Goal: Information Seeking & Learning: Learn about a topic

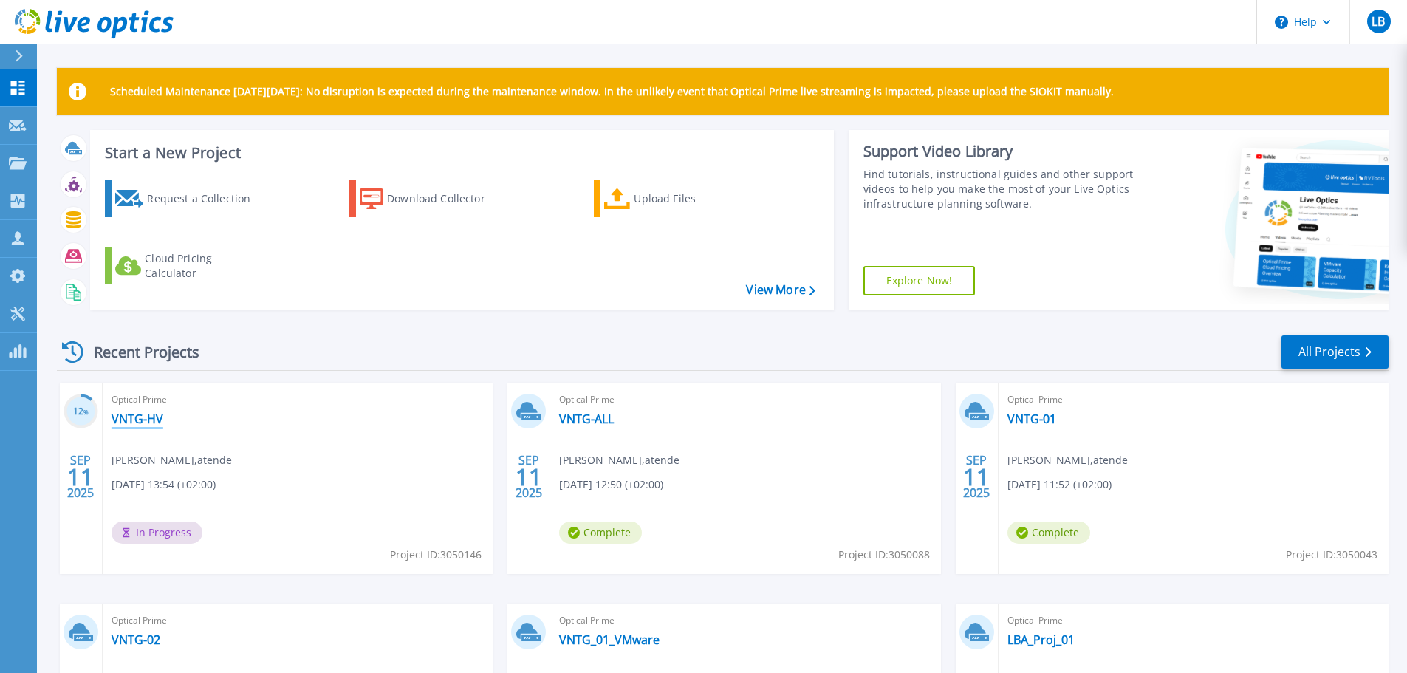
click at [143, 422] on link "VNTG-HV" at bounding box center [138, 418] width 52 height 15
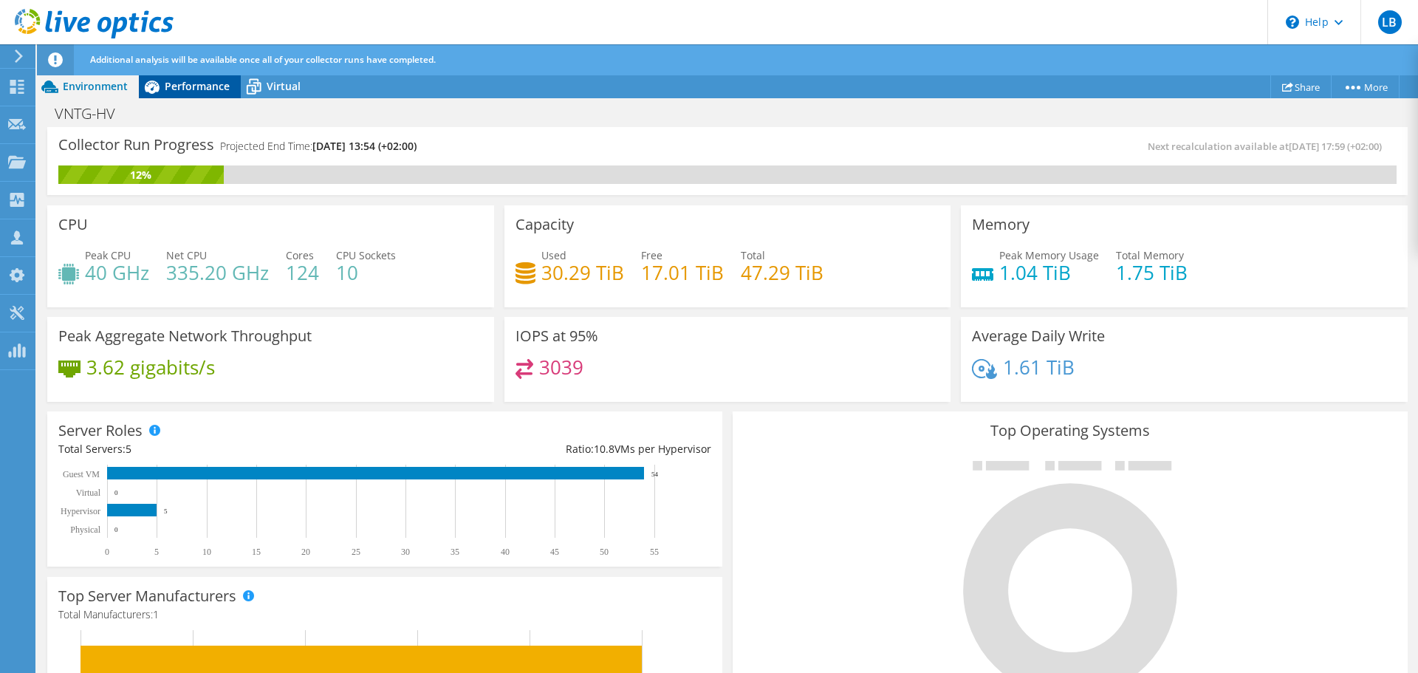
click at [186, 83] on span "Performance" at bounding box center [197, 86] width 65 height 14
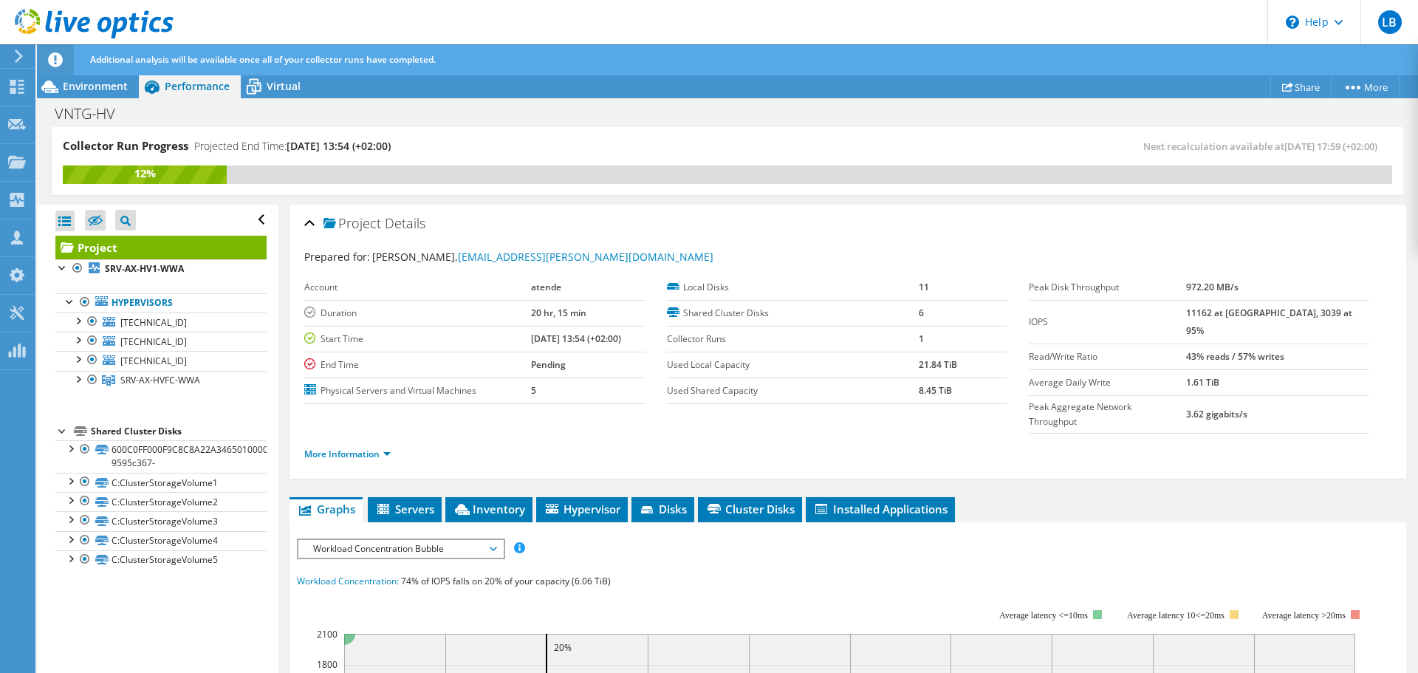
click at [454, 540] on span "Workload Concentration Bubble" at bounding box center [401, 549] width 190 height 18
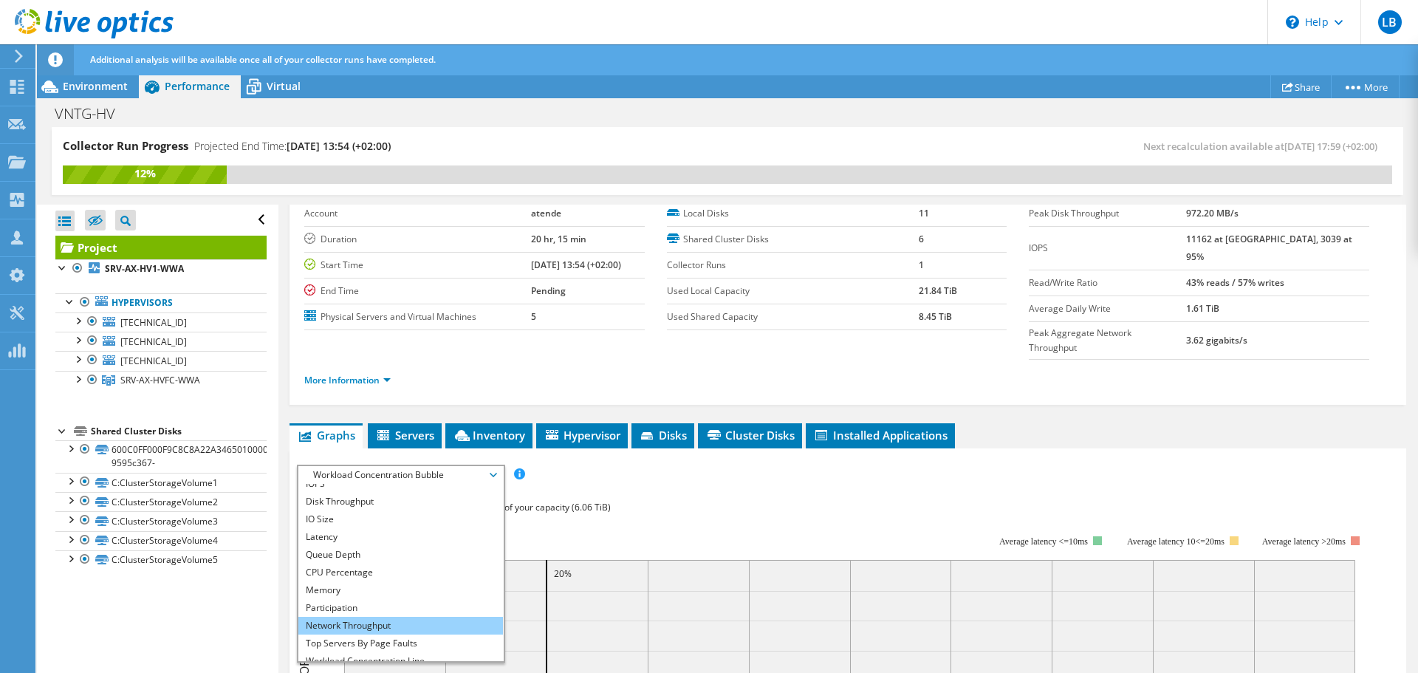
click at [410, 617] on li "Network Throughput" at bounding box center [400, 626] width 205 height 18
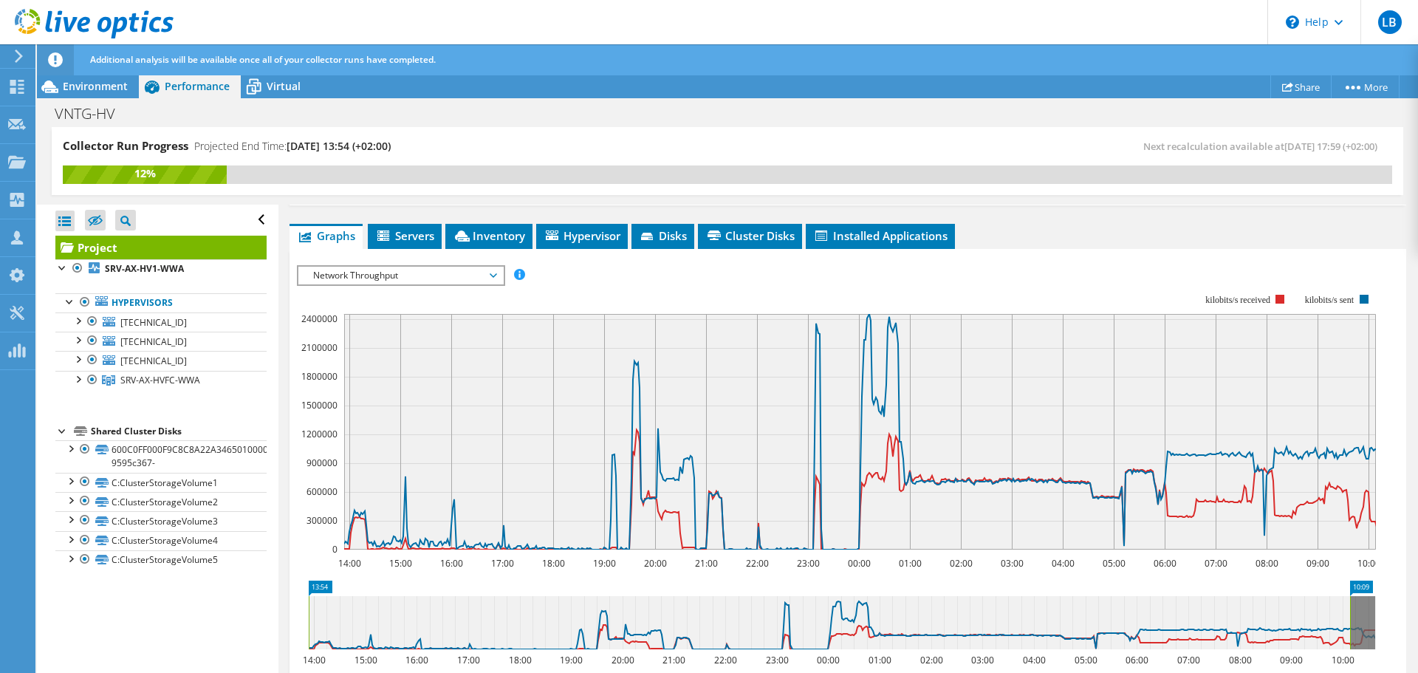
scroll to position [271, 0]
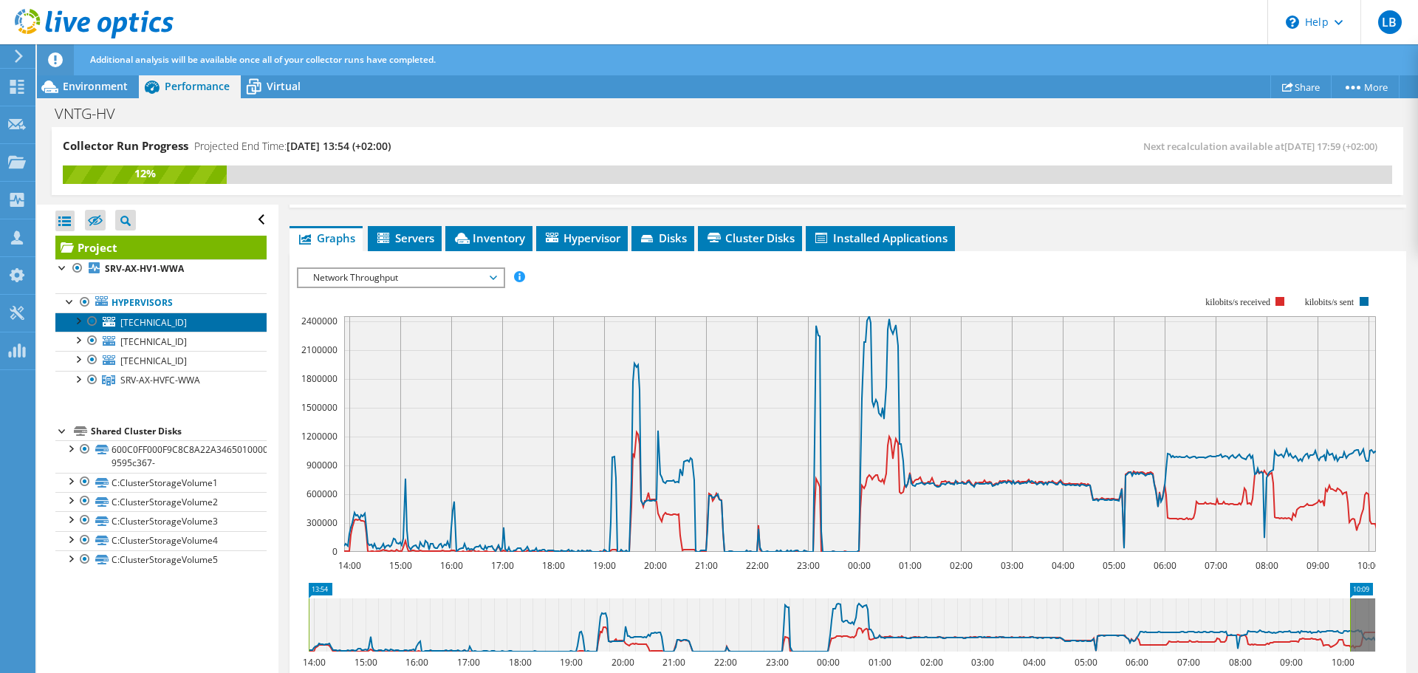
click at [142, 322] on span "[TECHNICAL_ID]" at bounding box center [153, 322] width 66 height 13
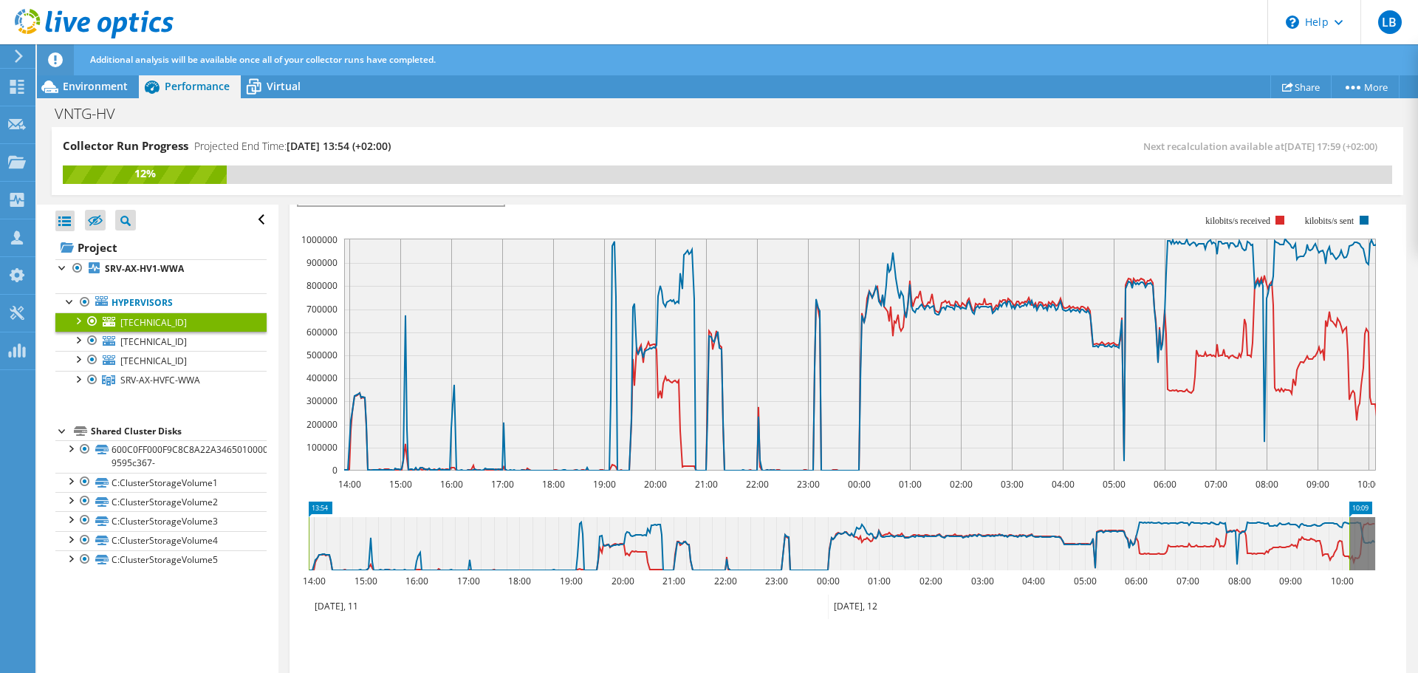
scroll to position [219, 0]
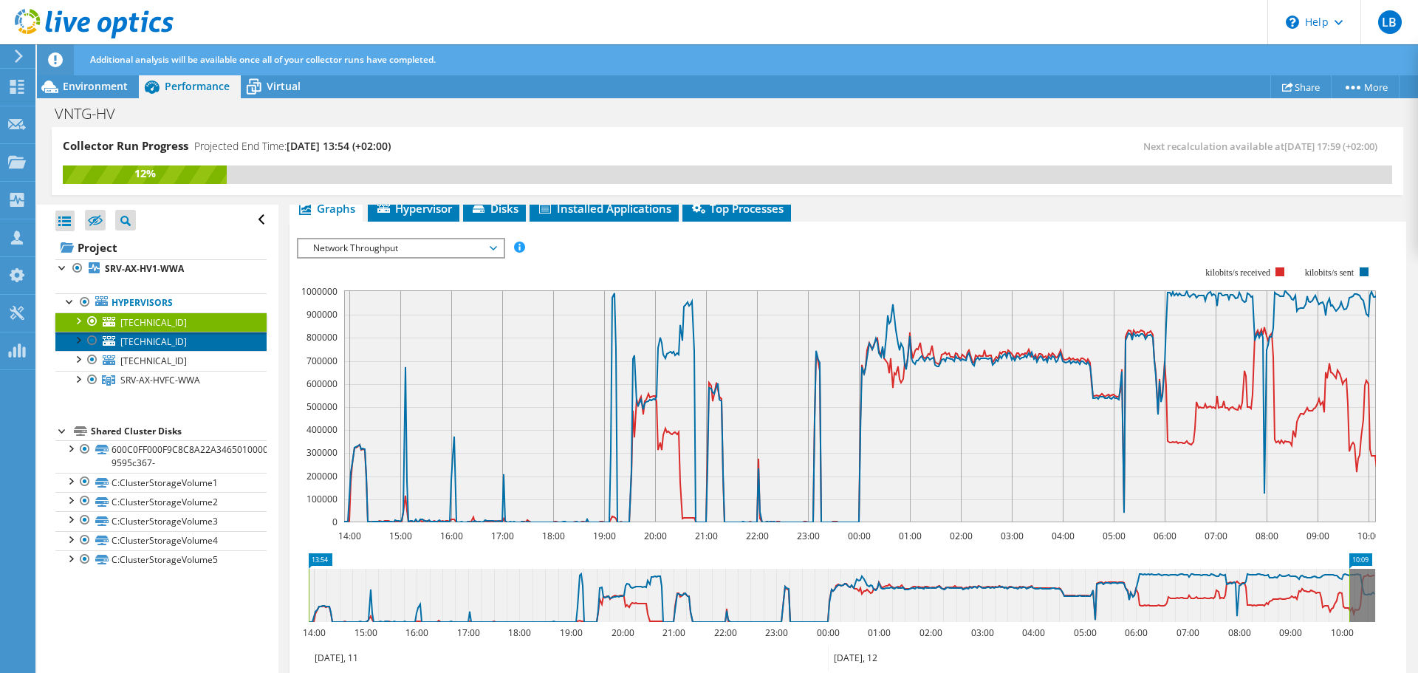
click at [165, 336] on span "[TECHNICAL_ID]" at bounding box center [153, 341] width 66 height 13
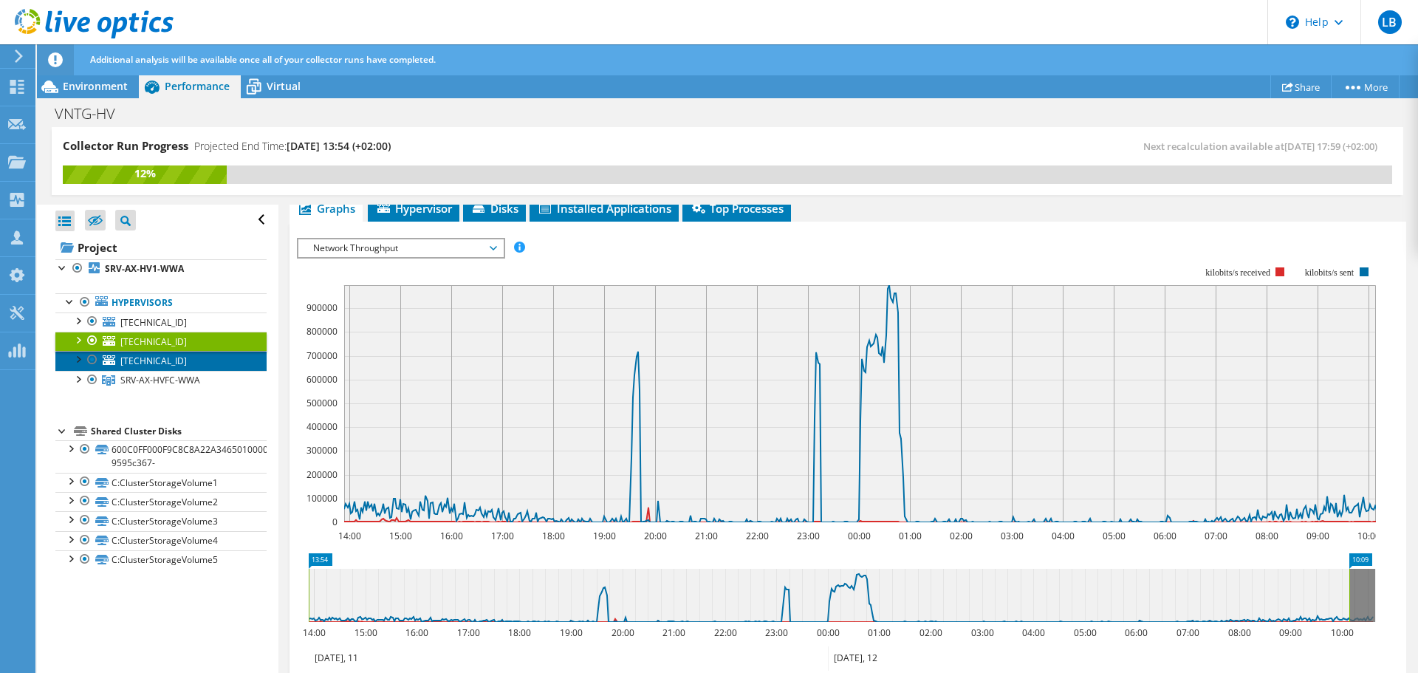
click at [157, 360] on span "[TECHNICAL_ID]" at bounding box center [153, 360] width 66 height 13
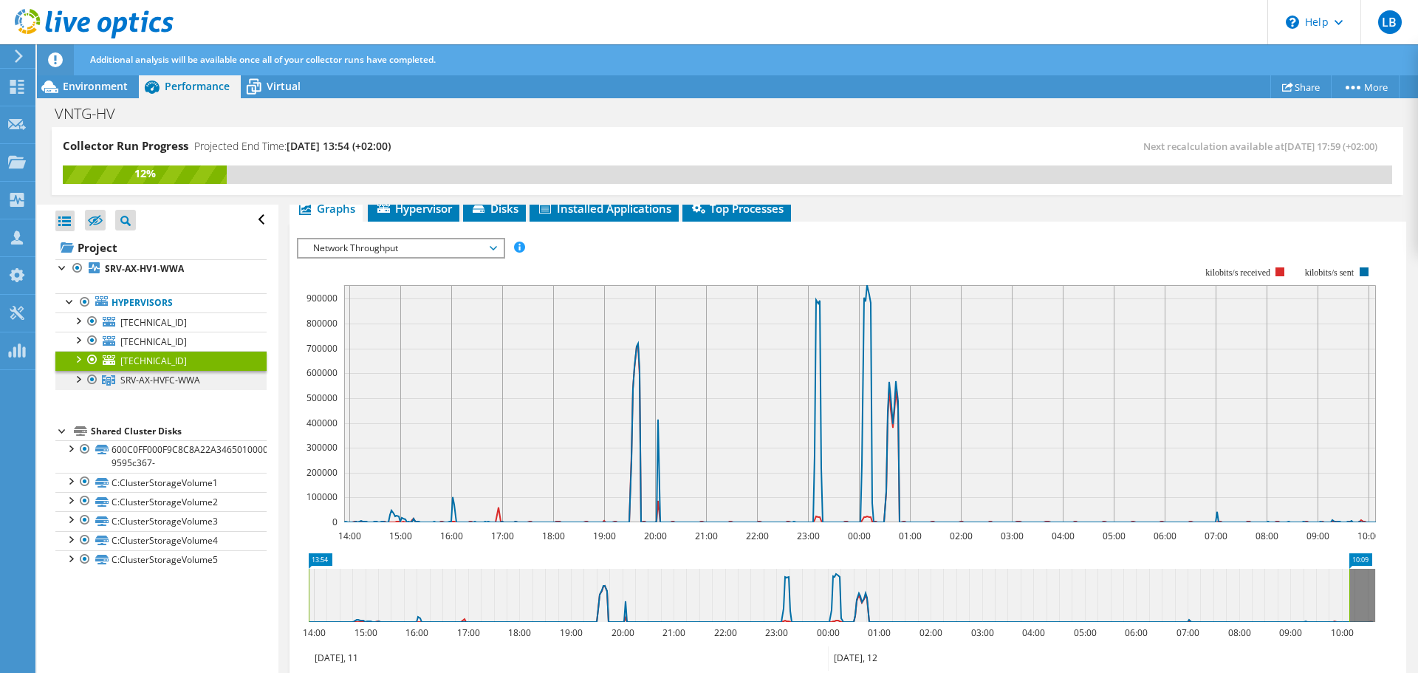
click at [167, 380] on span "SRV-AX-HVFC-WWA" at bounding box center [160, 380] width 80 height 13
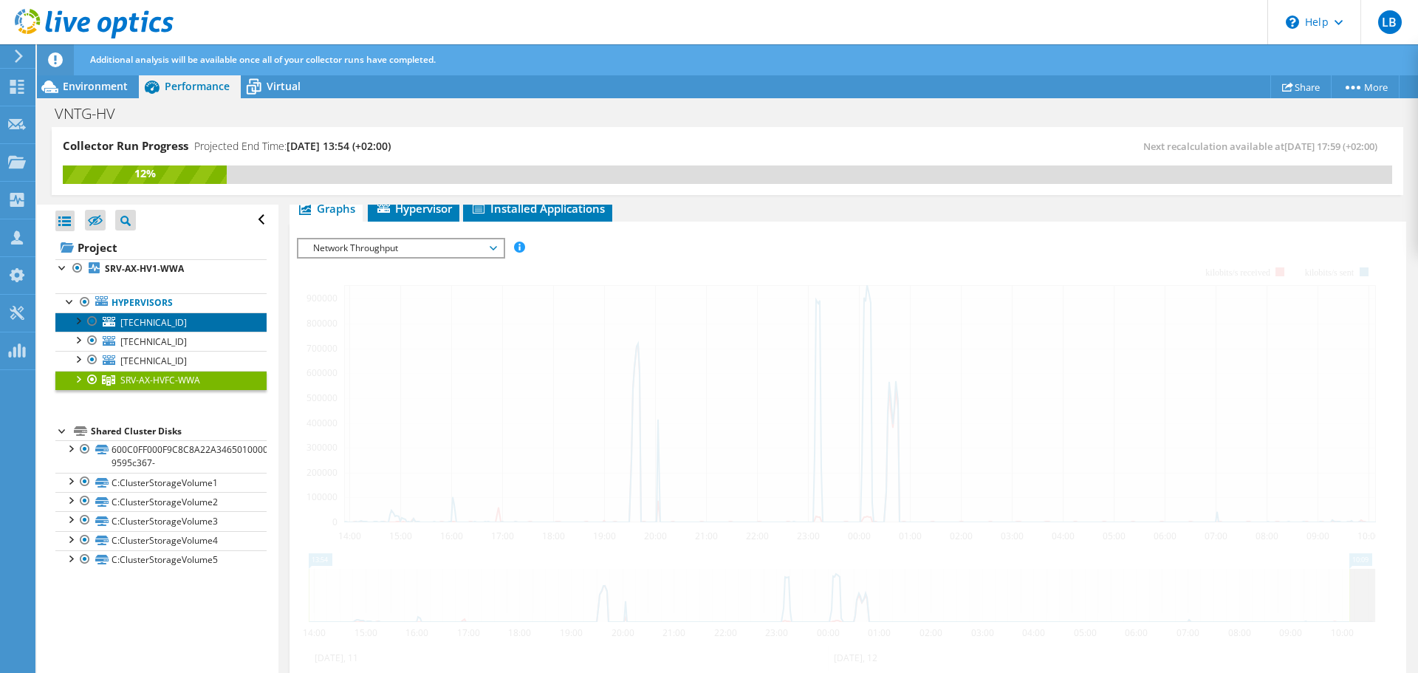
click at [157, 320] on span "[TECHNICAL_ID]" at bounding box center [153, 322] width 66 height 13
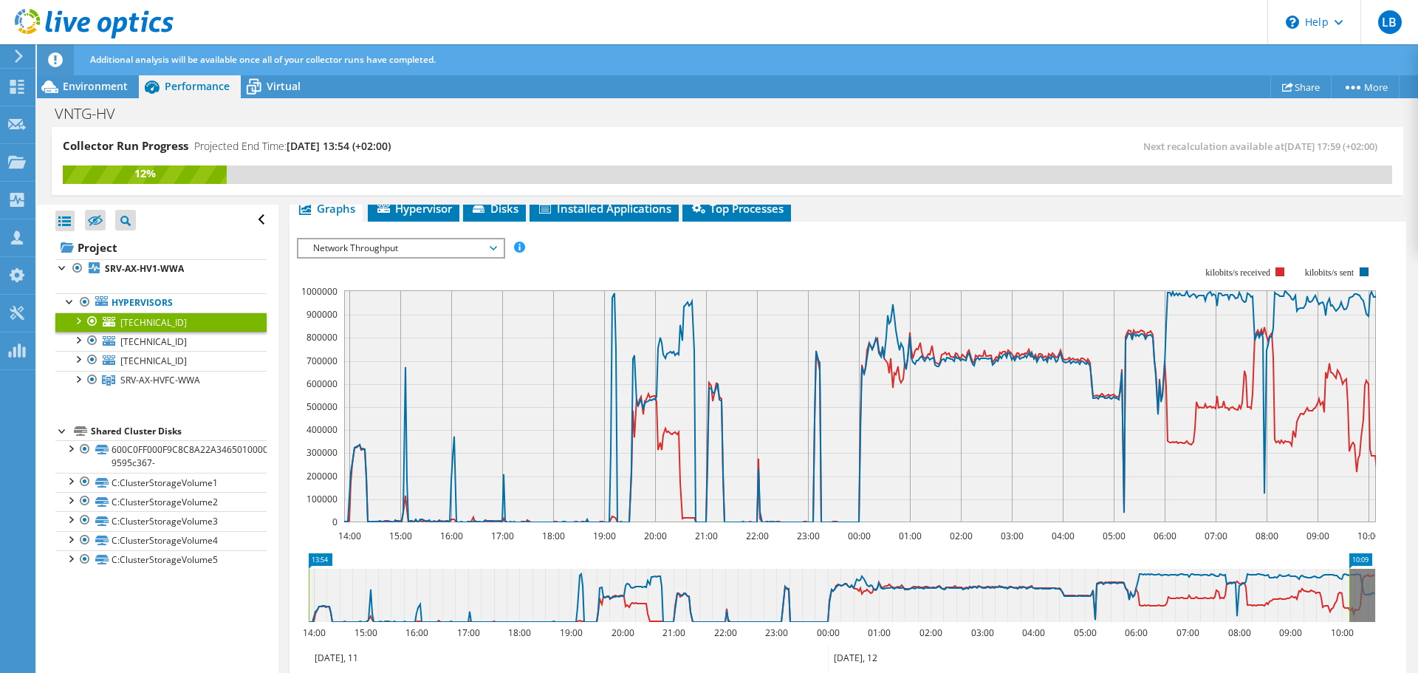
click at [76, 316] on div at bounding box center [77, 319] width 15 height 15
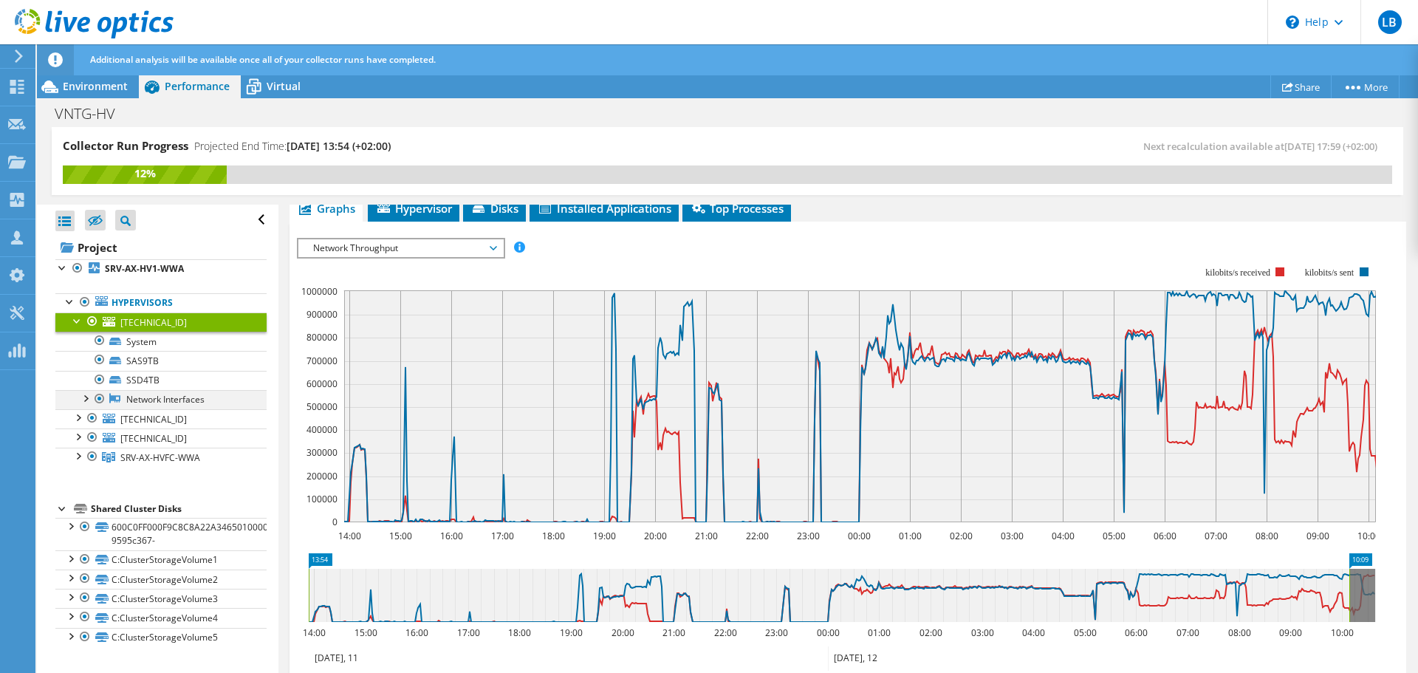
click at [85, 399] on div at bounding box center [85, 397] width 15 height 15
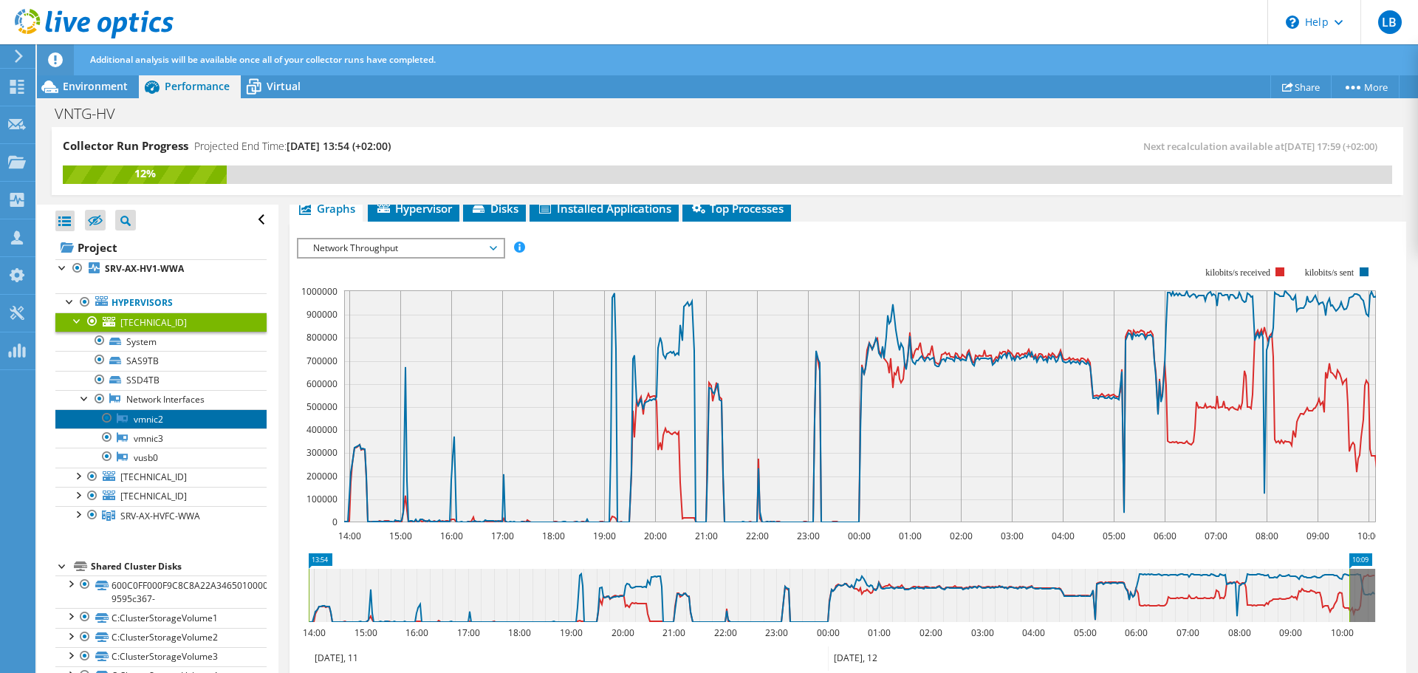
click at [148, 419] on link "vmnic2" at bounding box center [160, 418] width 211 height 19
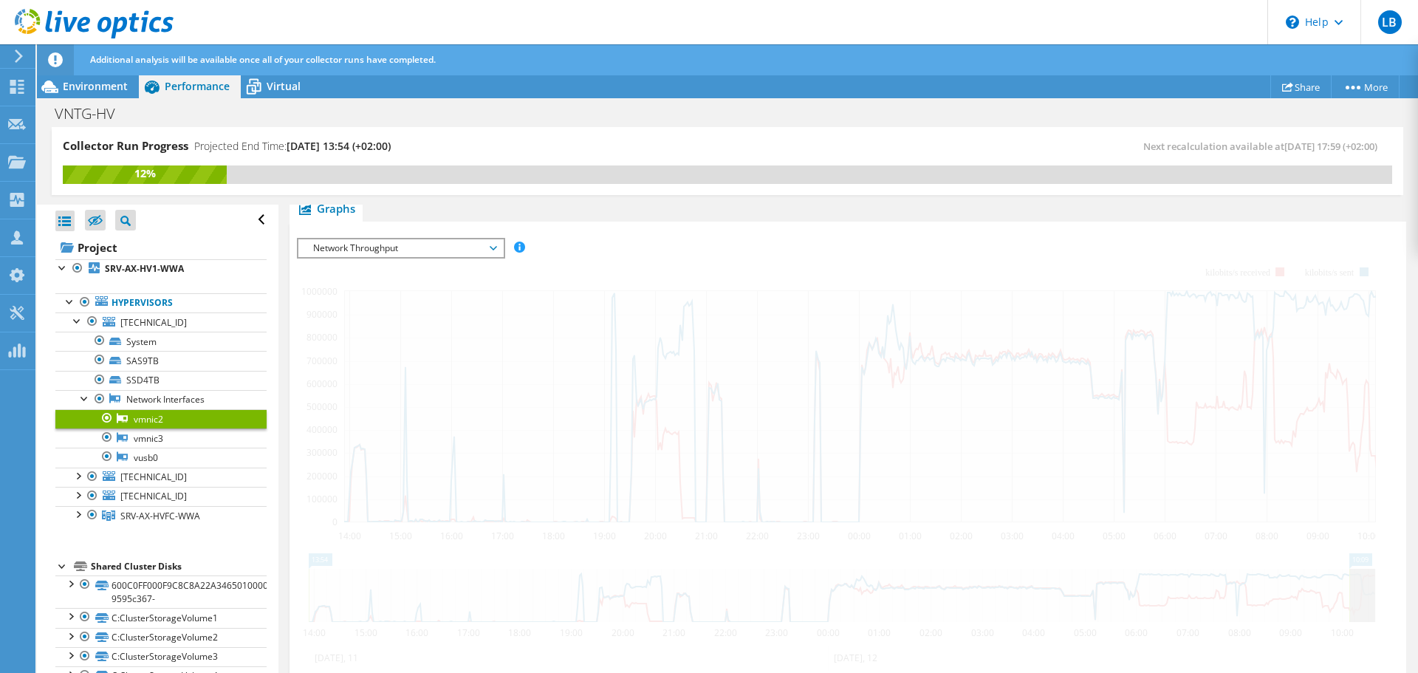
scroll to position [167, 0]
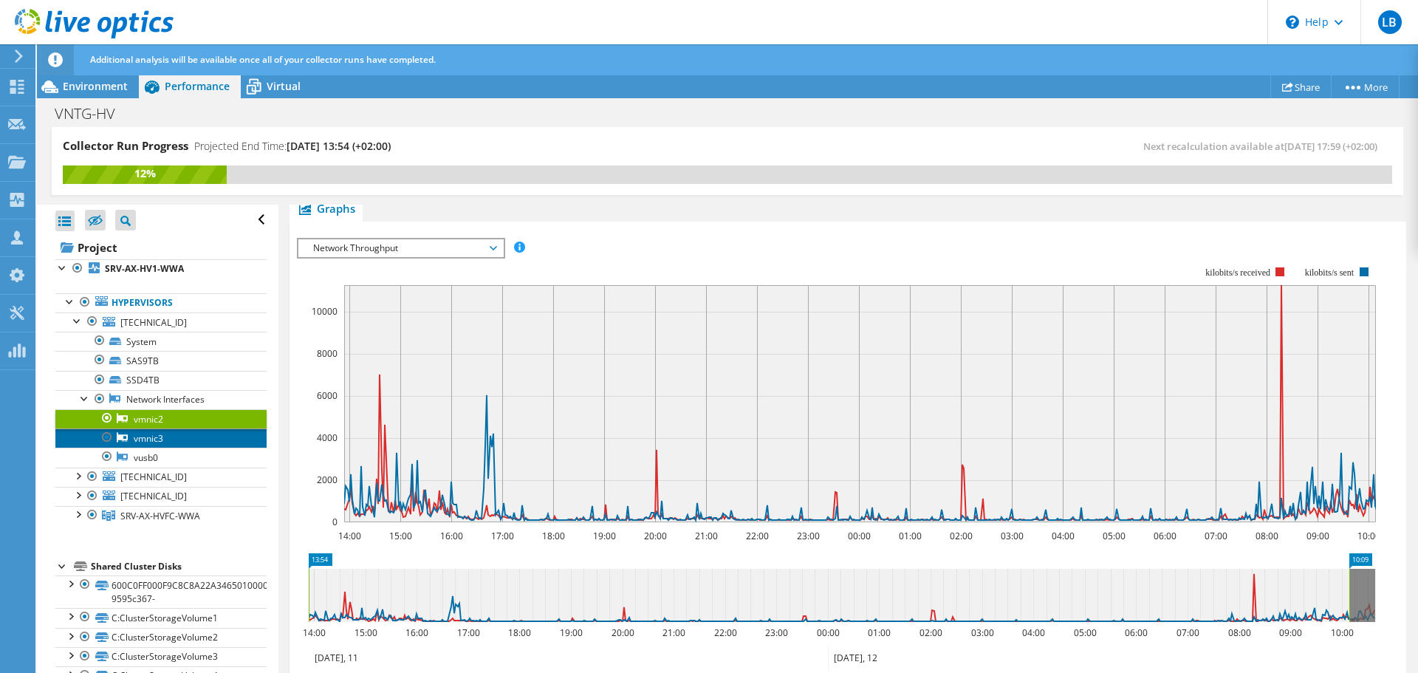
click at [154, 442] on link "vmnic3" at bounding box center [160, 437] width 211 height 19
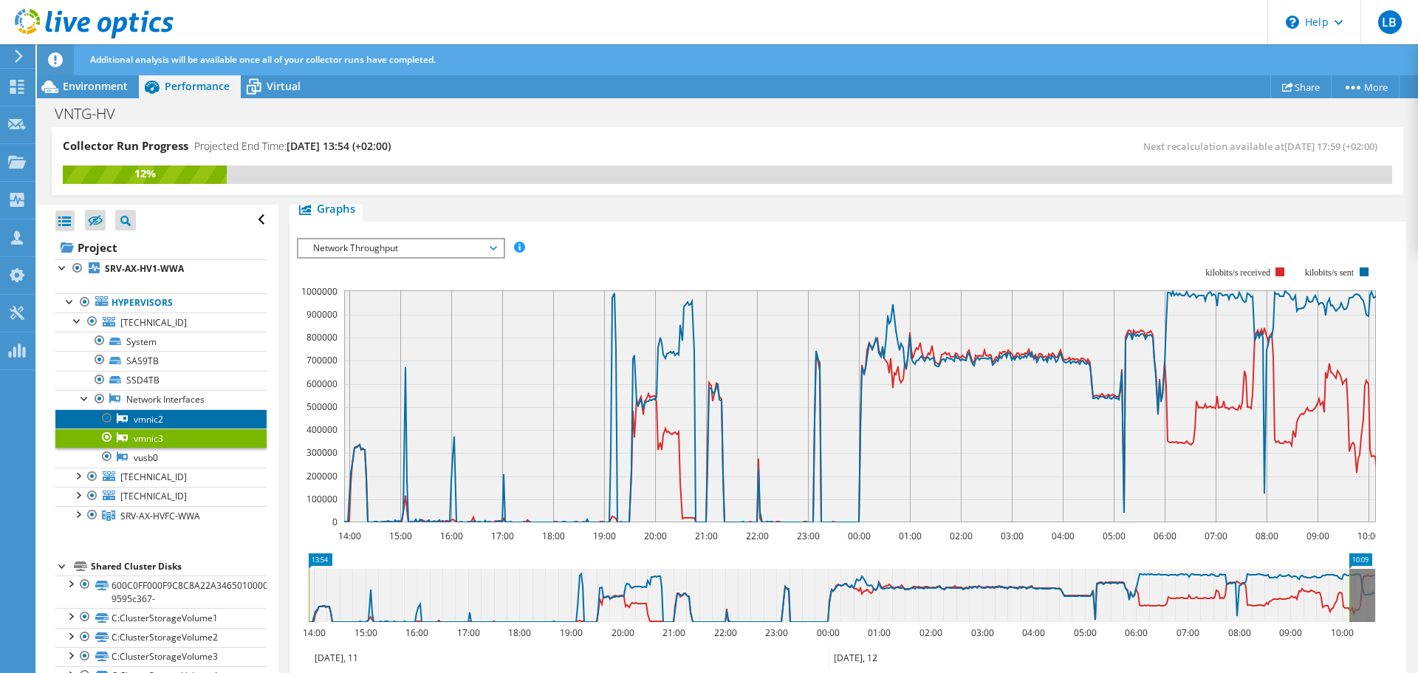
click at [147, 415] on link "vmnic2" at bounding box center [160, 418] width 211 height 19
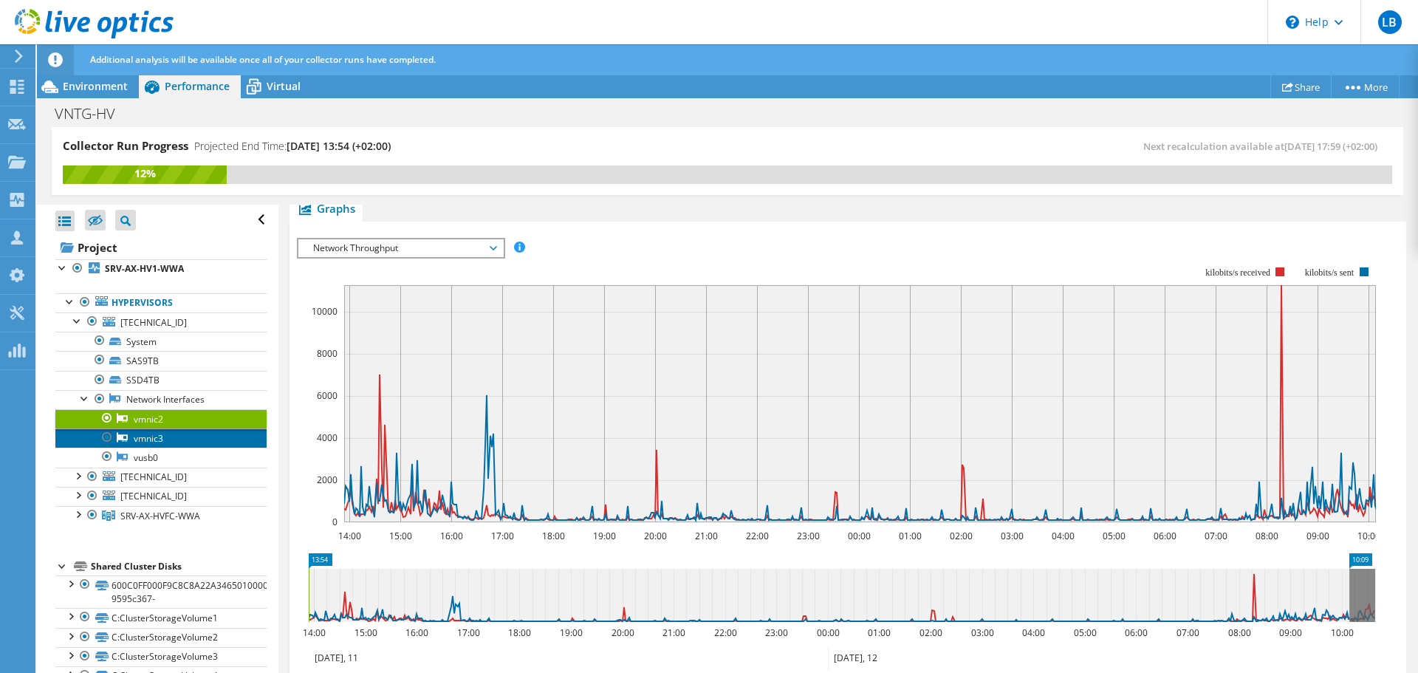
click at [150, 439] on link "vmnic3" at bounding box center [160, 437] width 211 height 19
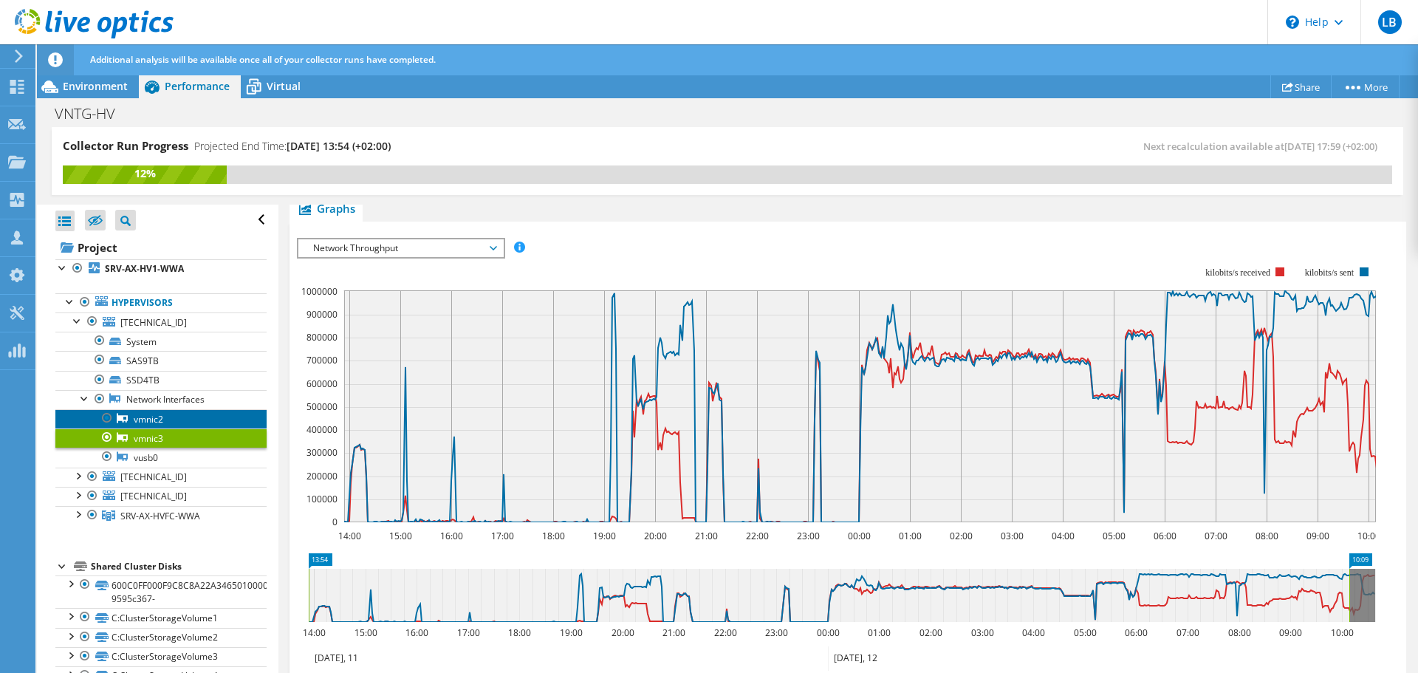
click at [157, 419] on link "vmnic2" at bounding box center [160, 418] width 211 height 19
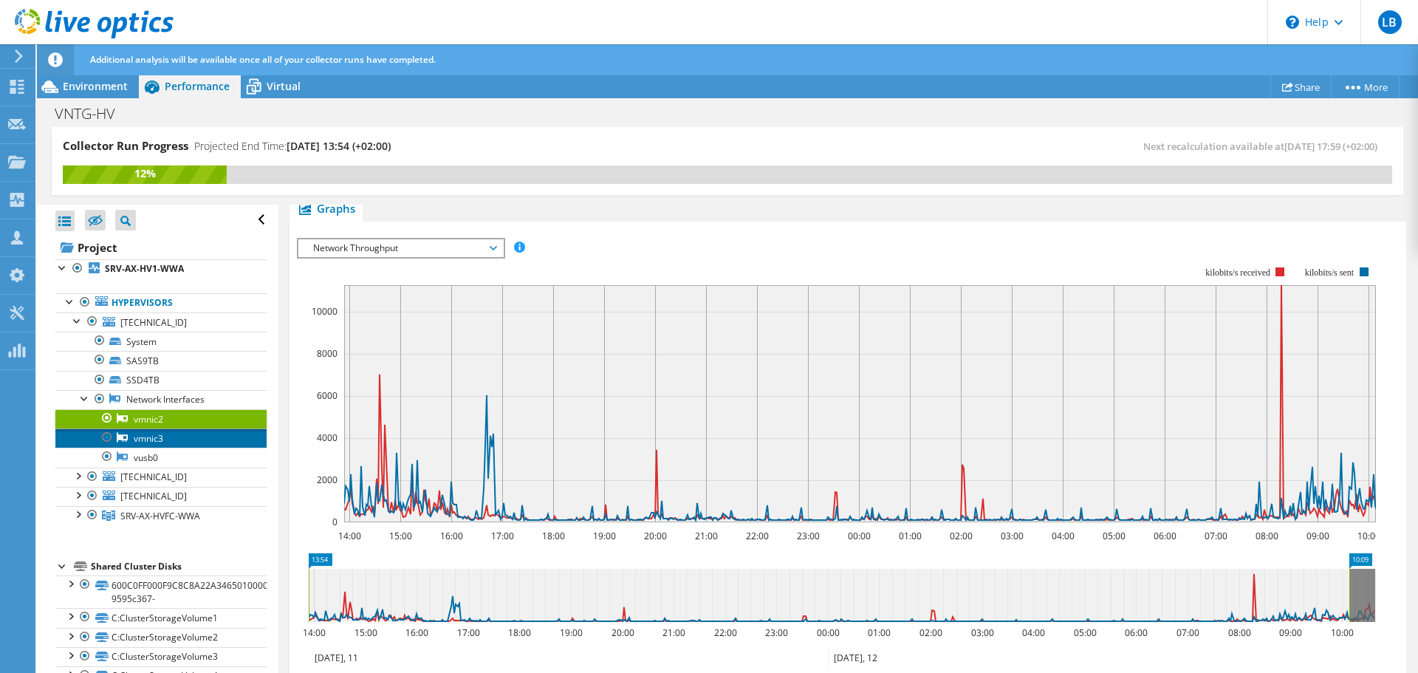
click at [138, 435] on link "vmnic3" at bounding box center [160, 437] width 211 height 19
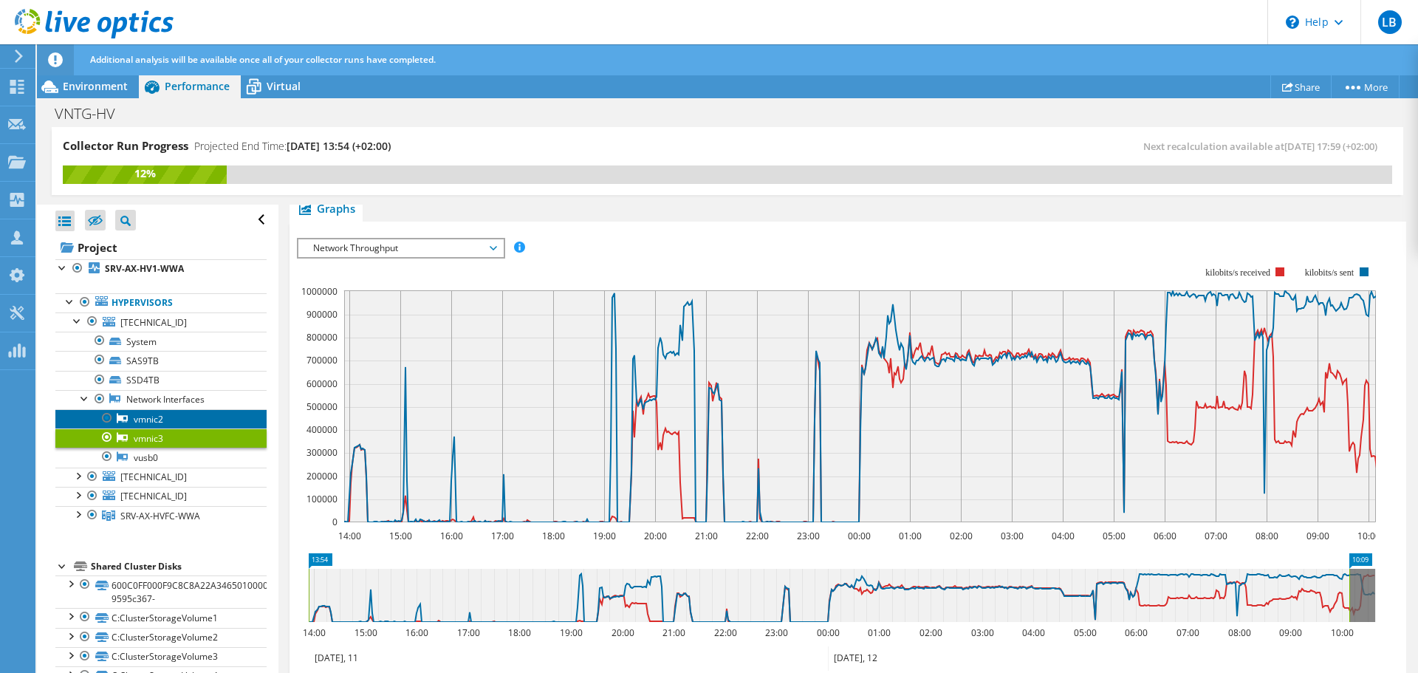
click at [142, 416] on link "vmnic2" at bounding box center [160, 418] width 211 height 19
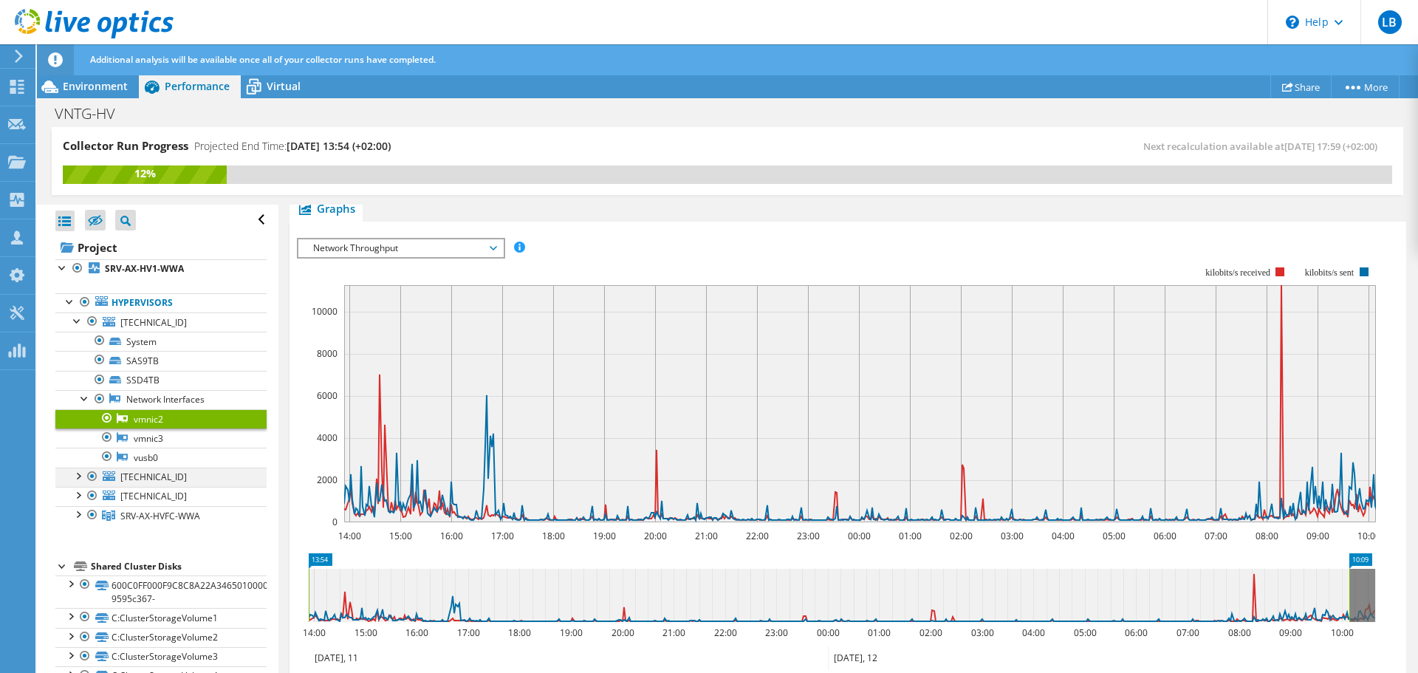
click at [80, 476] on div at bounding box center [77, 474] width 15 height 15
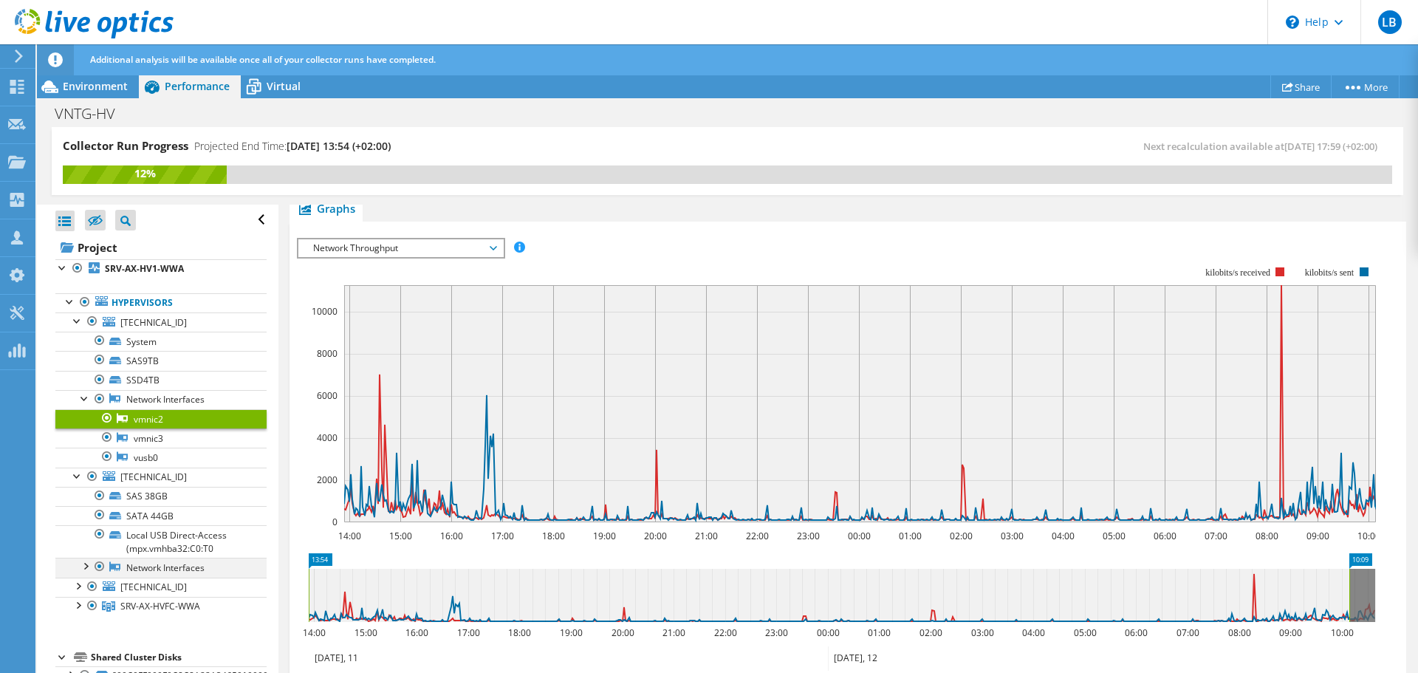
click at [83, 567] on div at bounding box center [85, 565] width 15 height 15
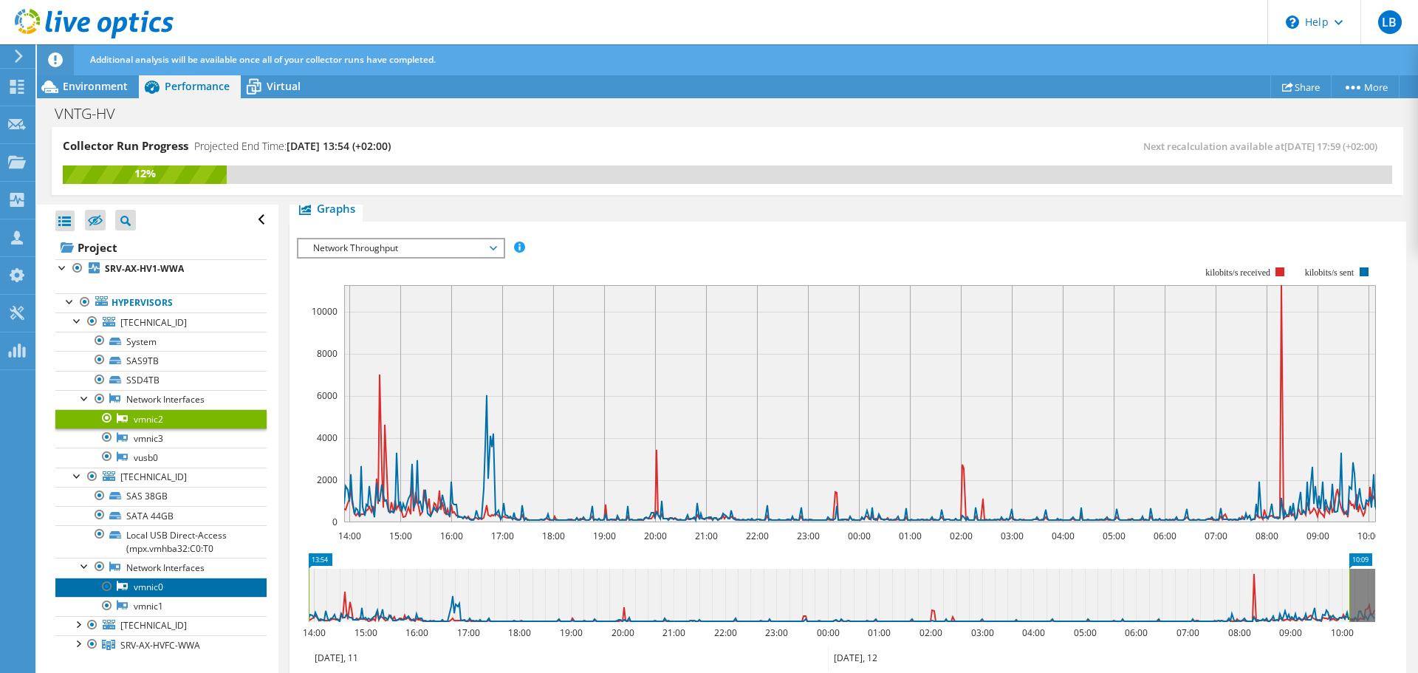
click at [136, 585] on link "vmnic0" at bounding box center [160, 587] width 211 height 19
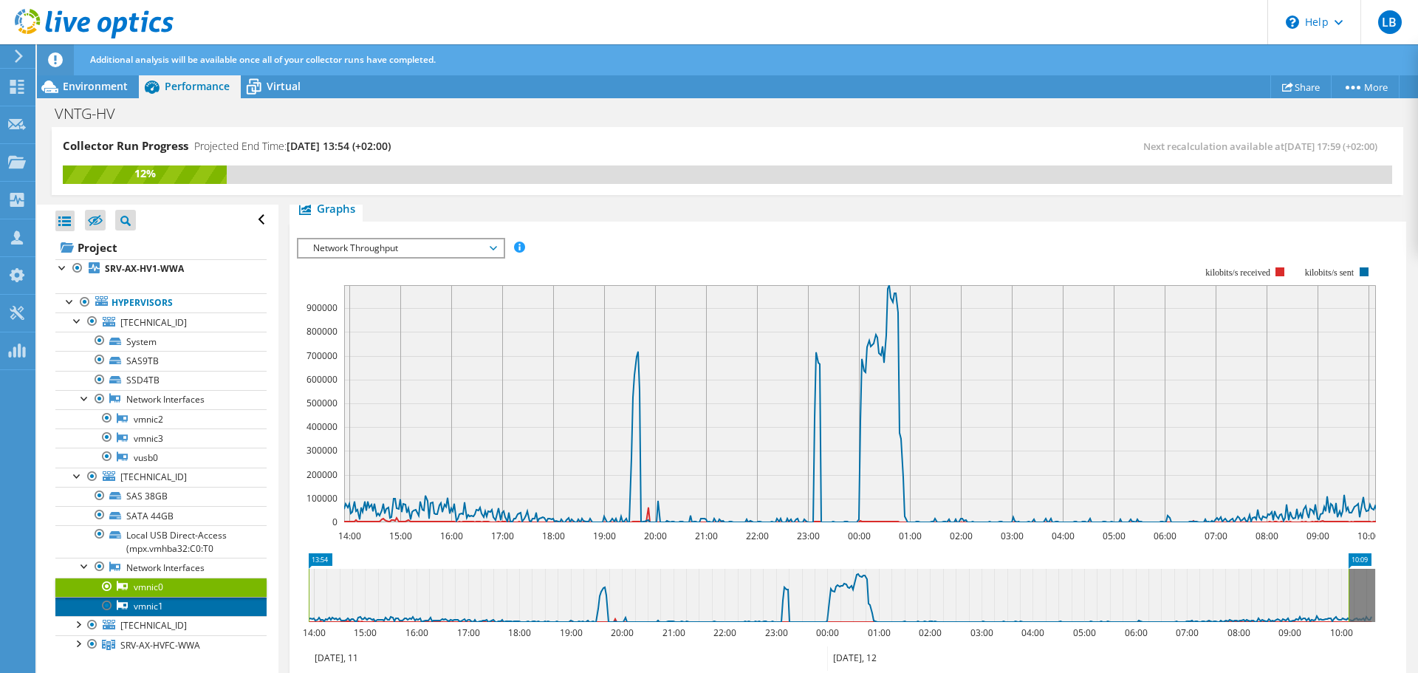
click at [143, 607] on link "vmnic1" at bounding box center [160, 606] width 211 height 19
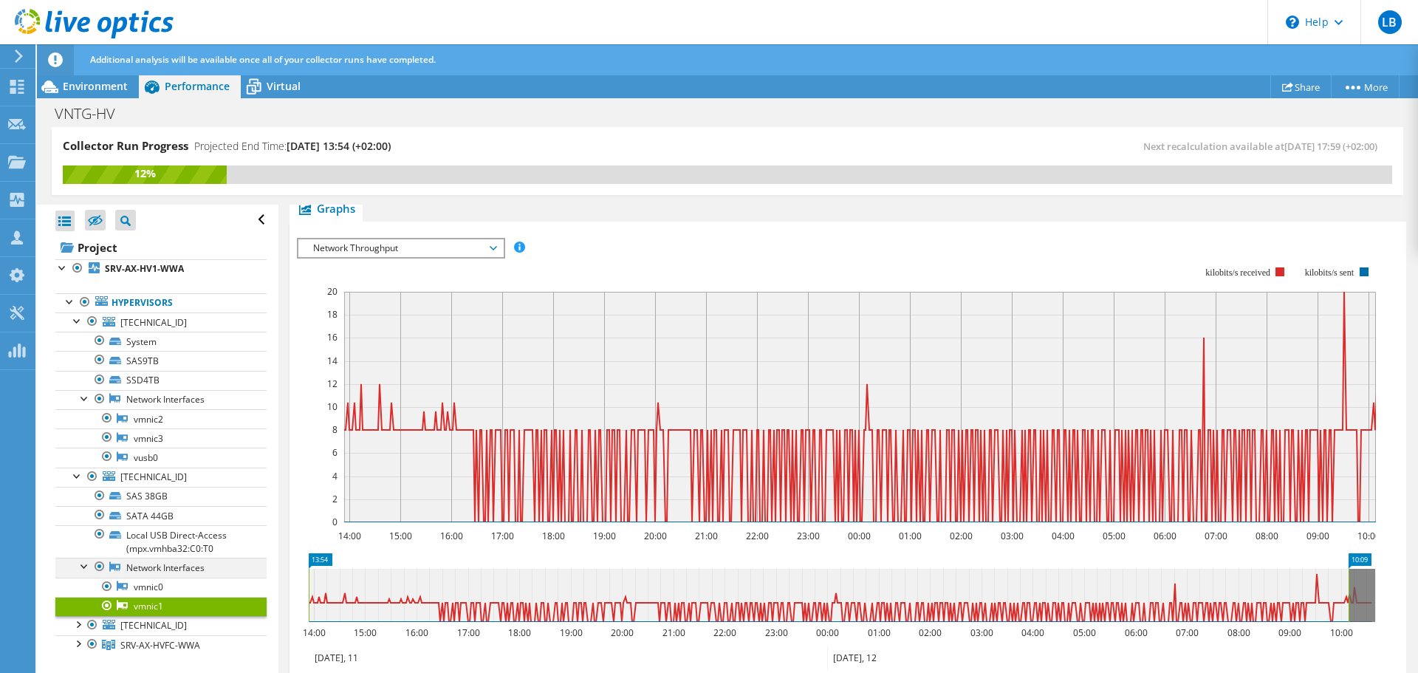
click at [84, 567] on div at bounding box center [85, 565] width 15 height 15
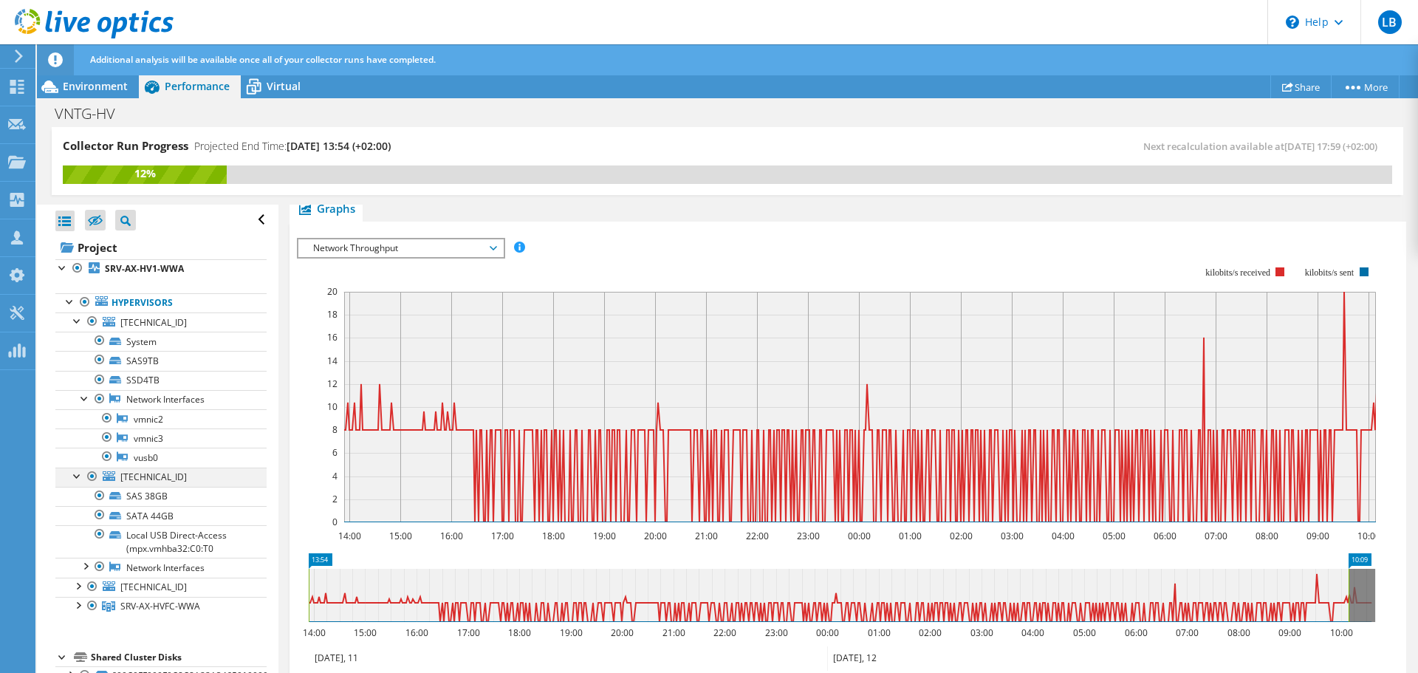
click at [78, 472] on div at bounding box center [77, 474] width 15 height 15
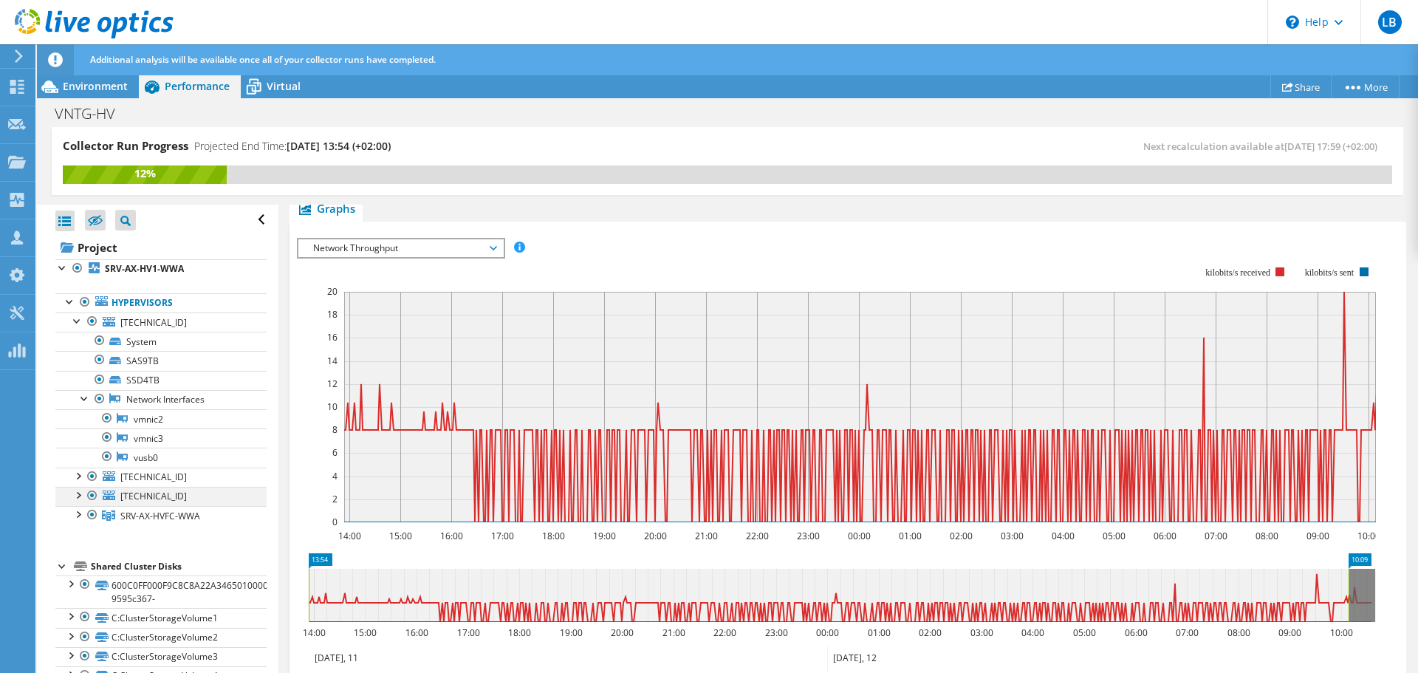
click at [80, 494] on div at bounding box center [77, 494] width 15 height 15
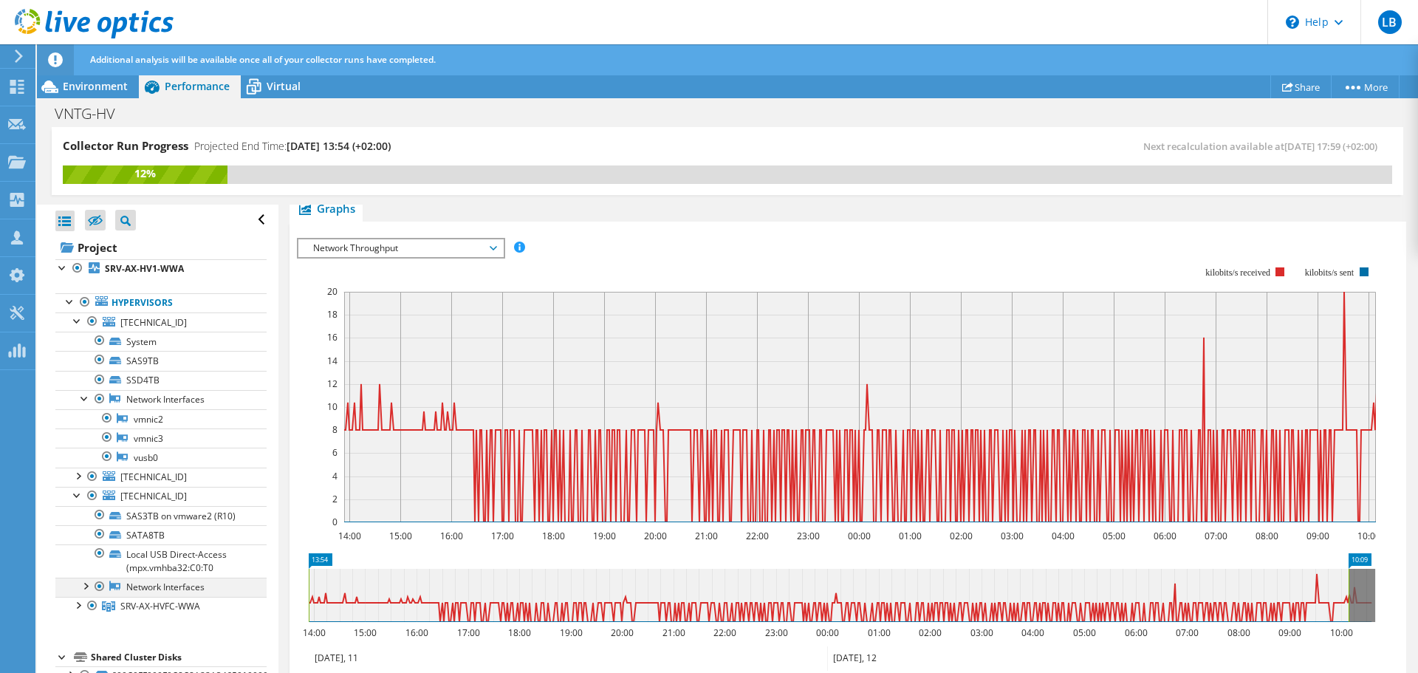
click at [88, 586] on div at bounding box center [85, 585] width 15 height 15
click at [160, 603] on link "vmnic0" at bounding box center [160, 606] width 211 height 19
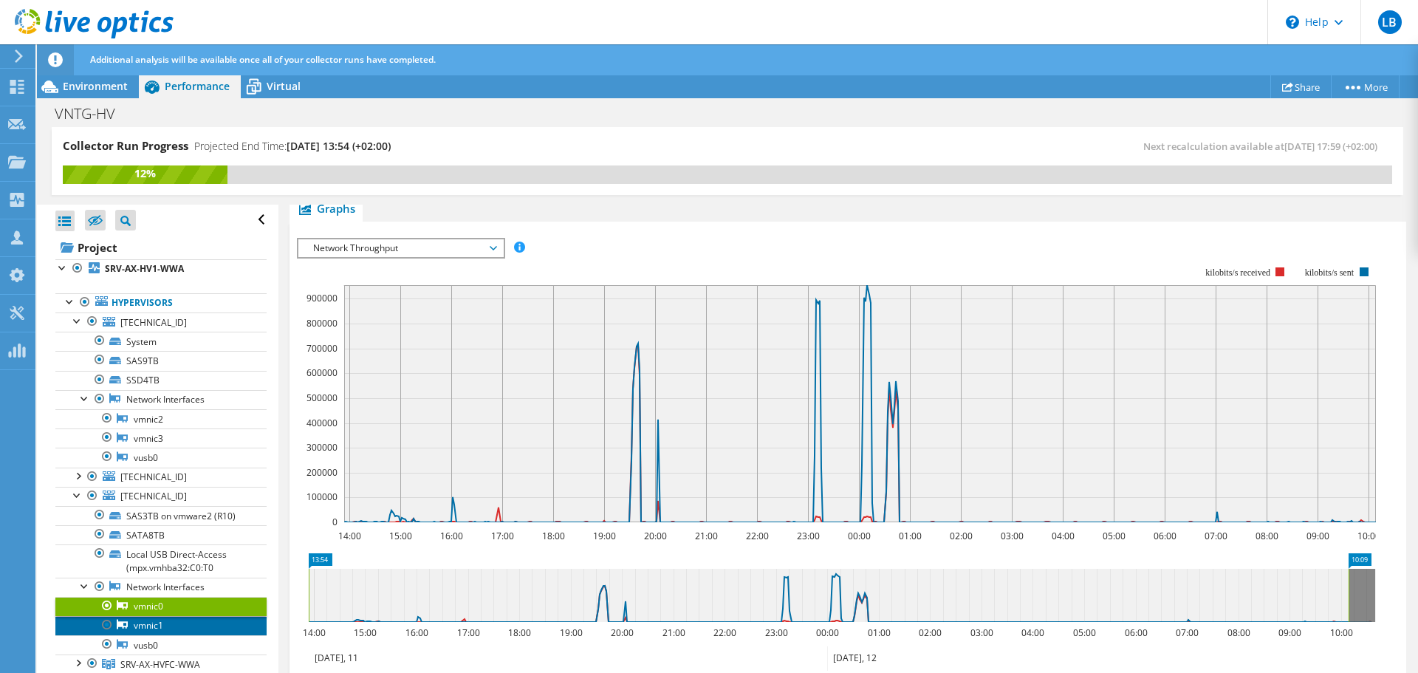
click at [140, 628] on link "vmnic1" at bounding box center [160, 625] width 211 height 19
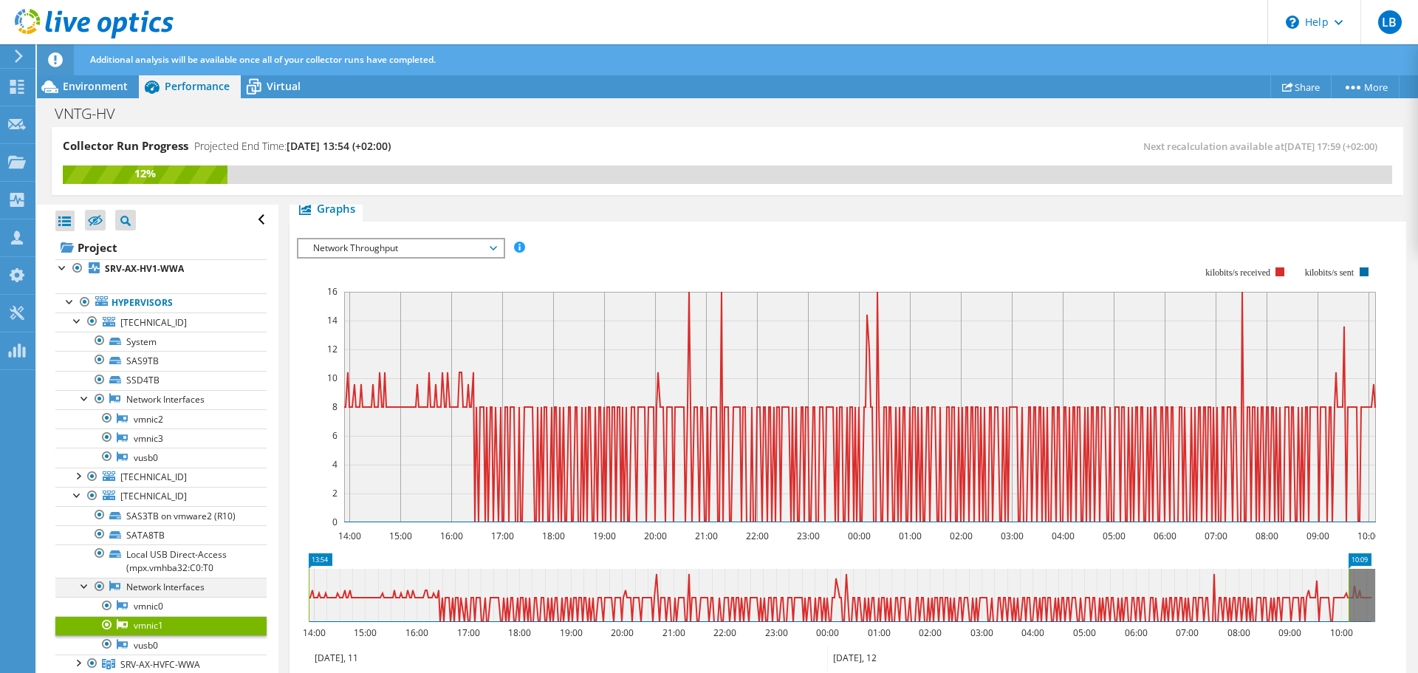
click at [85, 583] on div at bounding box center [85, 585] width 15 height 15
click at [76, 496] on div at bounding box center [77, 494] width 15 height 15
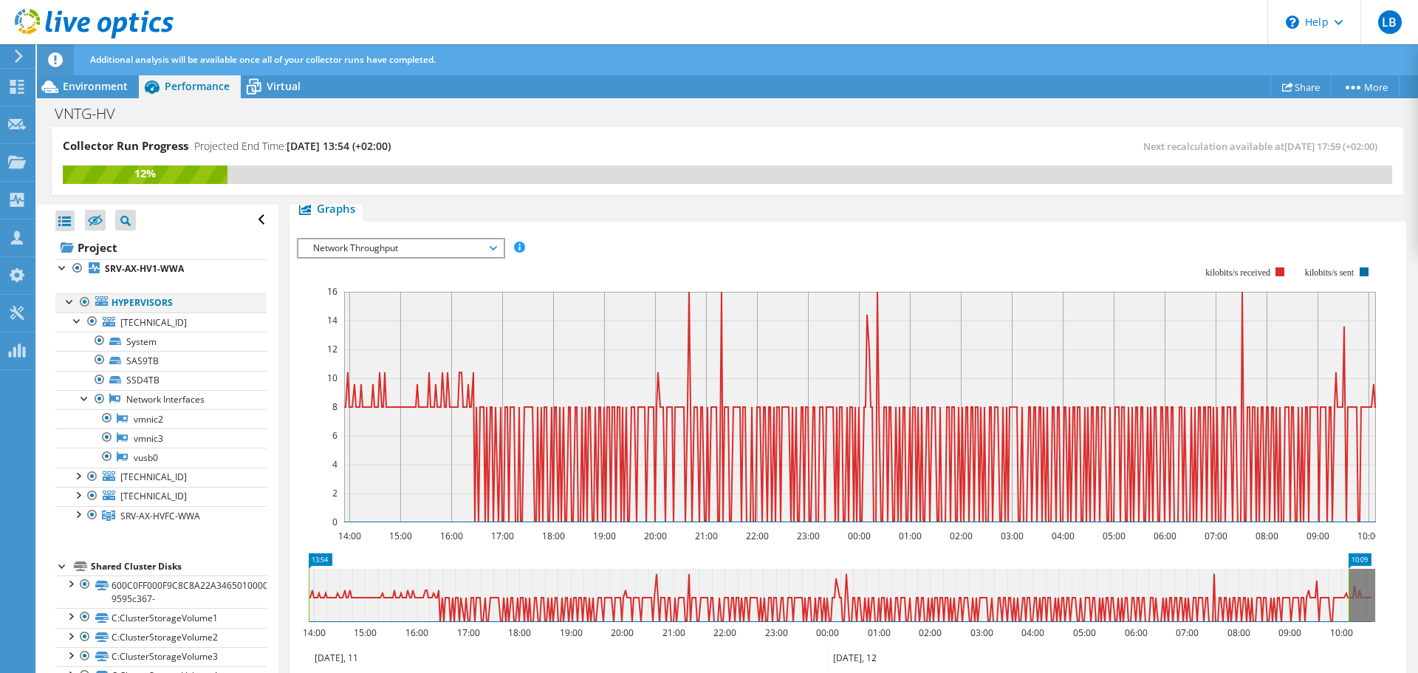
click at [73, 297] on div at bounding box center [70, 300] width 15 height 15
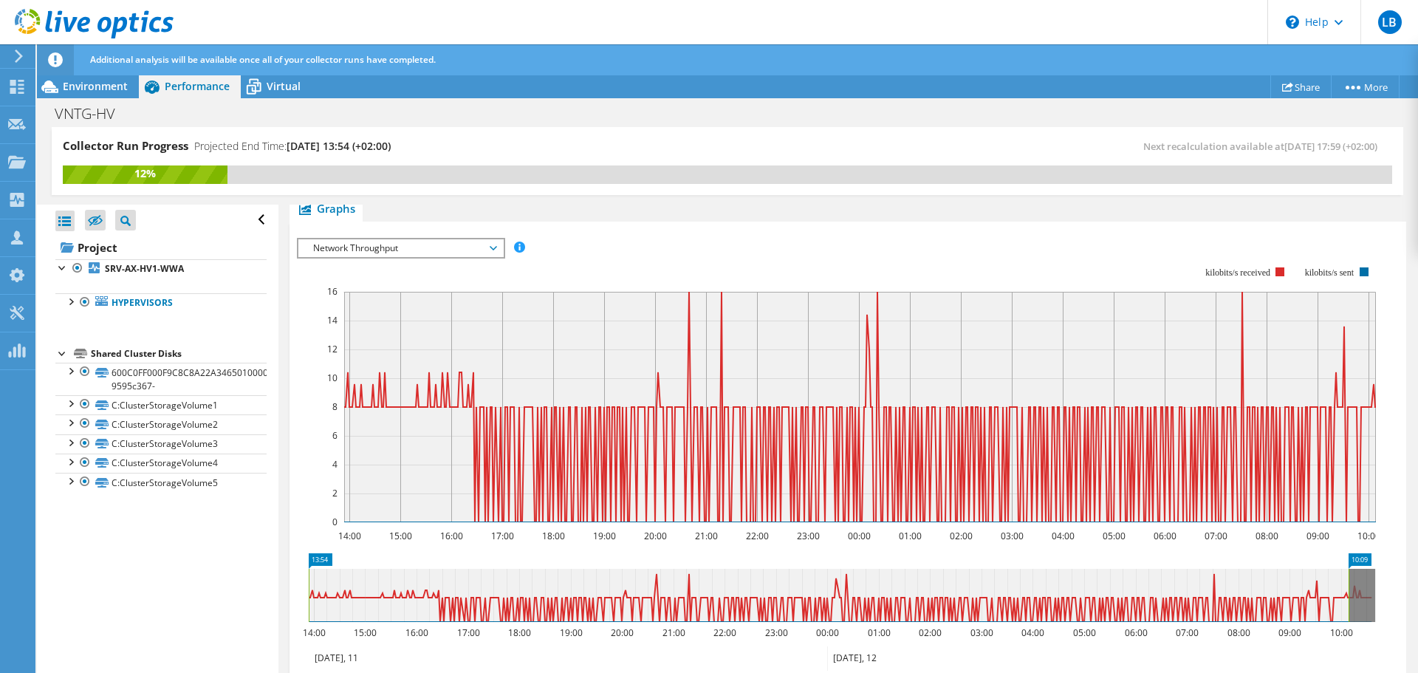
click at [61, 354] on div at bounding box center [62, 352] width 15 height 15
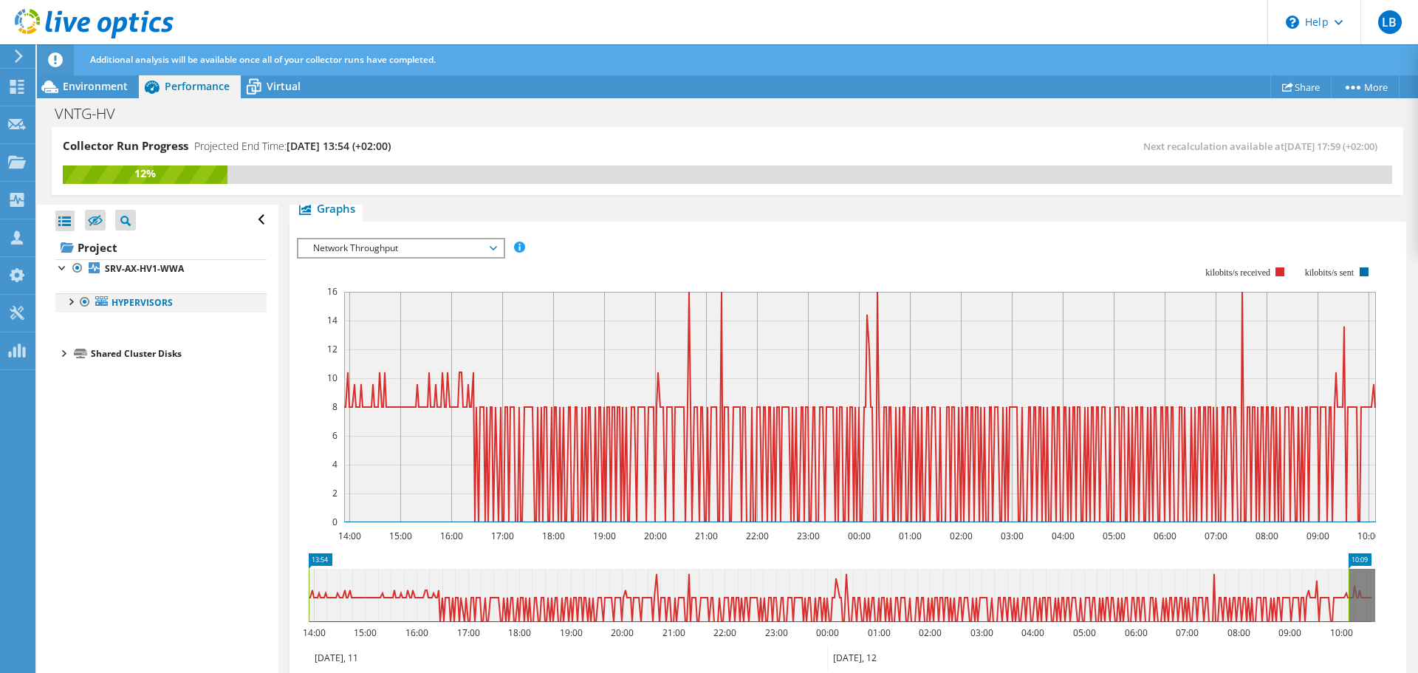
click at [71, 301] on div at bounding box center [70, 300] width 15 height 15
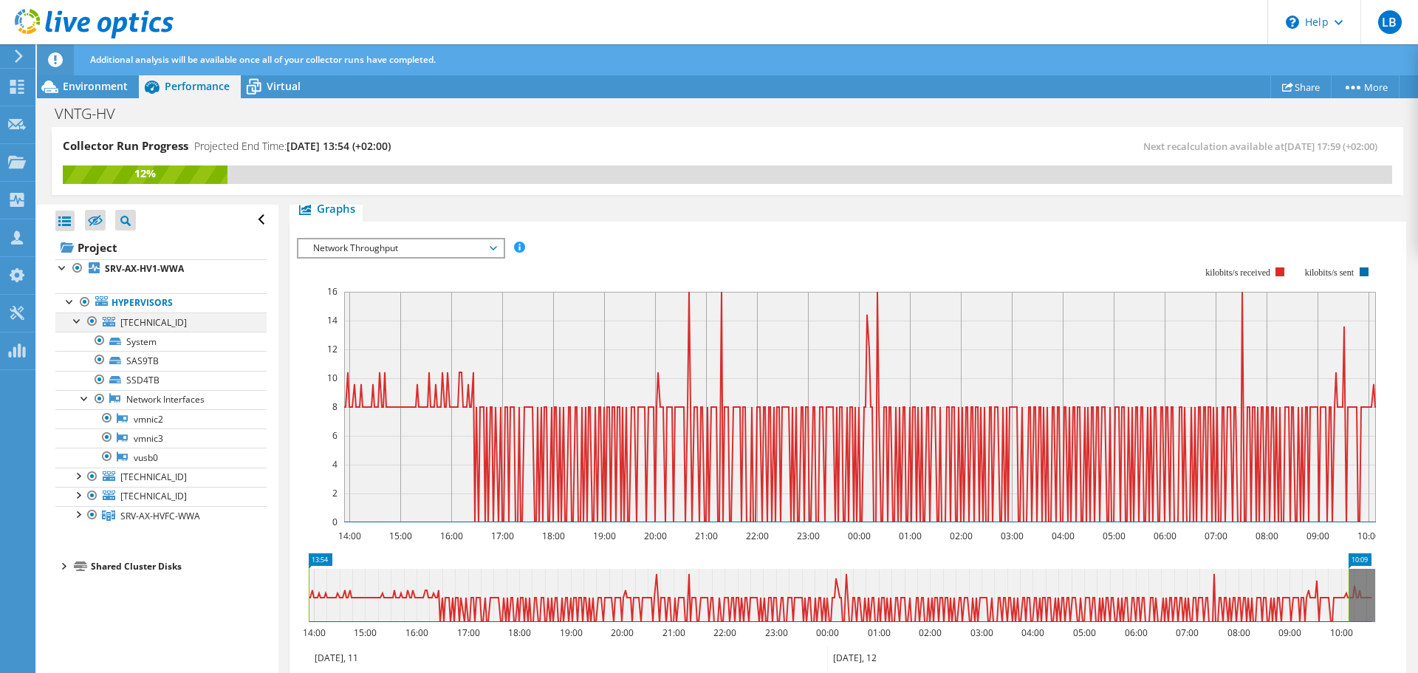
click at [76, 316] on div at bounding box center [77, 319] width 15 height 15
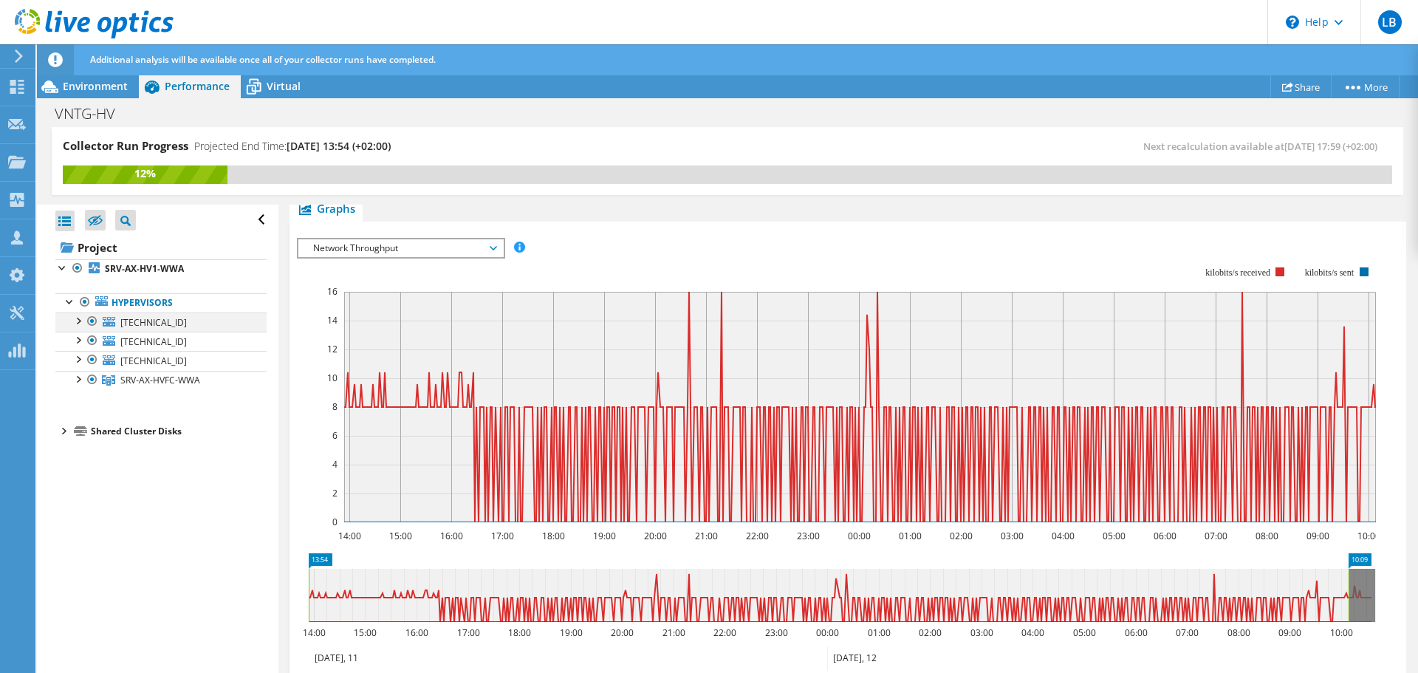
click at [78, 318] on div at bounding box center [77, 319] width 15 height 15
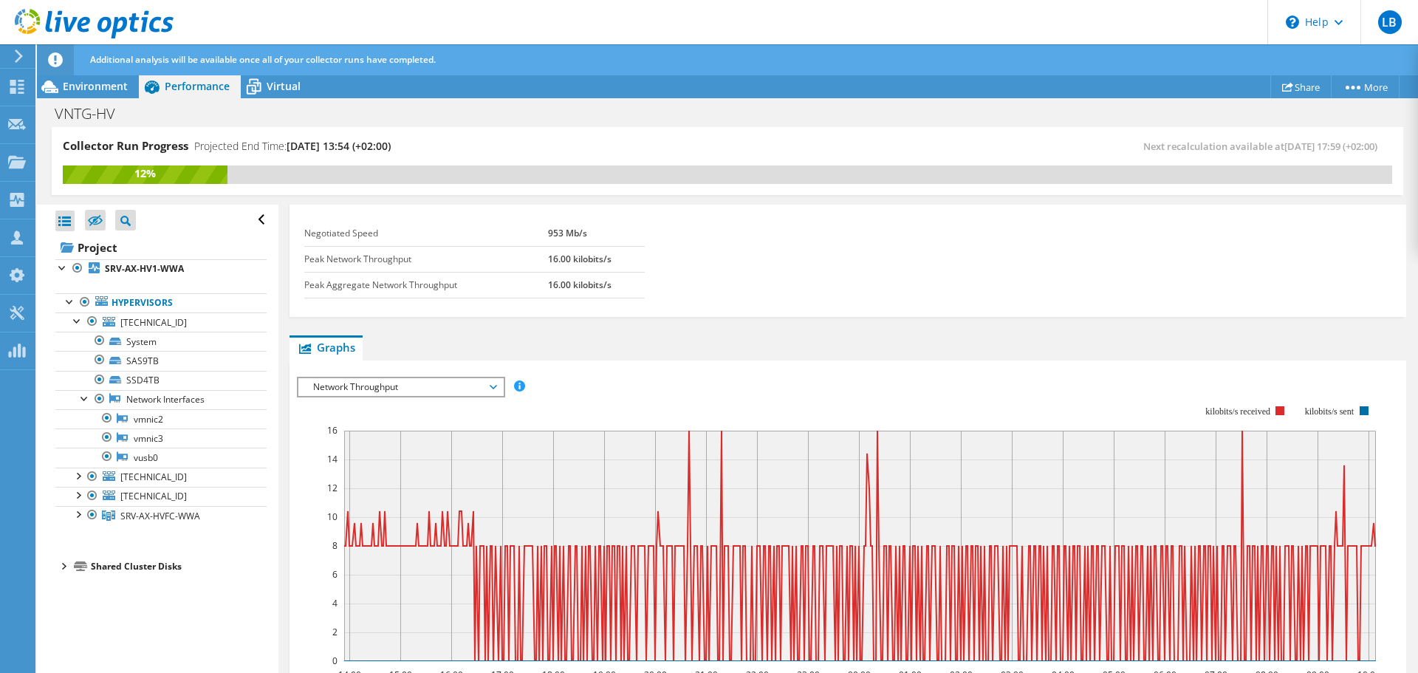
scroll to position [0, 0]
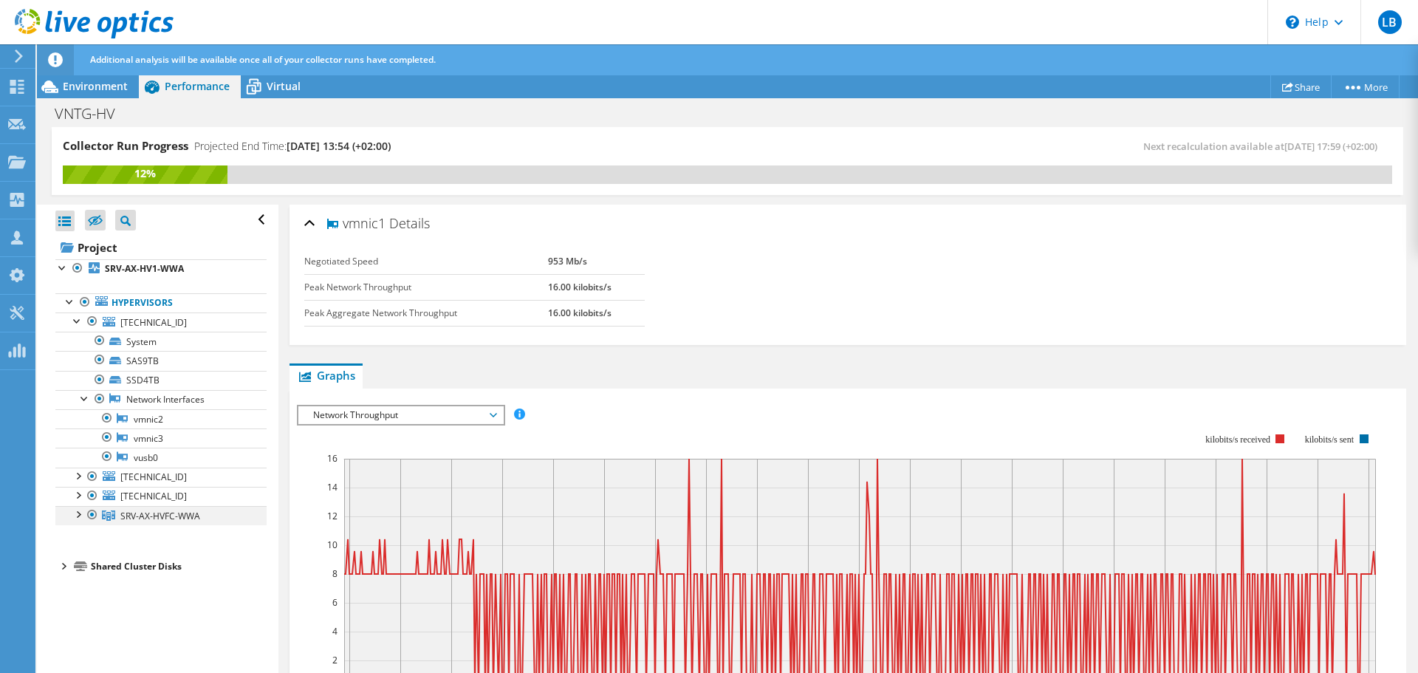
click at [79, 511] on div at bounding box center [77, 513] width 15 height 15
click at [88, 532] on div at bounding box center [85, 532] width 15 height 15
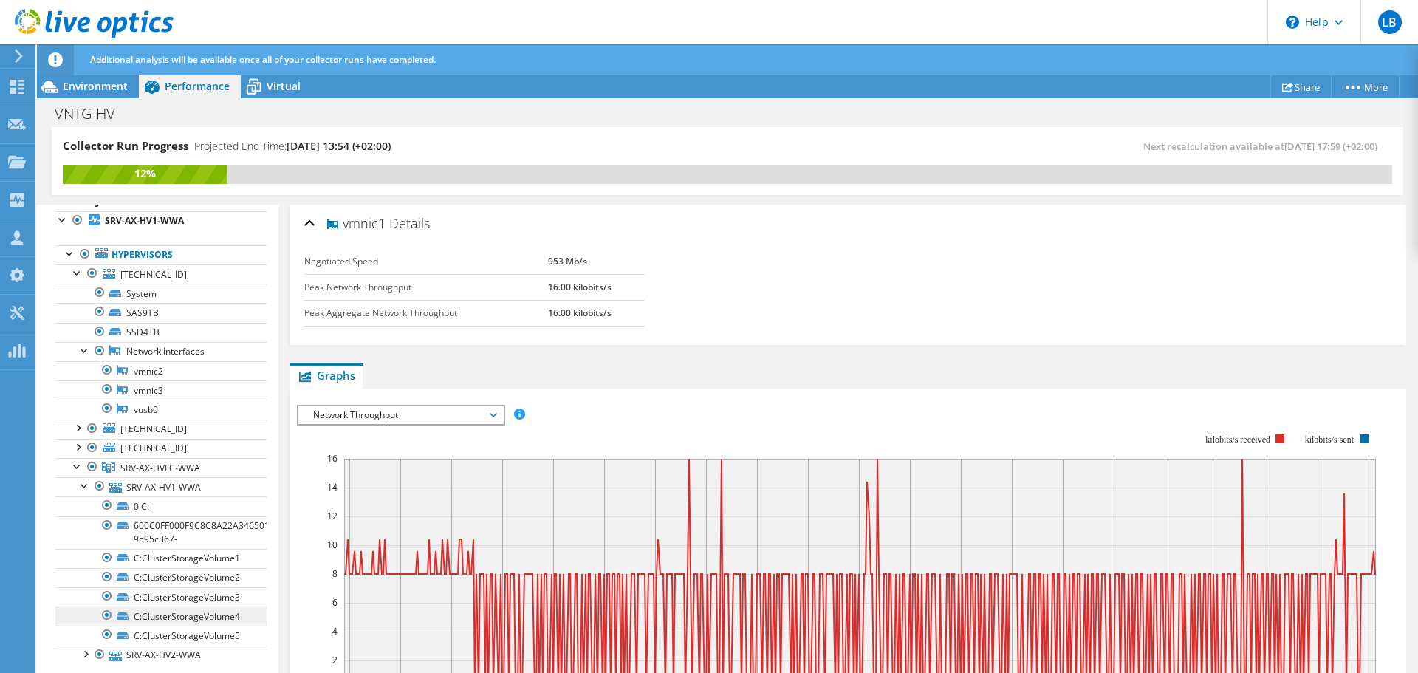
scroll to position [106, 0]
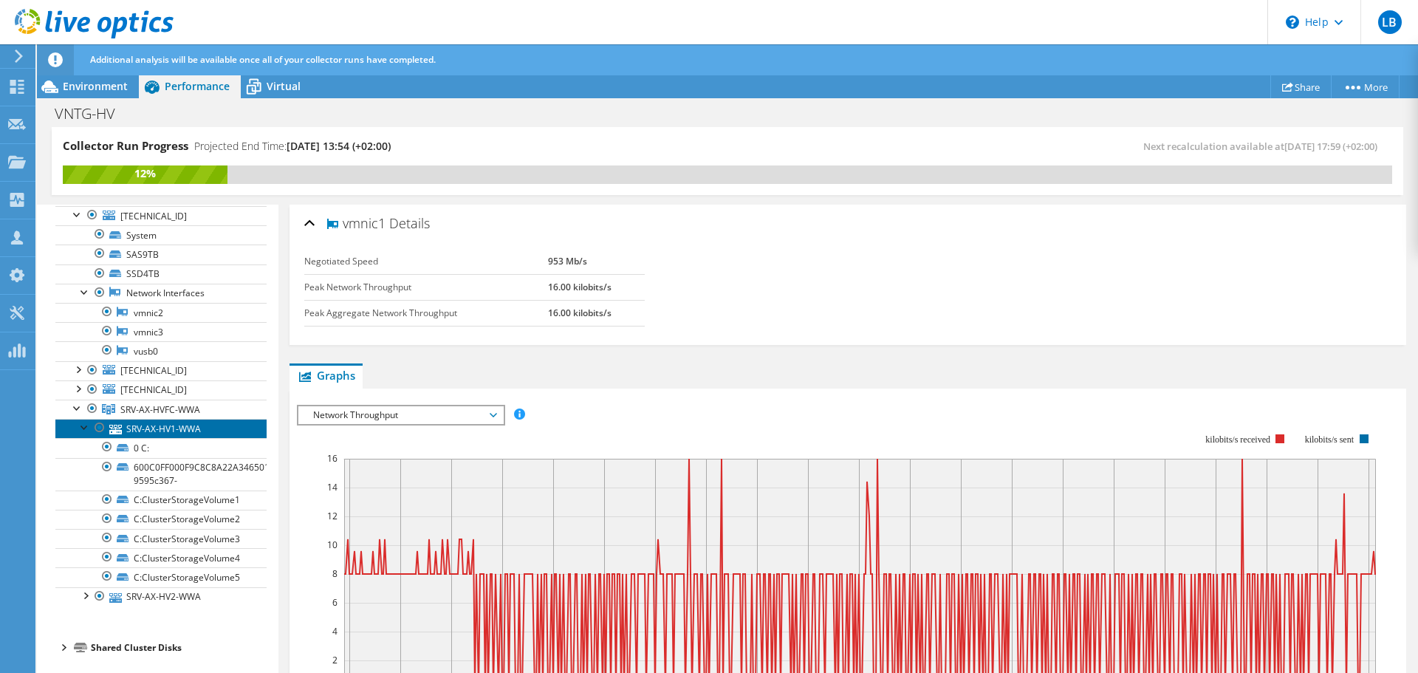
click at [140, 431] on link "SRV-AX-HV1-WWA" at bounding box center [160, 428] width 211 height 19
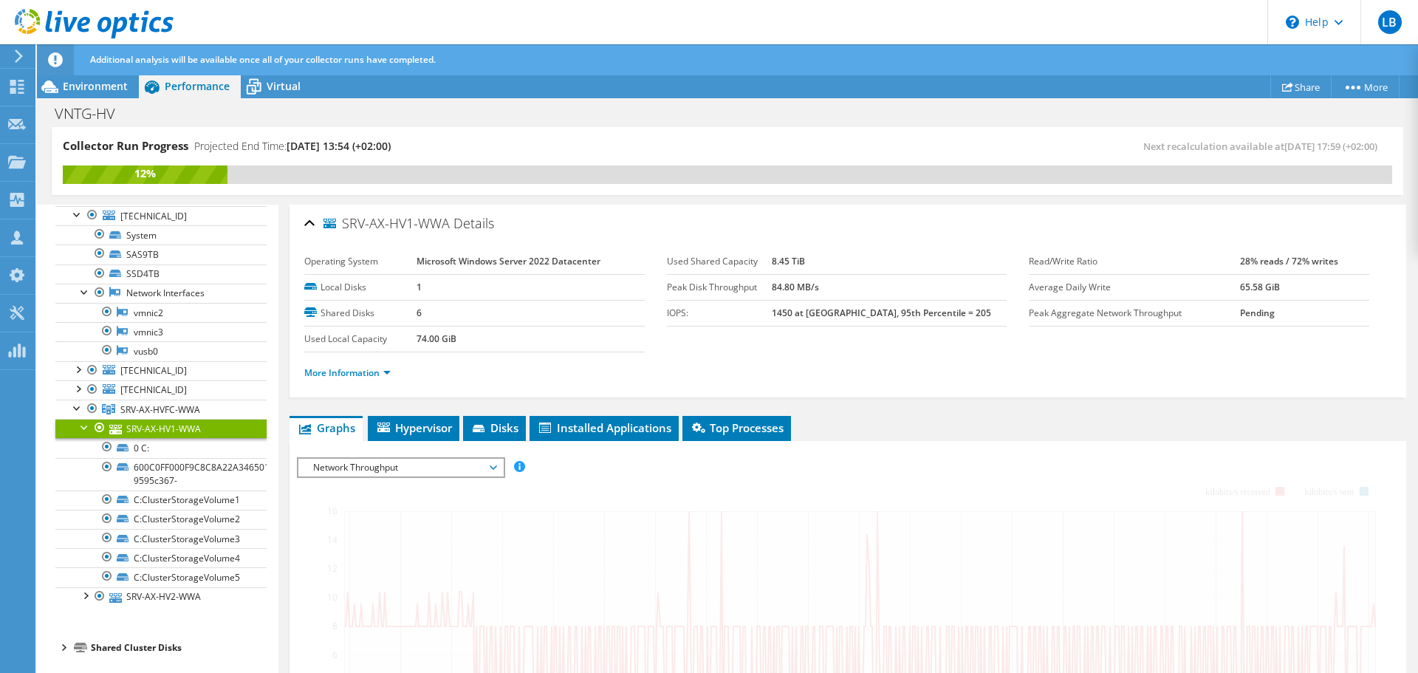
click at [459, 461] on span "Network Throughput" at bounding box center [401, 468] width 190 height 18
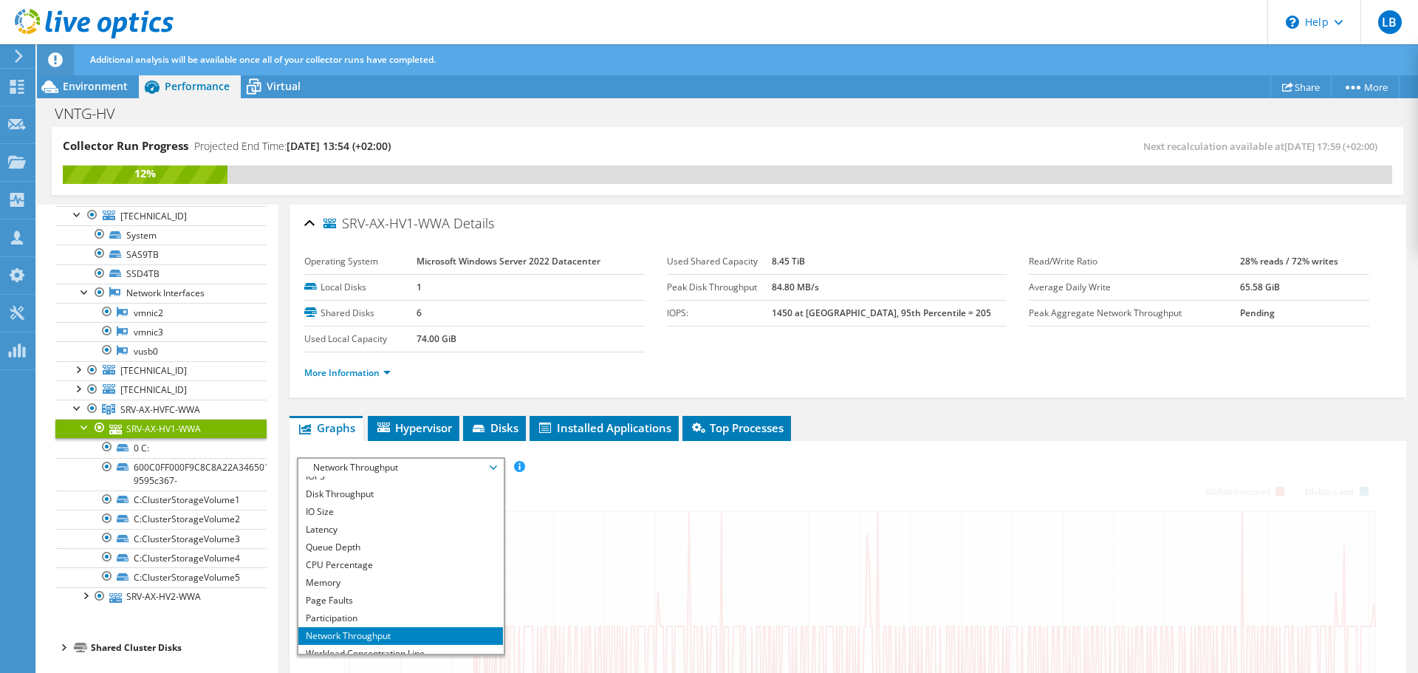
click at [459, 461] on span "Network Throughput" at bounding box center [401, 468] width 190 height 18
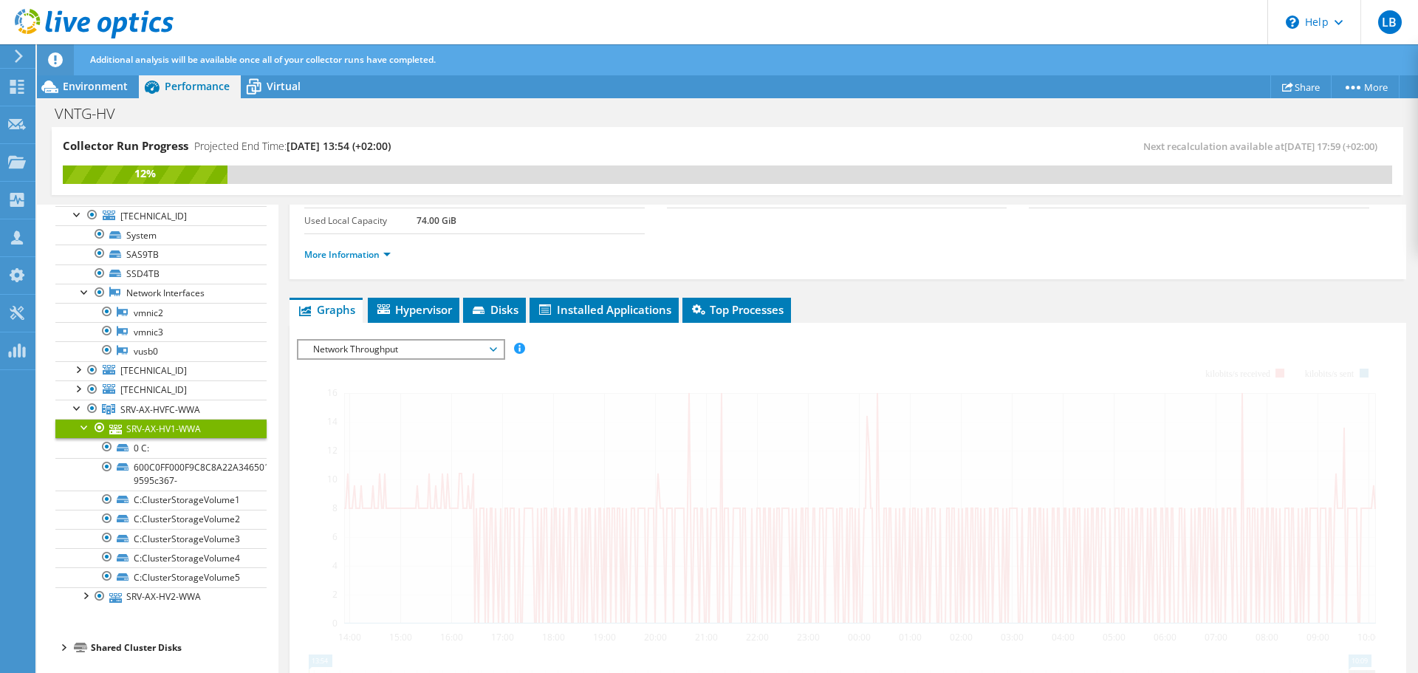
scroll to position [0, 0]
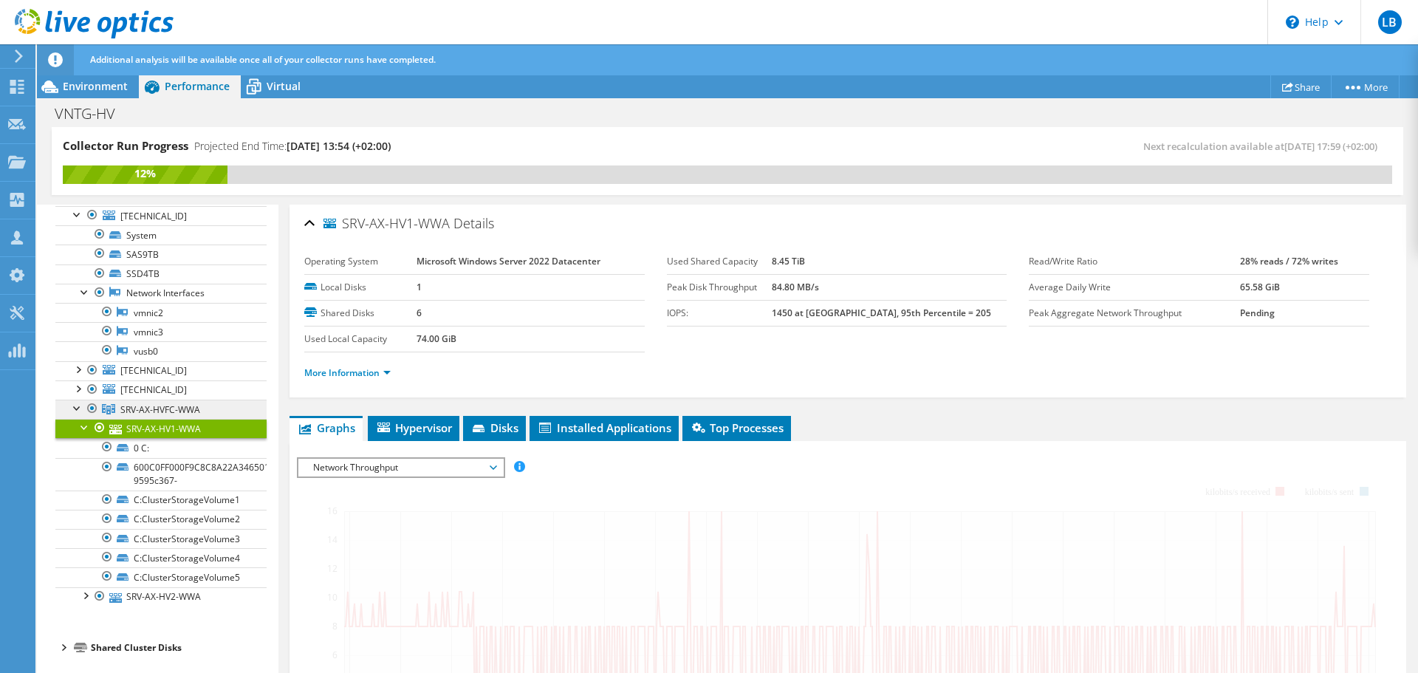
click at [145, 400] on link "SRV-AX-HVFC-WWA" at bounding box center [160, 409] width 211 height 19
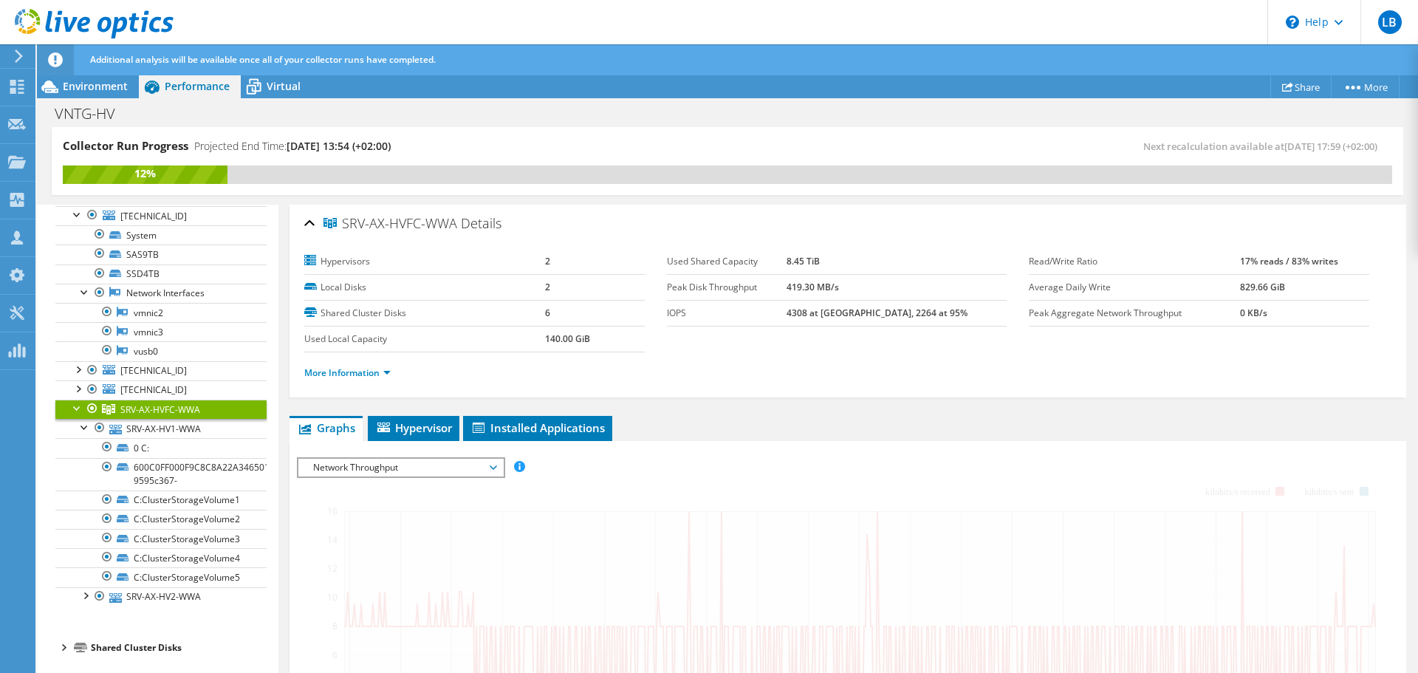
click at [486, 462] on span "Network Throughput" at bounding box center [401, 468] width 190 height 18
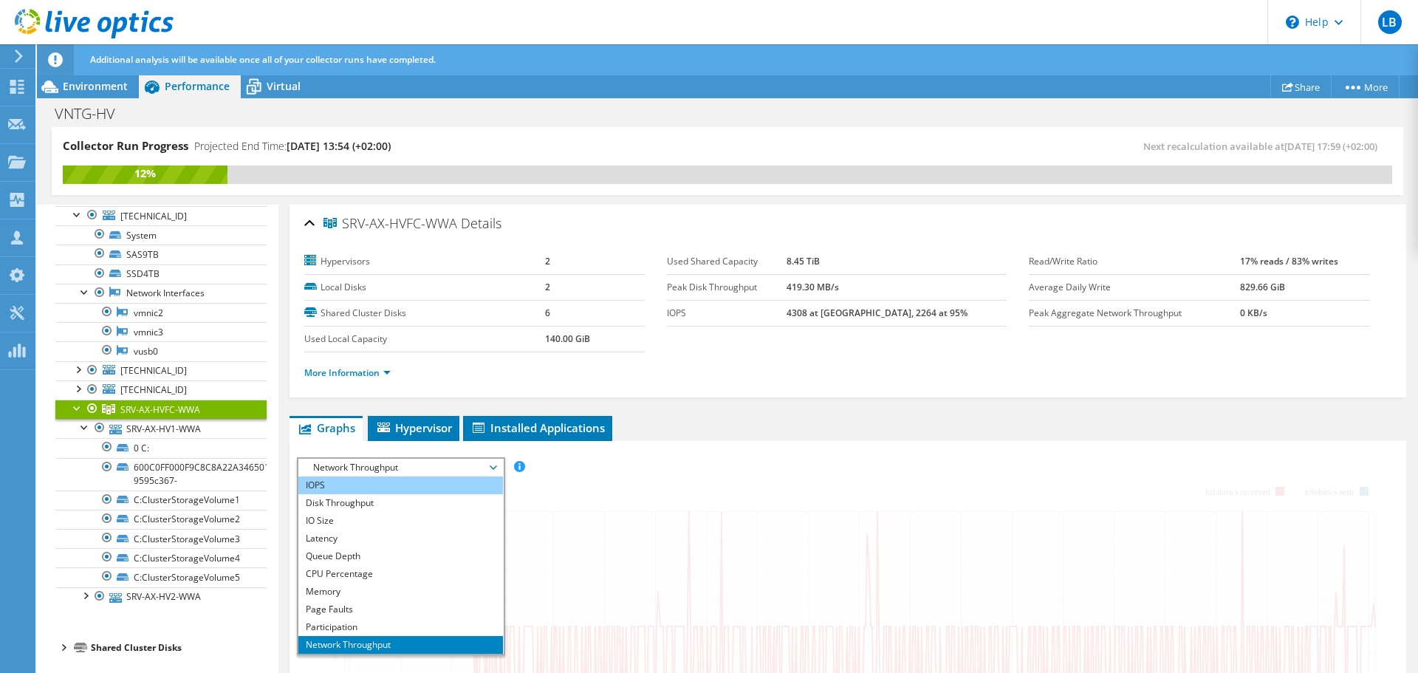
click at [362, 485] on li "IOPS" at bounding box center [400, 485] width 205 height 18
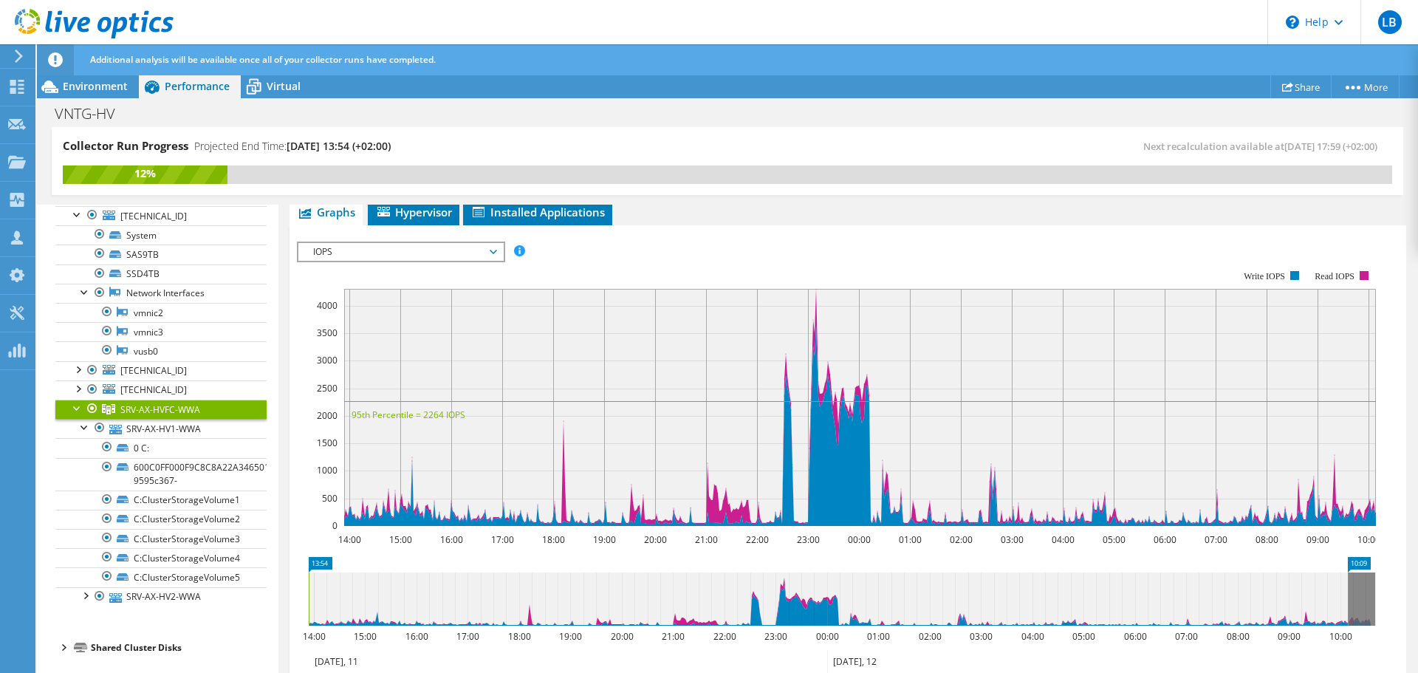
scroll to position [222, 0]
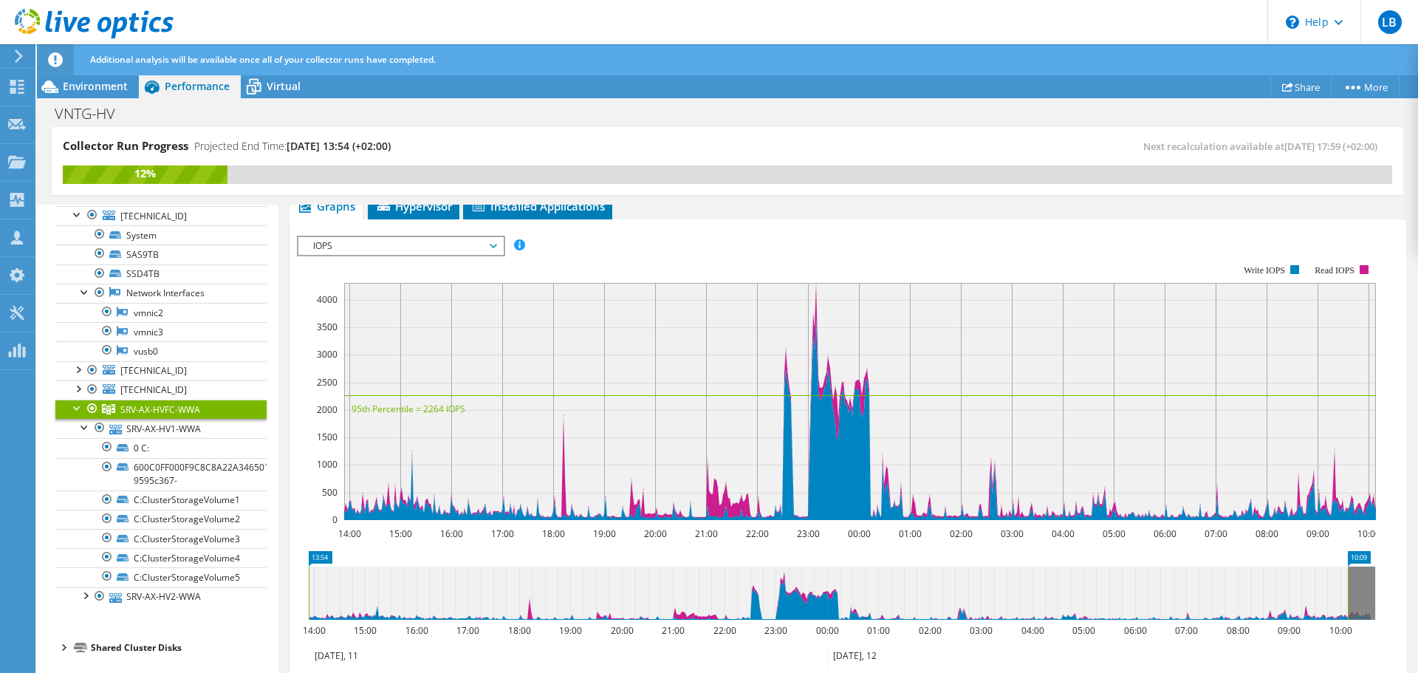
click at [449, 241] on span "IOPS" at bounding box center [401, 246] width 190 height 18
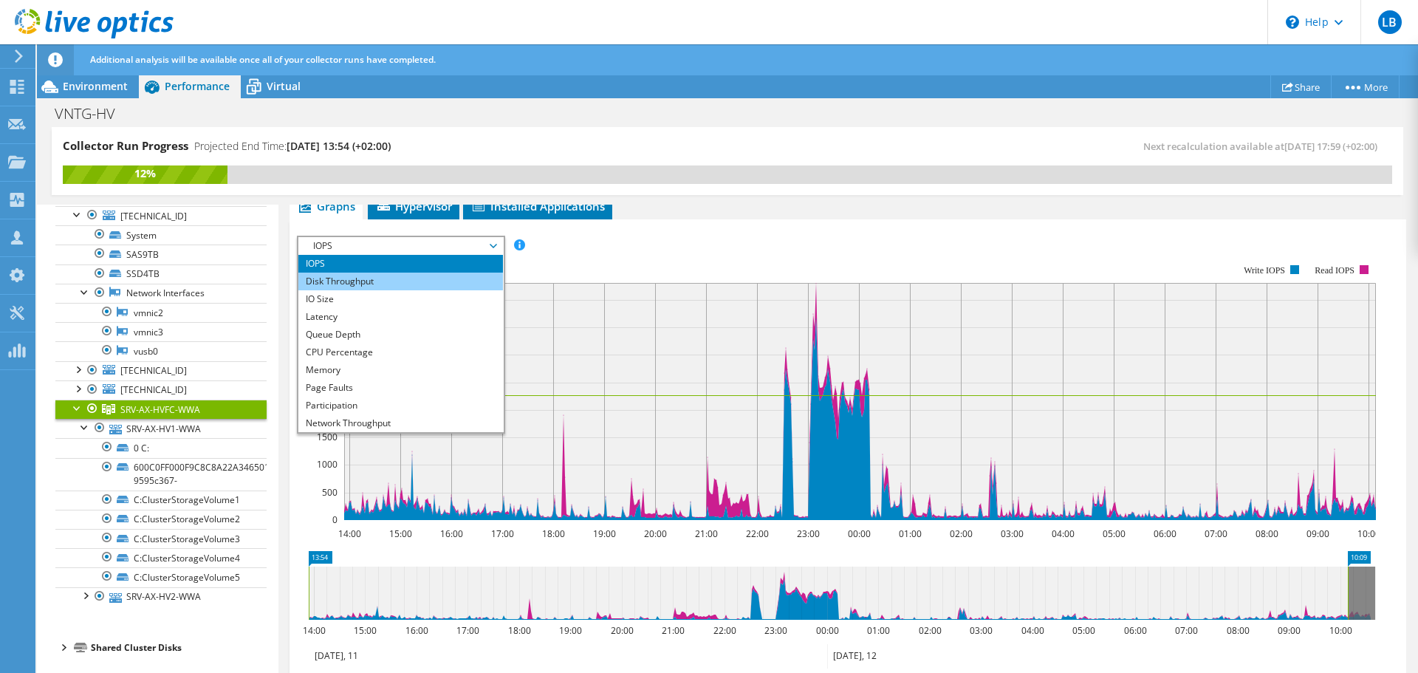
click at [383, 282] on li "Disk Throughput" at bounding box center [400, 282] width 205 height 18
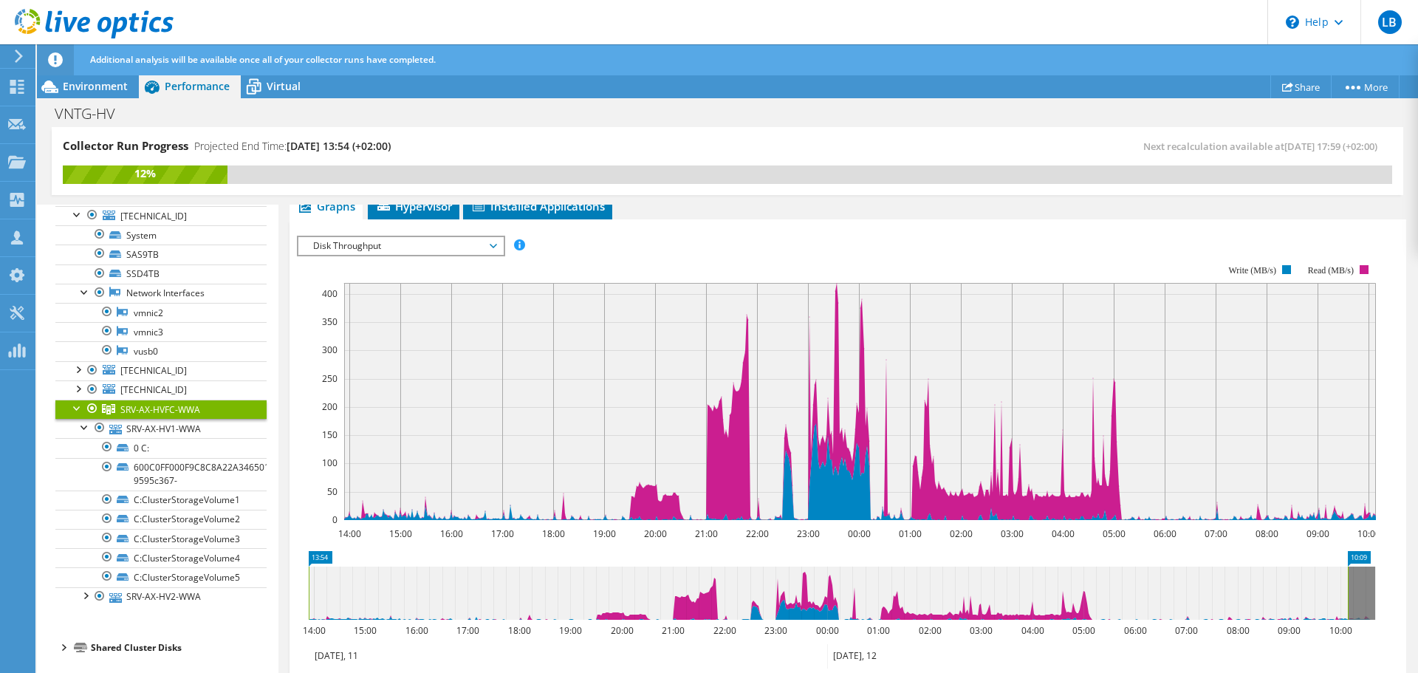
click at [475, 246] on span "Disk Throughput" at bounding box center [401, 246] width 190 height 18
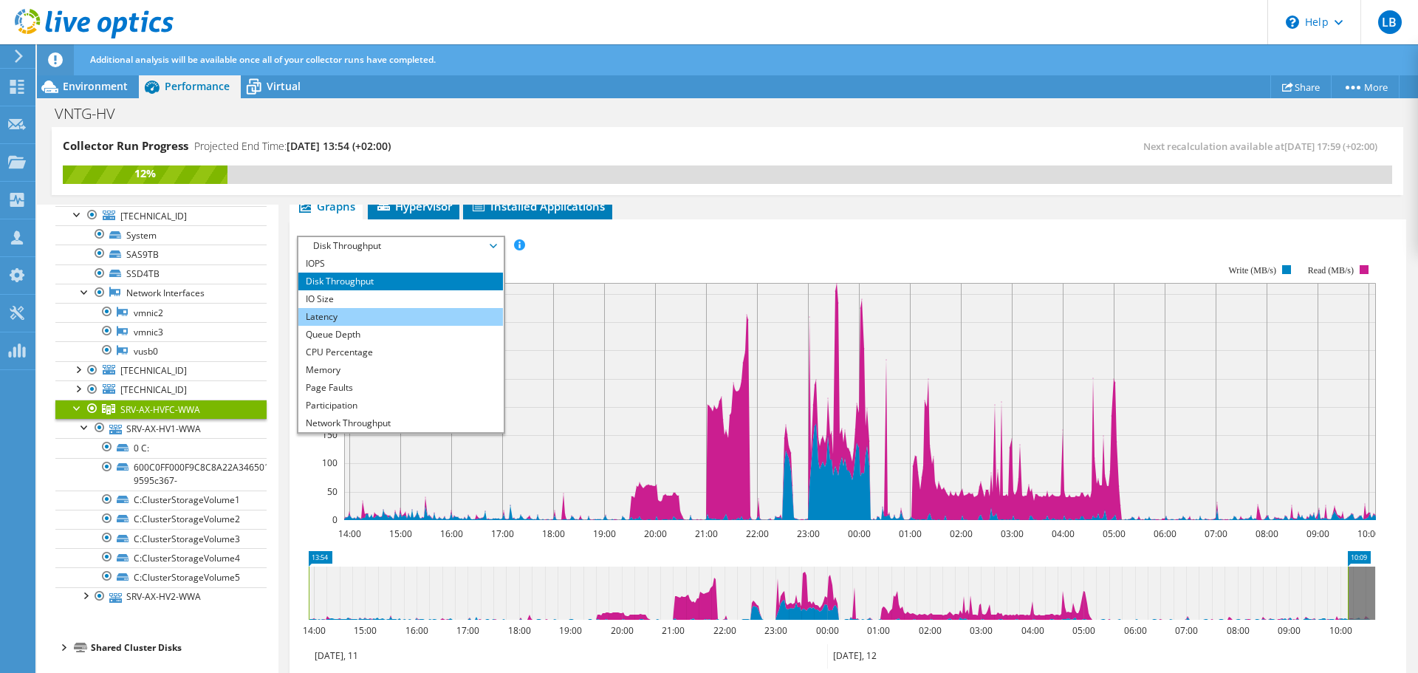
click at [382, 321] on li "Latency" at bounding box center [400, 317] width 205 height 18
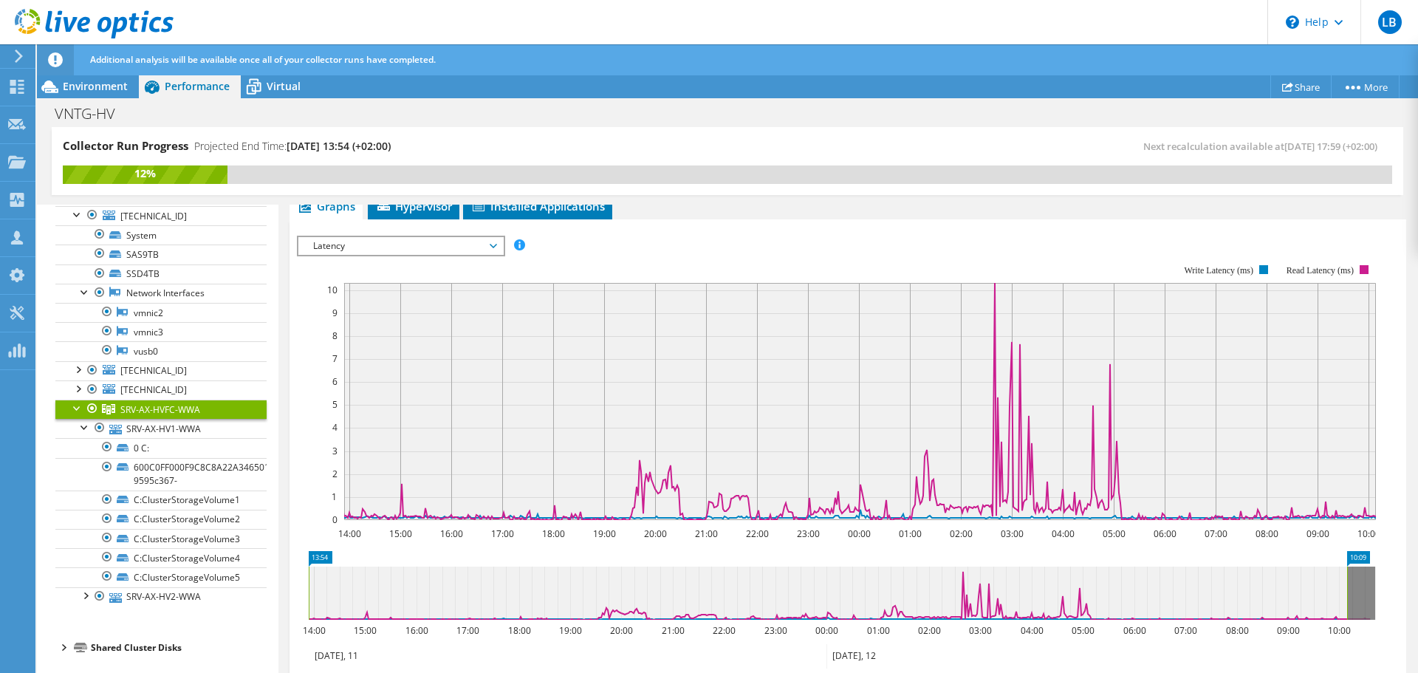
click at [490, 244] on span "Latency" at bounding box center [401, 246] width 190 height 18
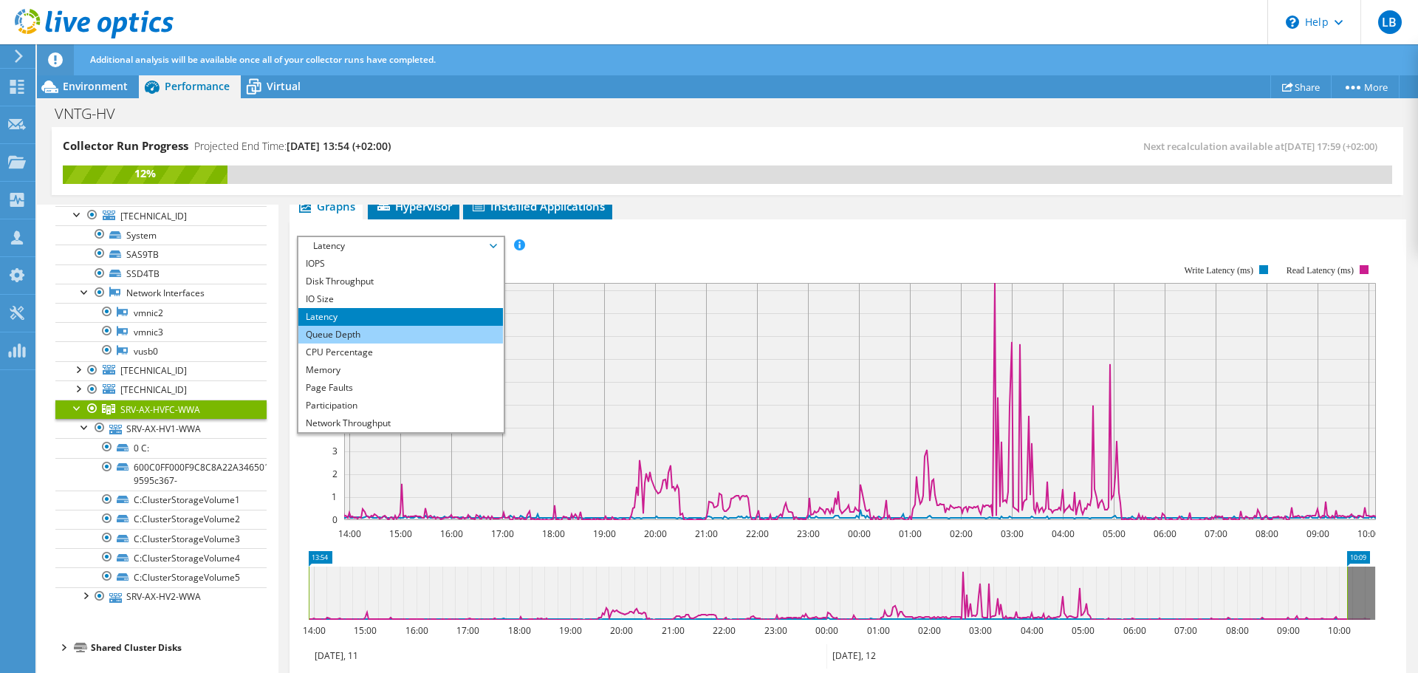
click at [397, 336] on li "Queue Depth" at bounding box center [400, 335] width 205 height 18
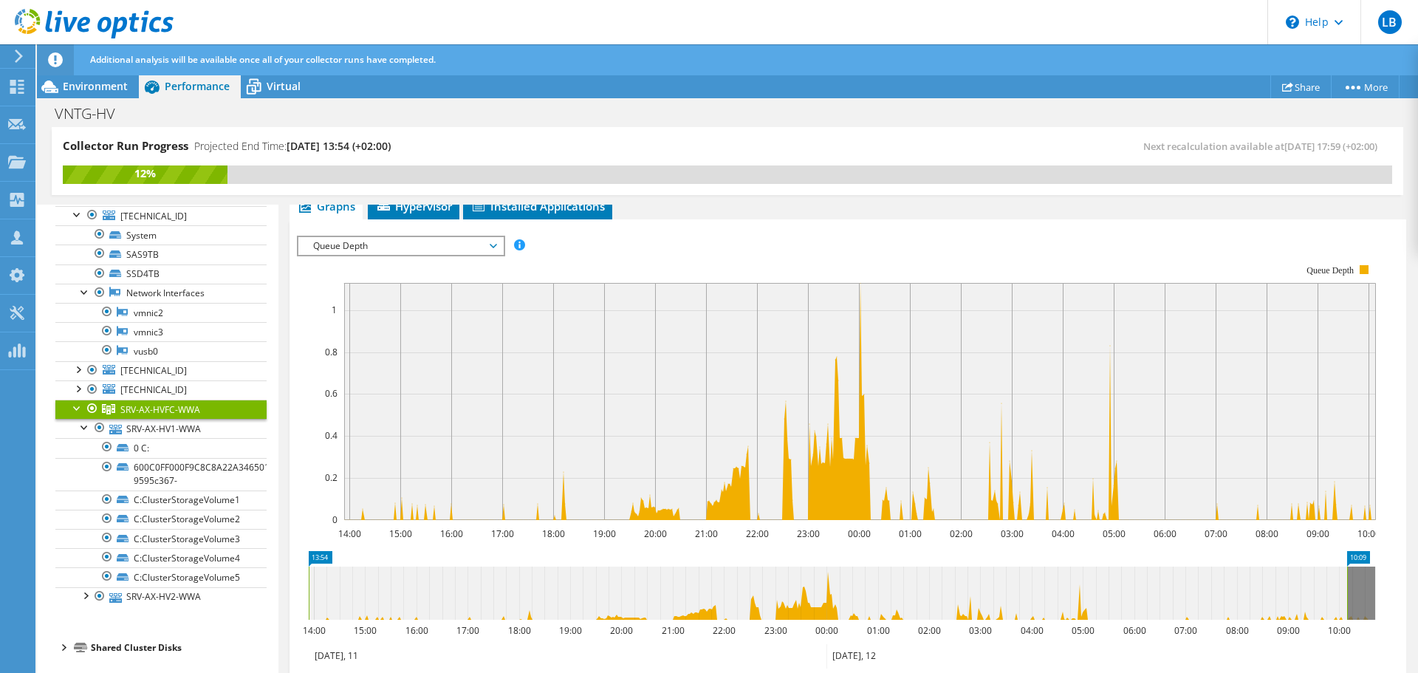
click at [489, 244] on span "Queue Depth" at bounding box center [401, 246] width 190 height 18
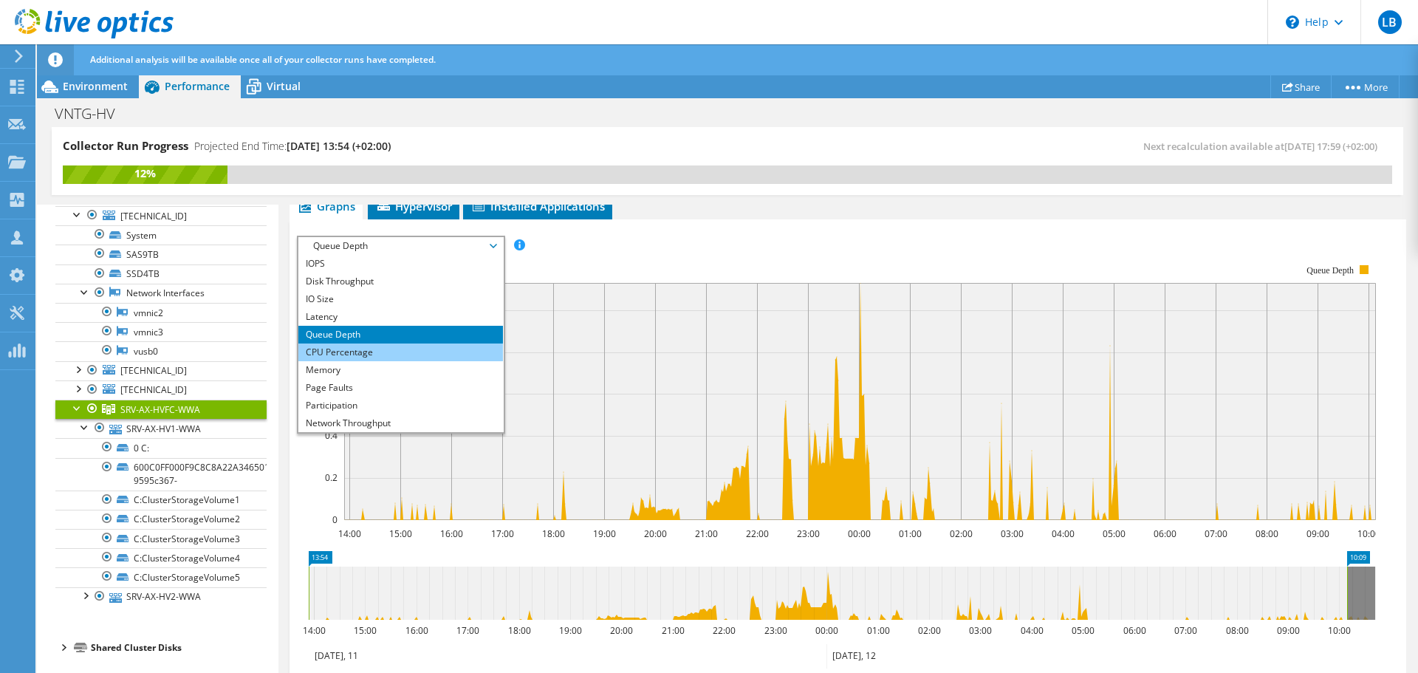
click at [357, 352] on li "CPU Percentage" at bounding box center [400, 352] width 205 height 18
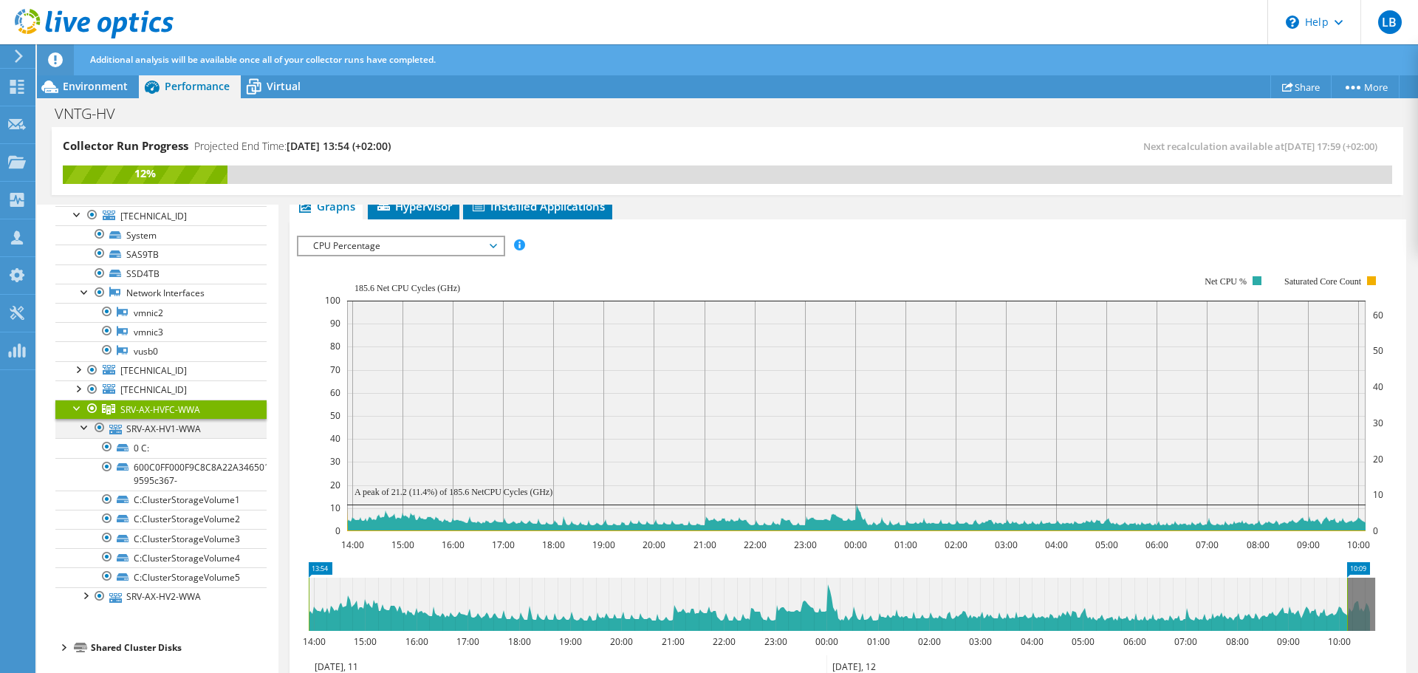
click at [87, 428] on div at bounding box center [85, 426] width 15 height 15
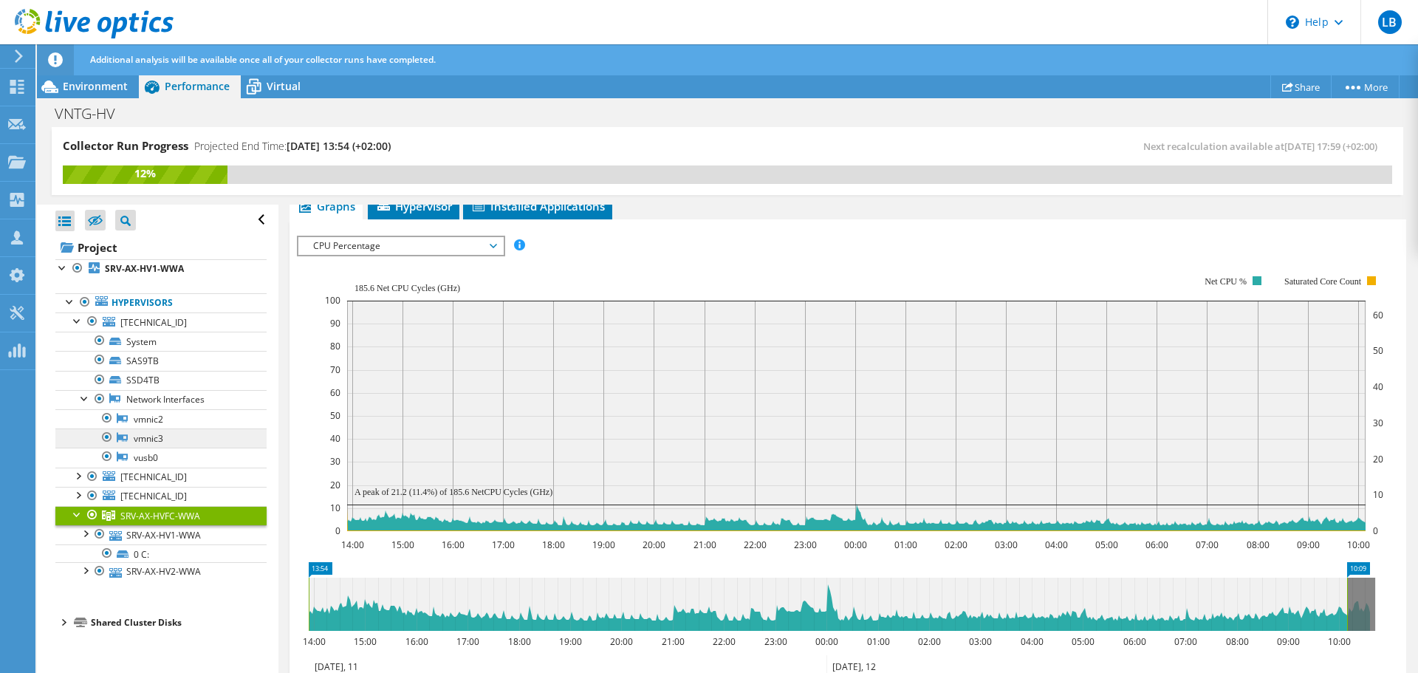
scroll to position [0, 0]
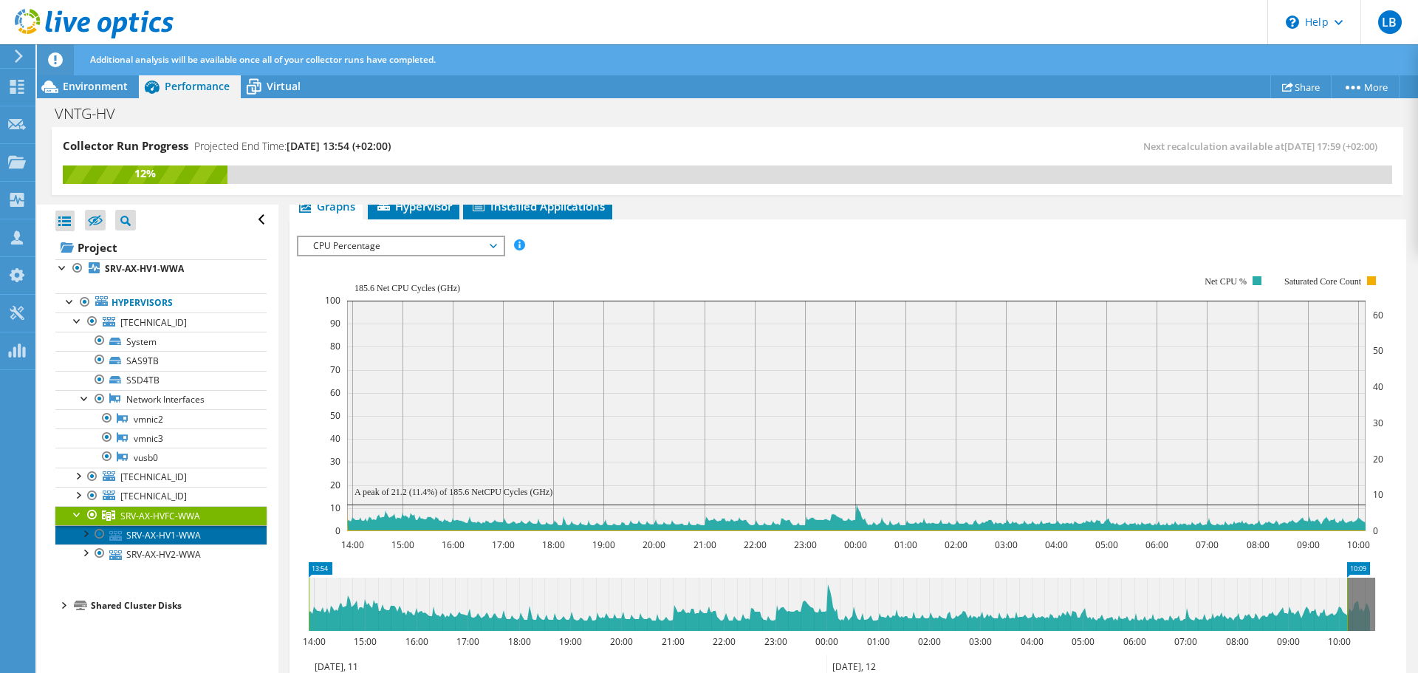
click at [143, 538] on link "SRV-AX-HV1-WWA" at bounding box center [160, 534] width 211 height 19
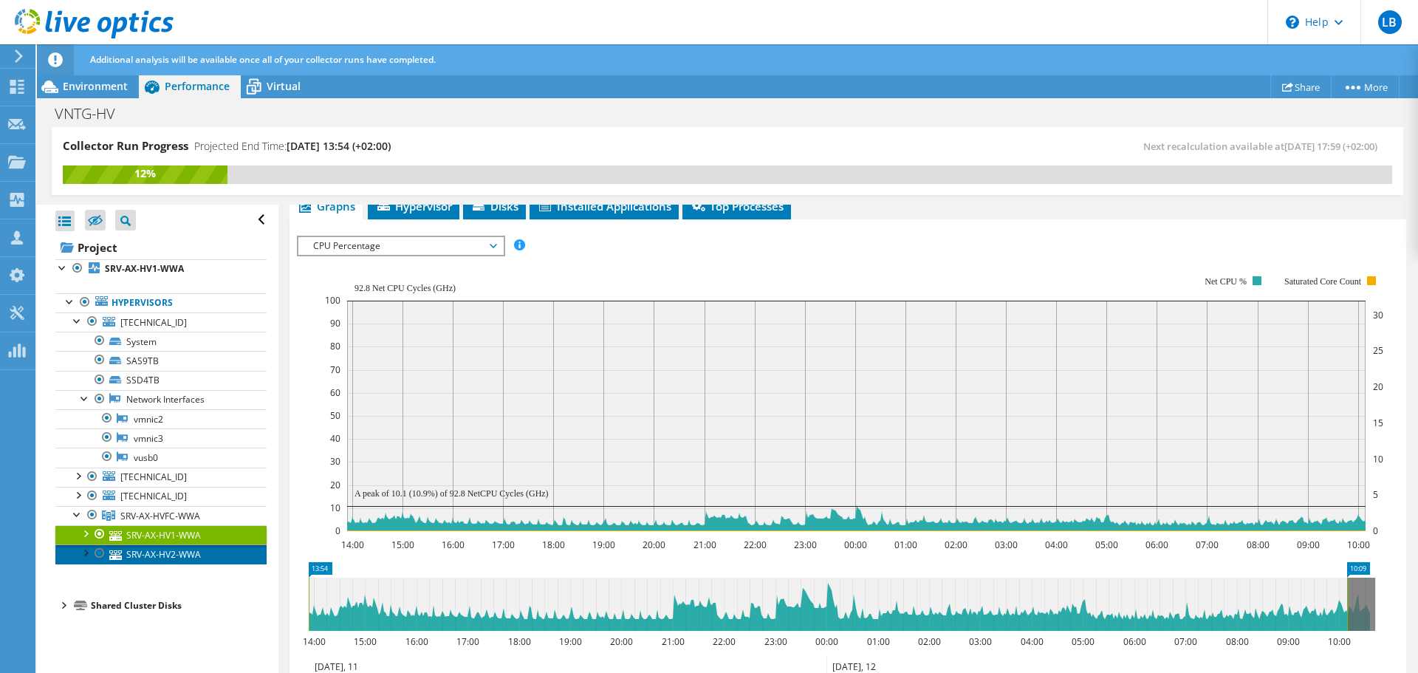
click at [143, 558] on link "SRV-AX-HV2-WWA" at bounding box center [160, 553] width 211 height 19
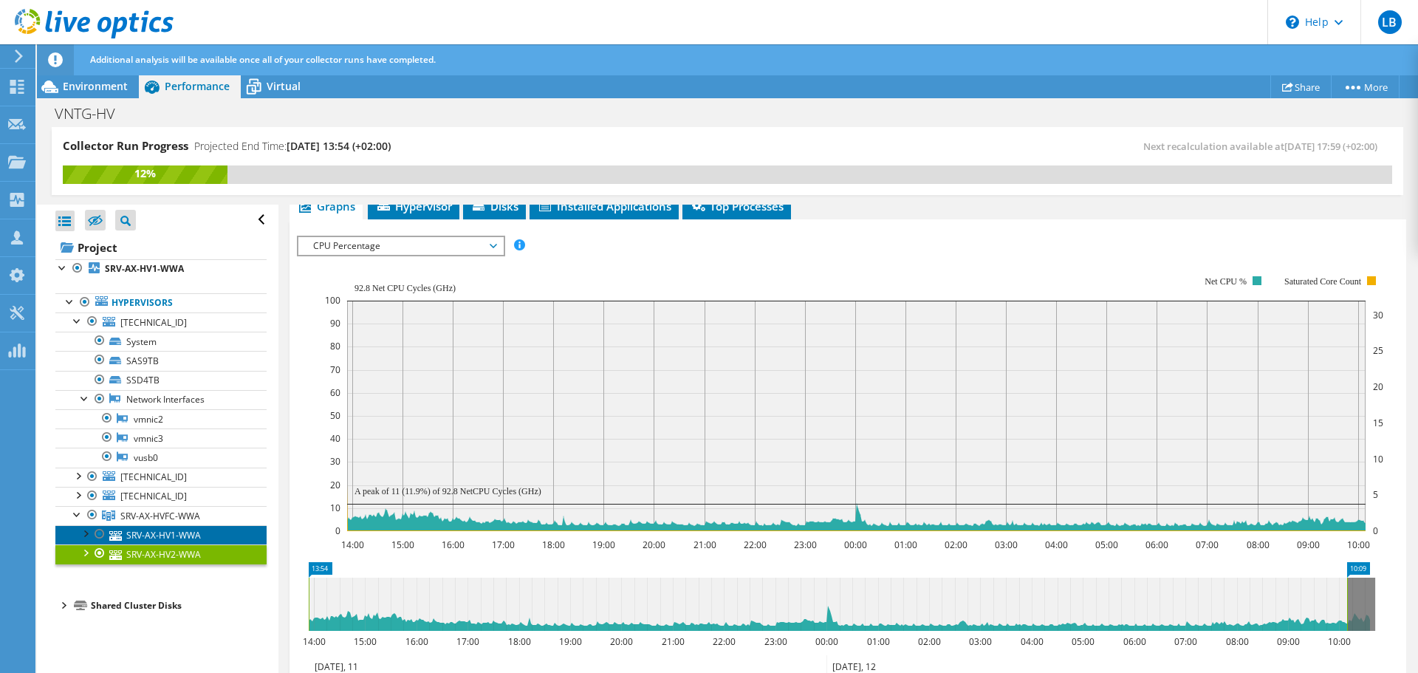
click at [151, 538] on link "SRV-AX-HV1-WWA" at bounding box center [160, 534] width 211 height 19
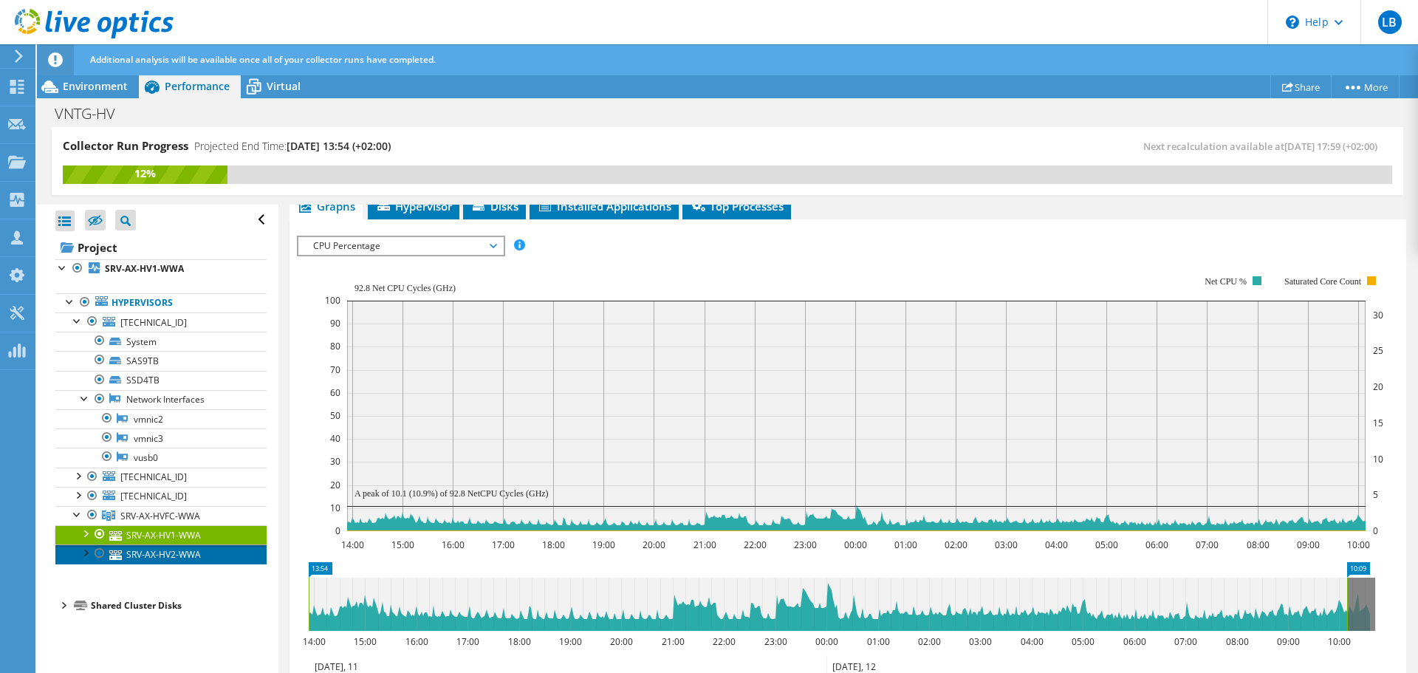
click at [154, 552] on link "SRV-AX-HV2-WWA" at bounding box center [160, 553] width 211 height 19
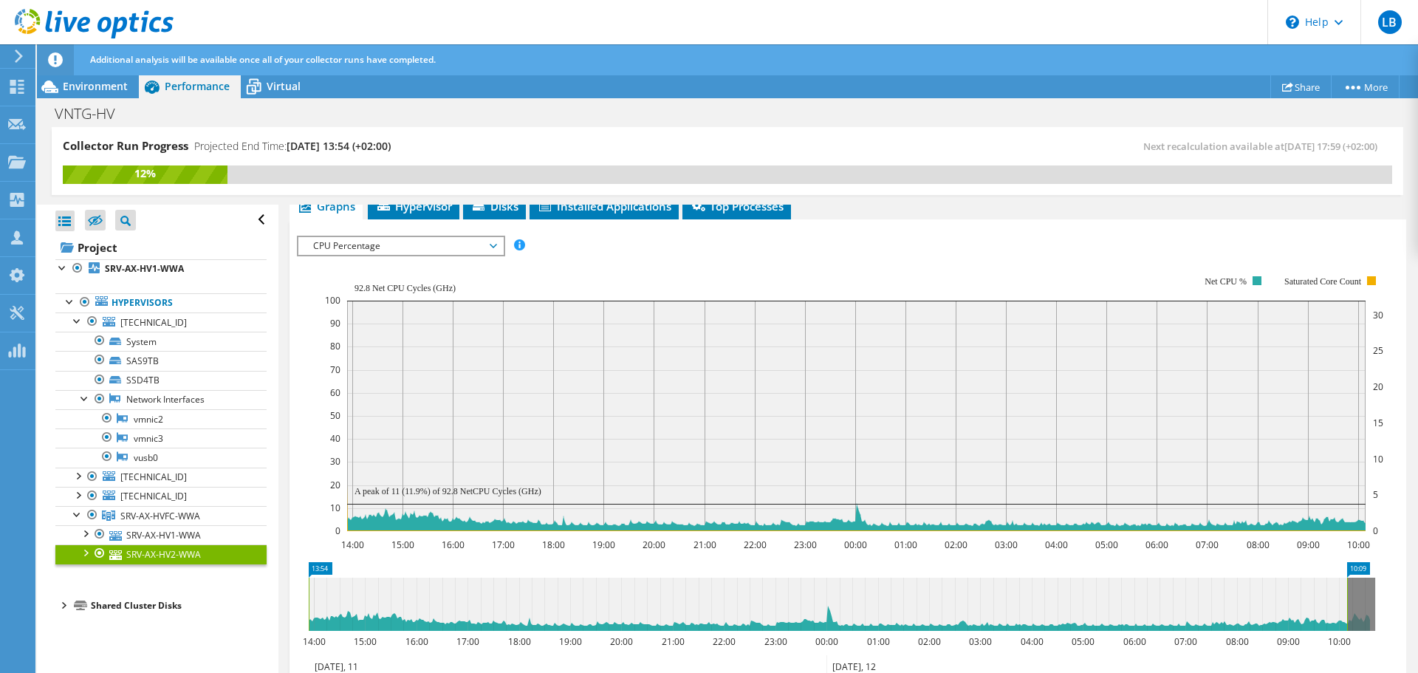
click at [473, 244] on span "CPU Percentage" at bounding box center [401, 246] width 190 height 18
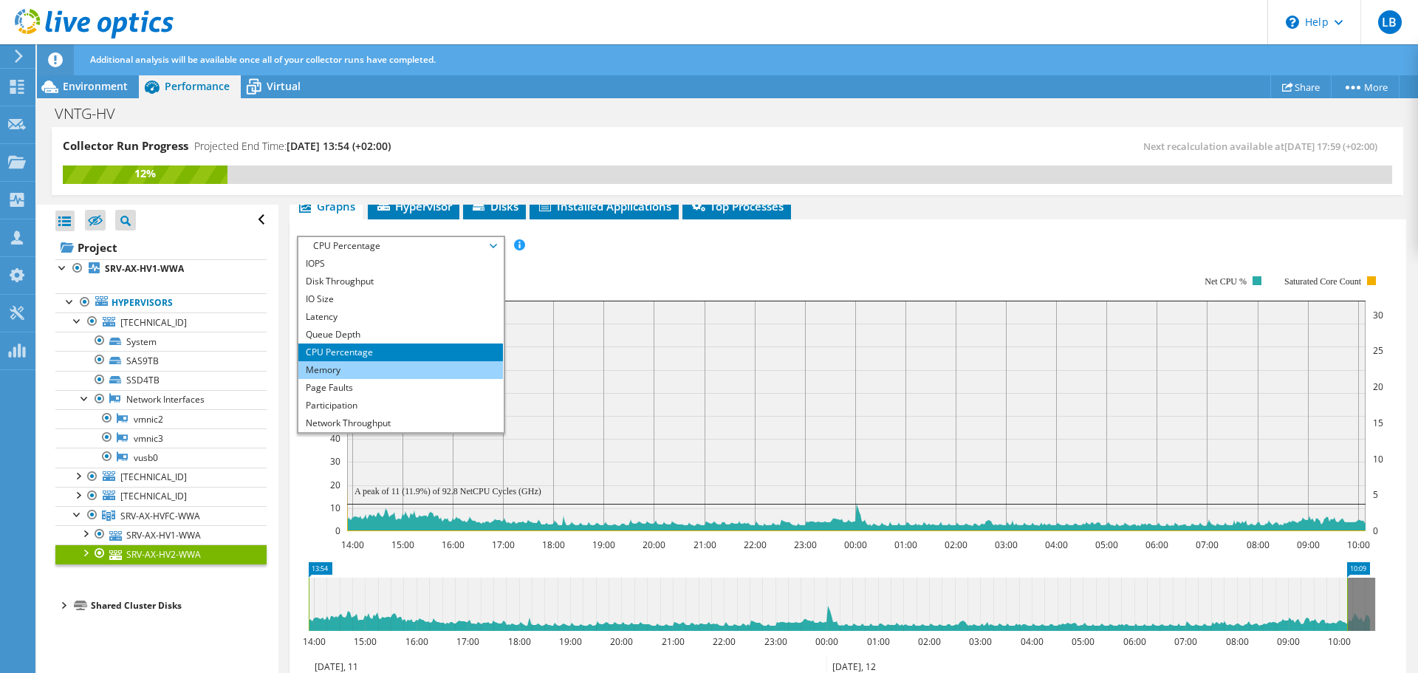
click at [362, 374] on li "Memory" at bounding box center [400, 370] width 205 height 18
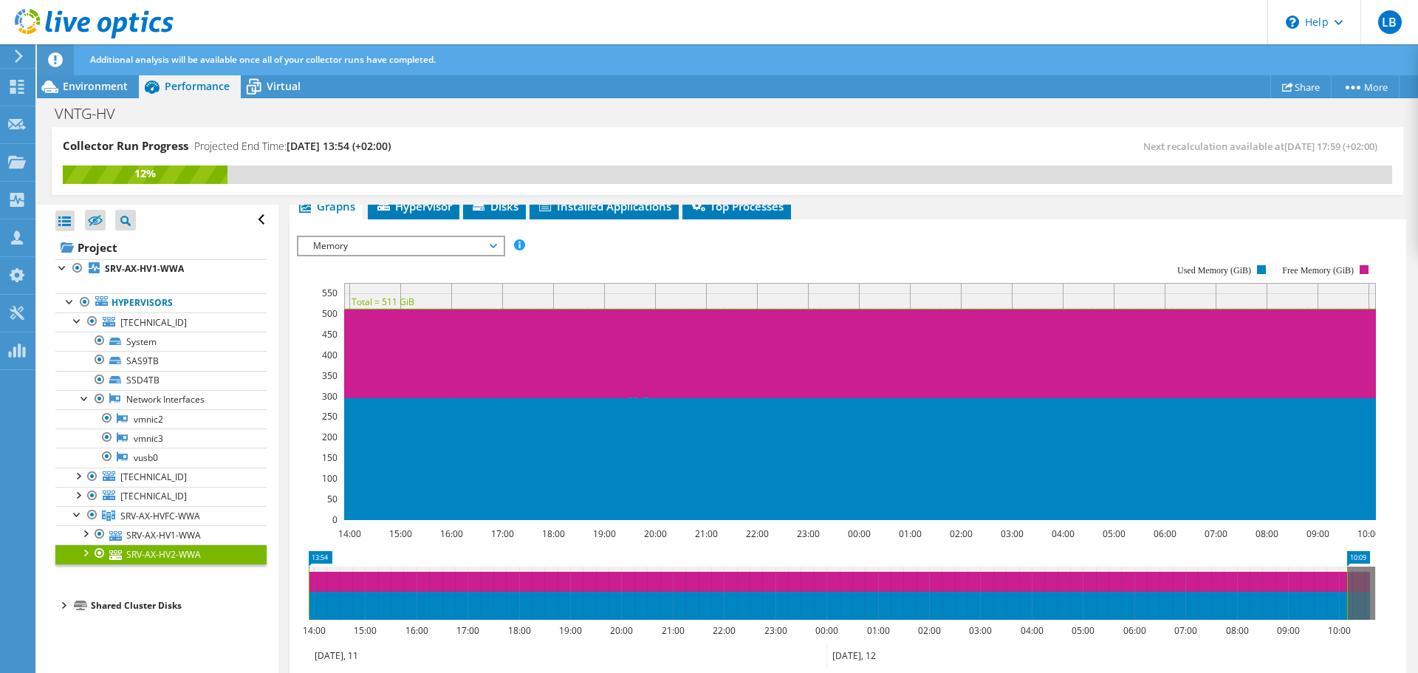
click at [494, 244] on span "Memory" at bounding box center [401, 246] width 190 height 18
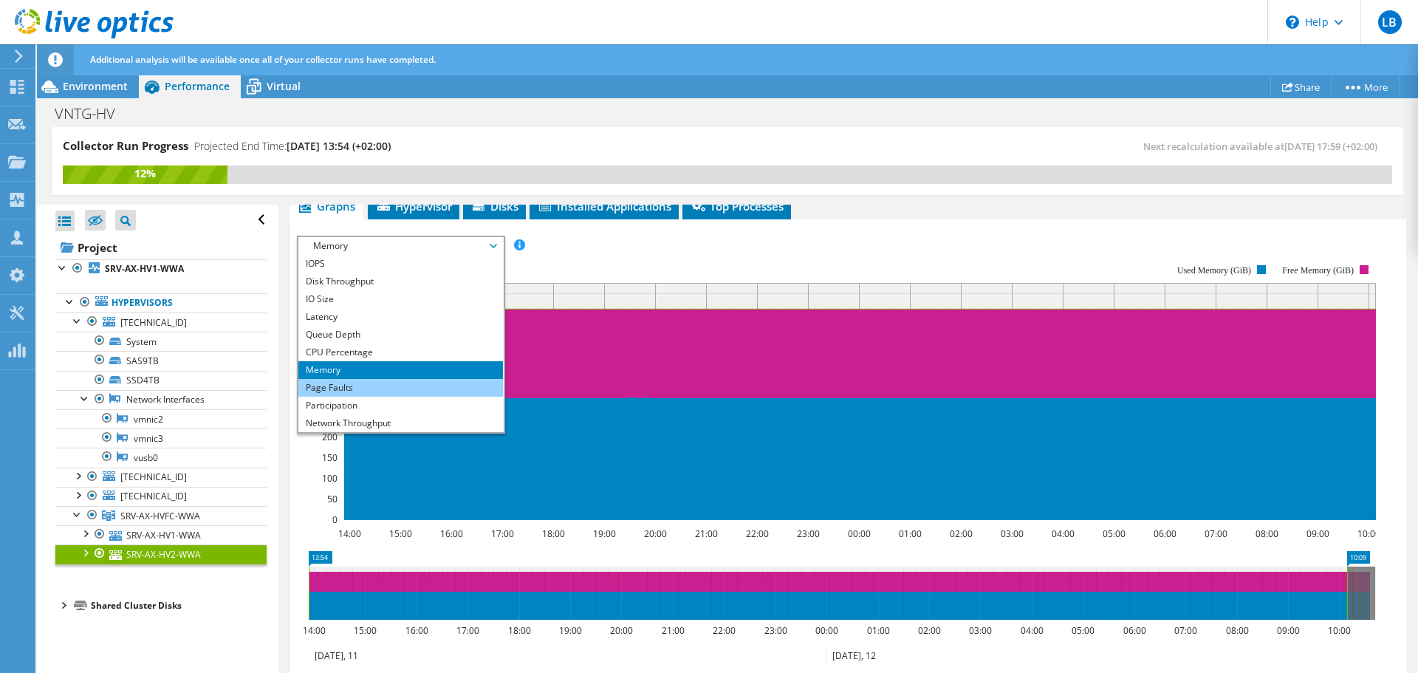
click at [372, 386] on li "Page Faults" at bounding box center [400, 388] width 205 height 18
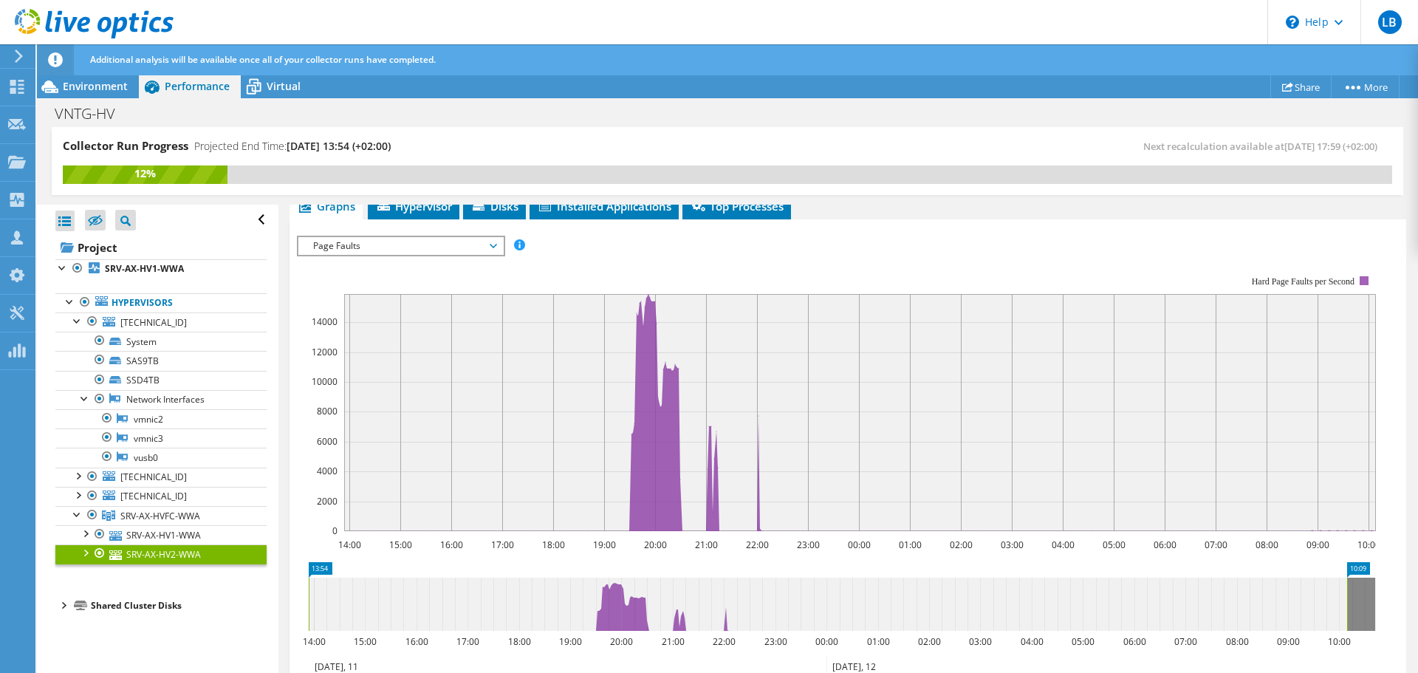
click at [496, 246] on span "Page Faults" at bounding box center [401, 246] width 190 height 18
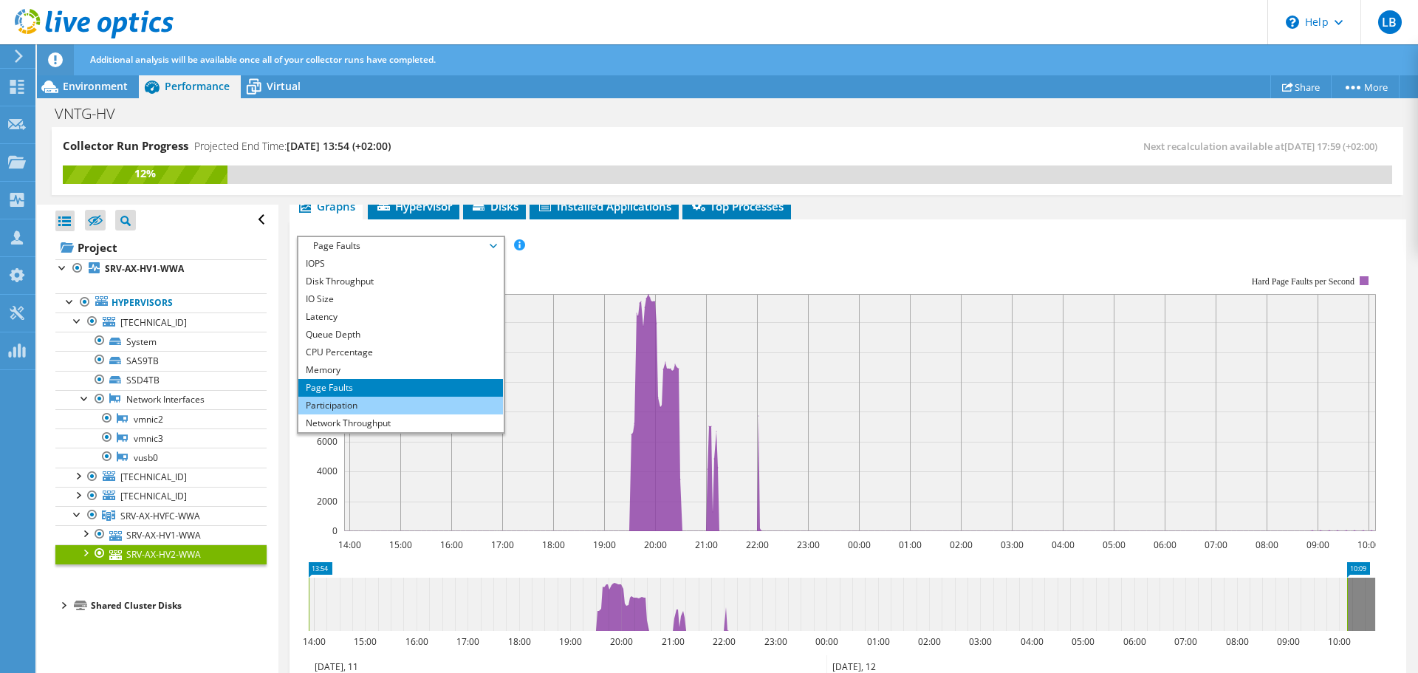
click at [349, 405] on li "Participation" at bounding box center [400, 406] width 205 height 18
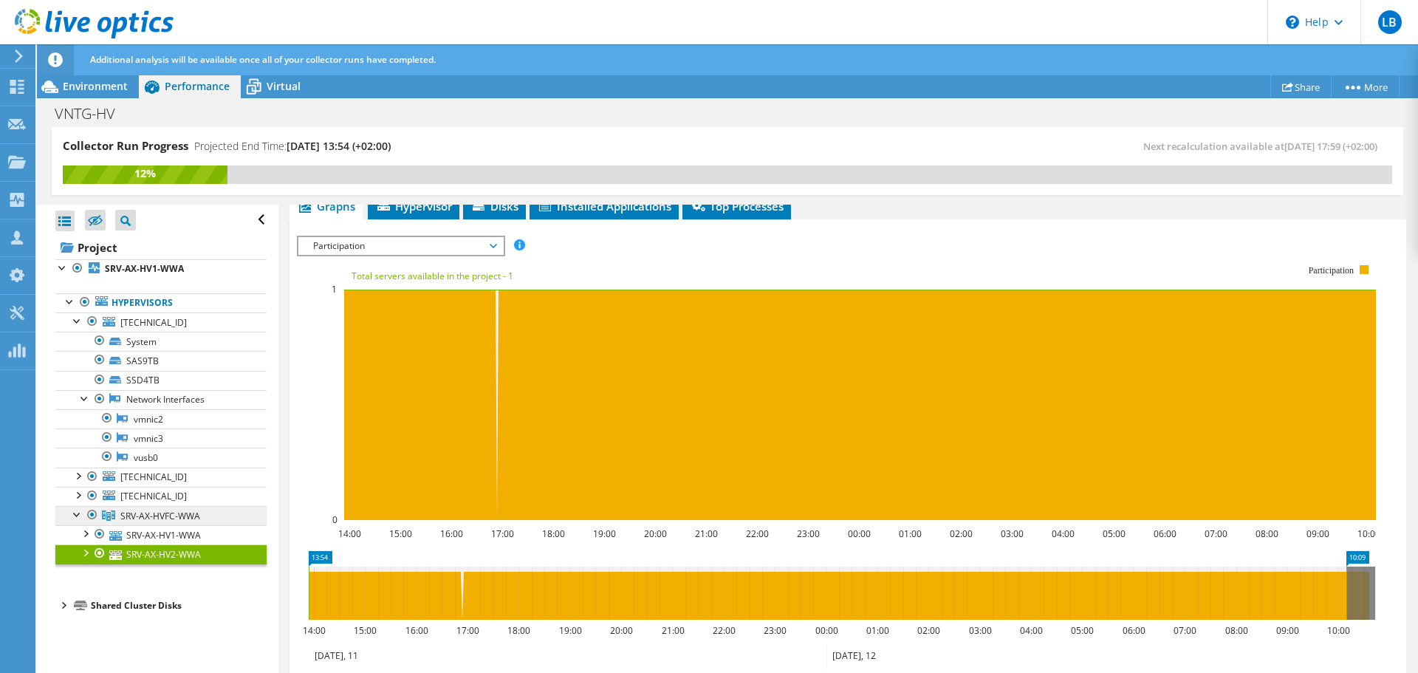
click at [129, 520] on span "SRV-AX-HVFC-WWA" at bounding box center [160, 516] width 80 height 13
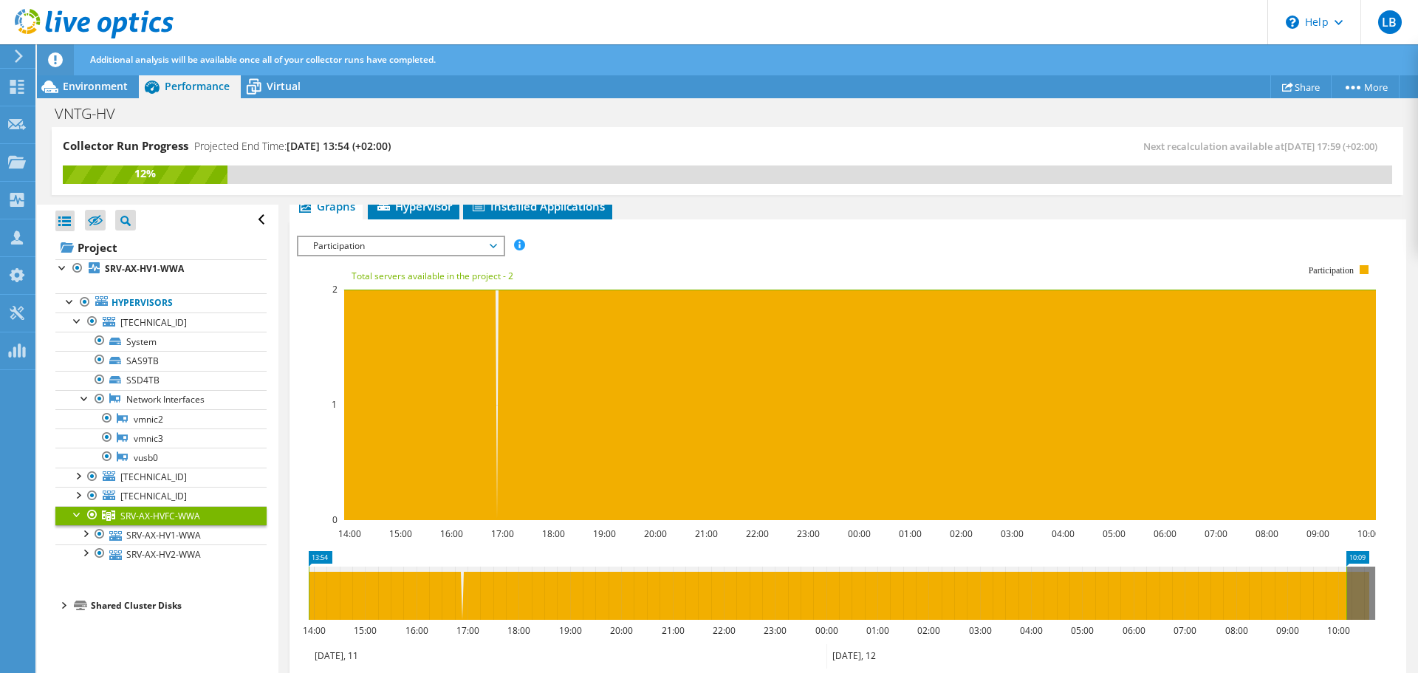
click at [479, 242] on span "Participation" at bounding box center [401, 246] width 190 height 18
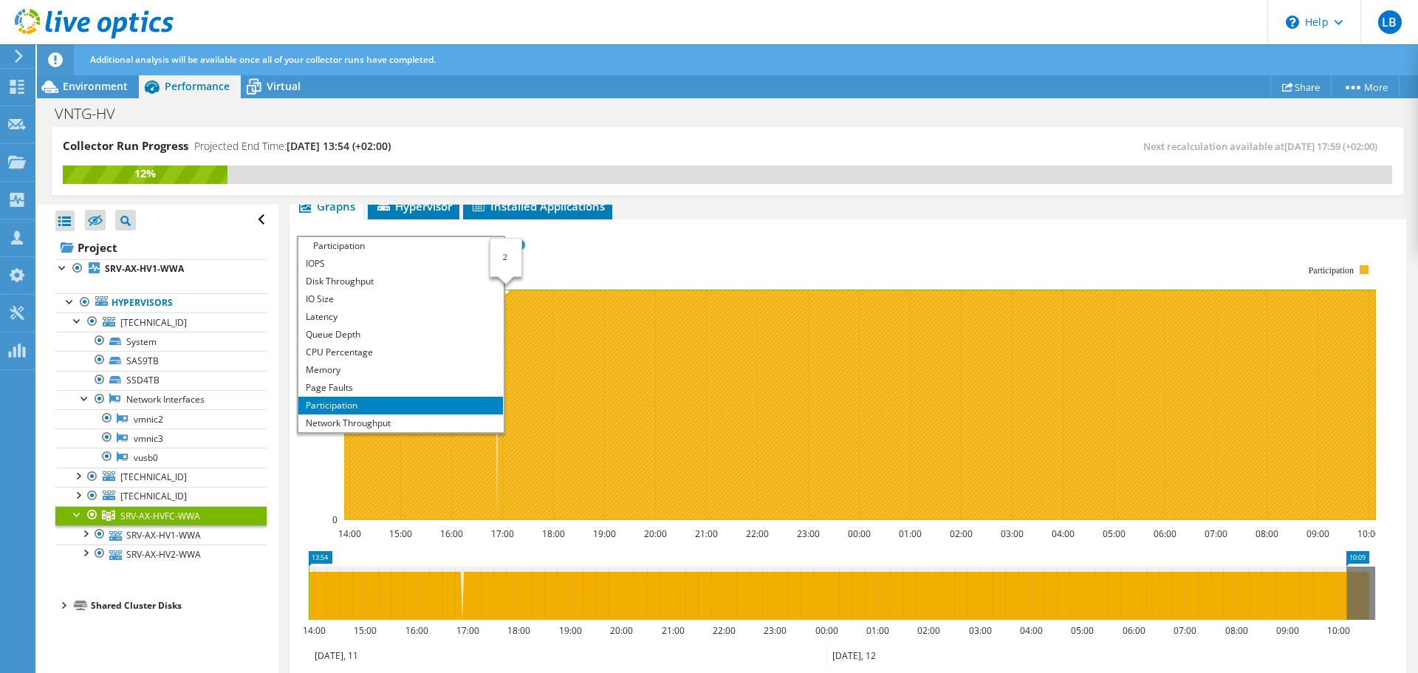
scroll to position [53, 0]
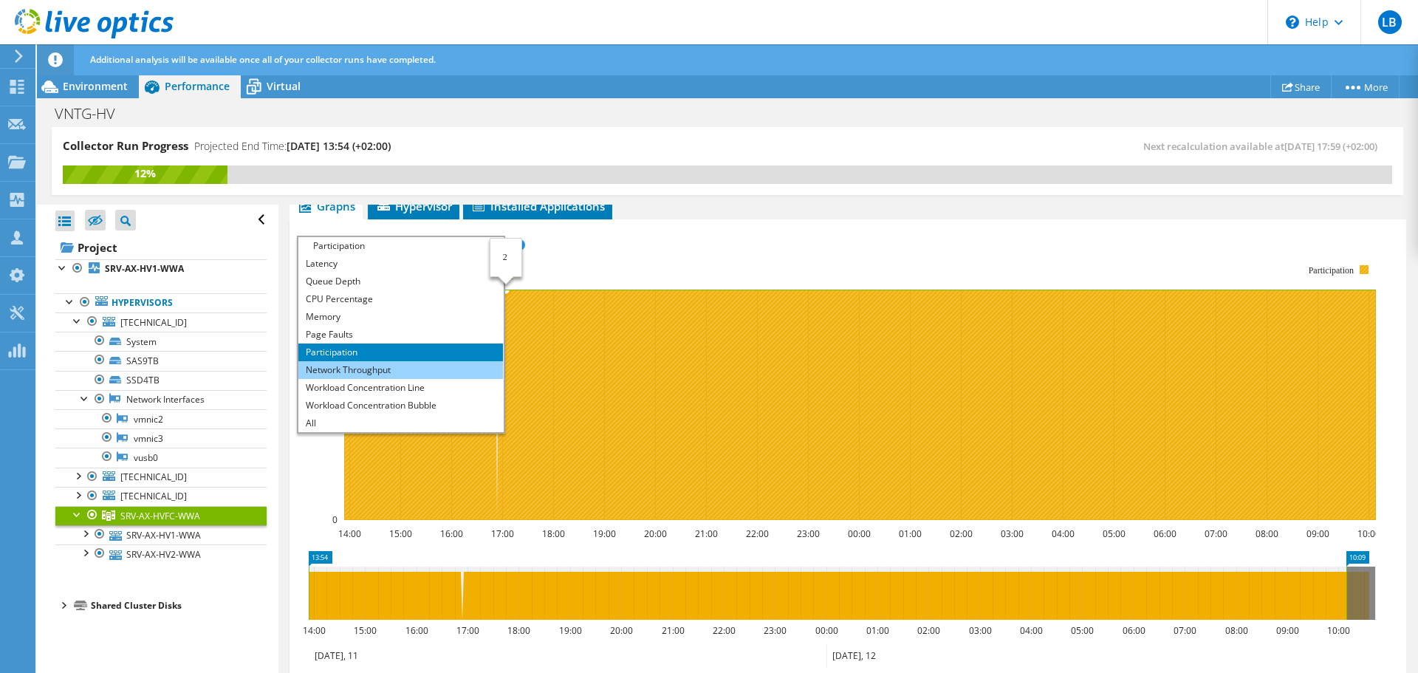
click at [425, 375] on li "Network Throughput" at bounding box center [400, 370] width 205 height 18
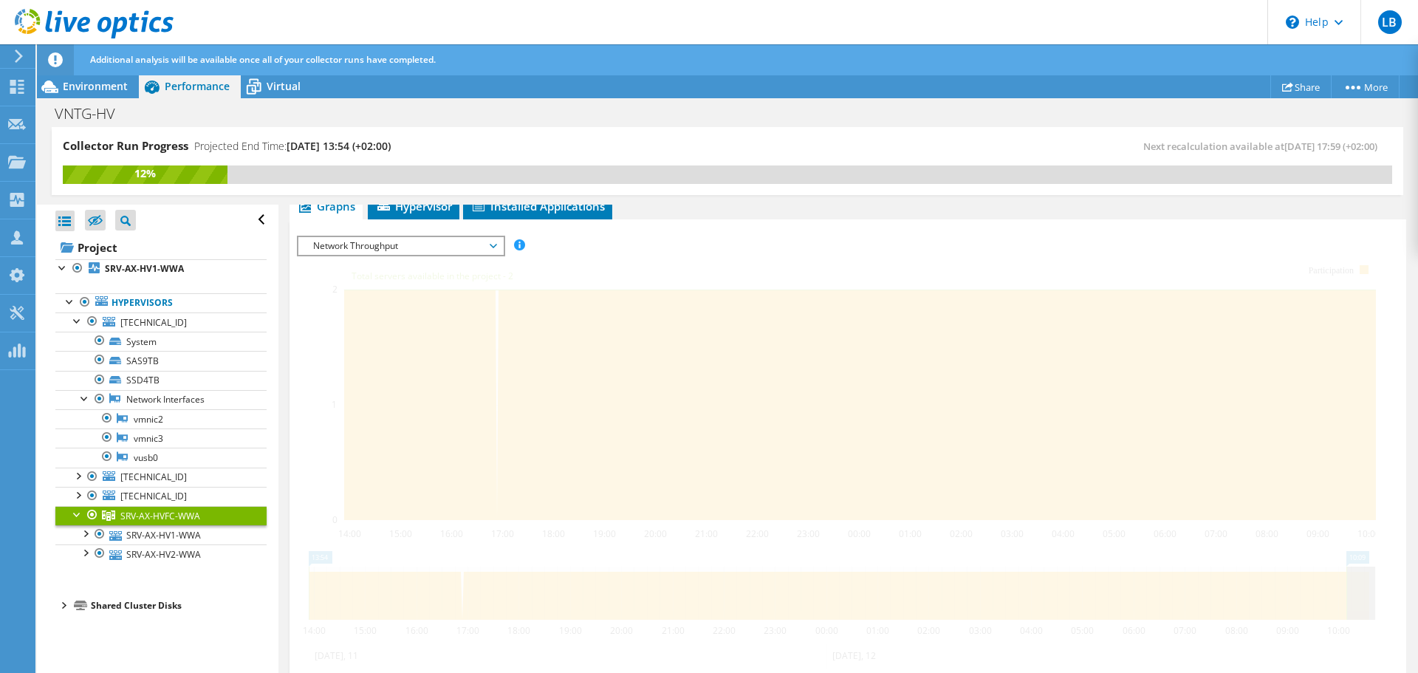
click at [459, 242] on span "Network Throughput" at bounding box center [401, 246] width 190 height 18
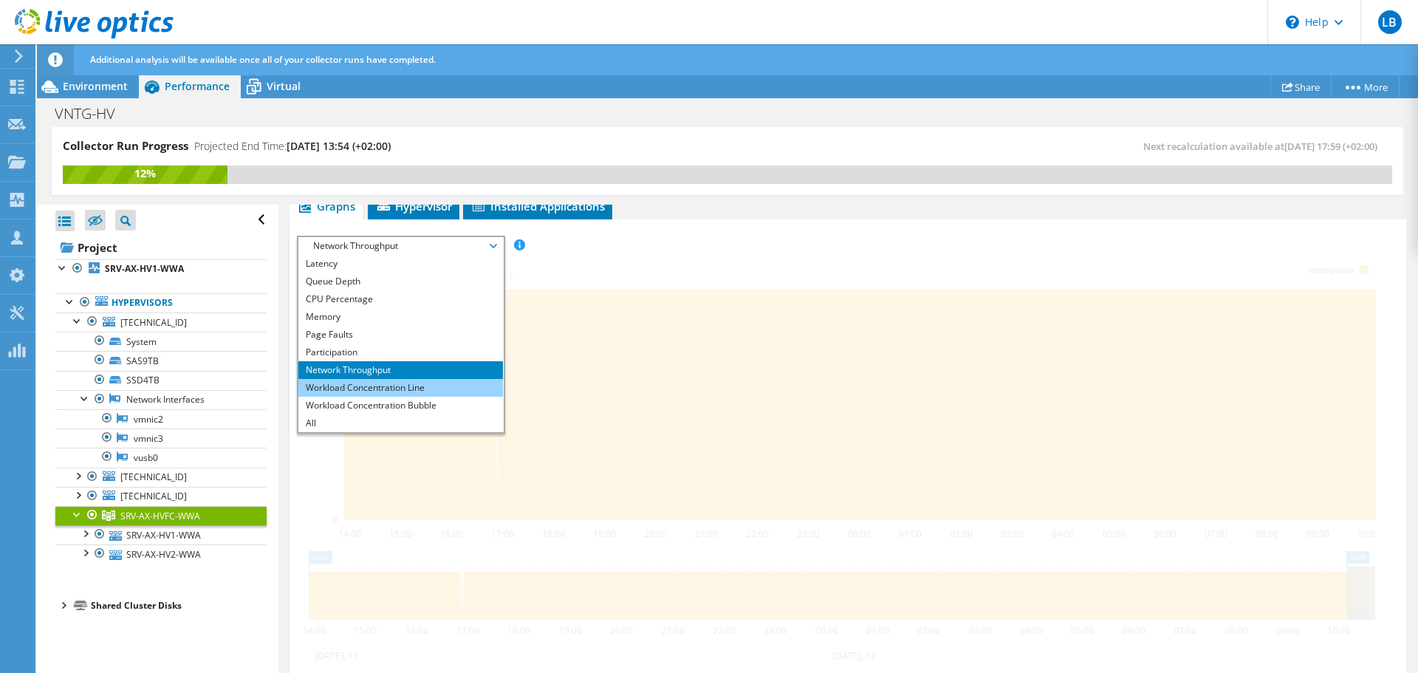
click at [379, 386] on li "Workload Concentration Line" at bounding box center [400, 388] width 205 height 18
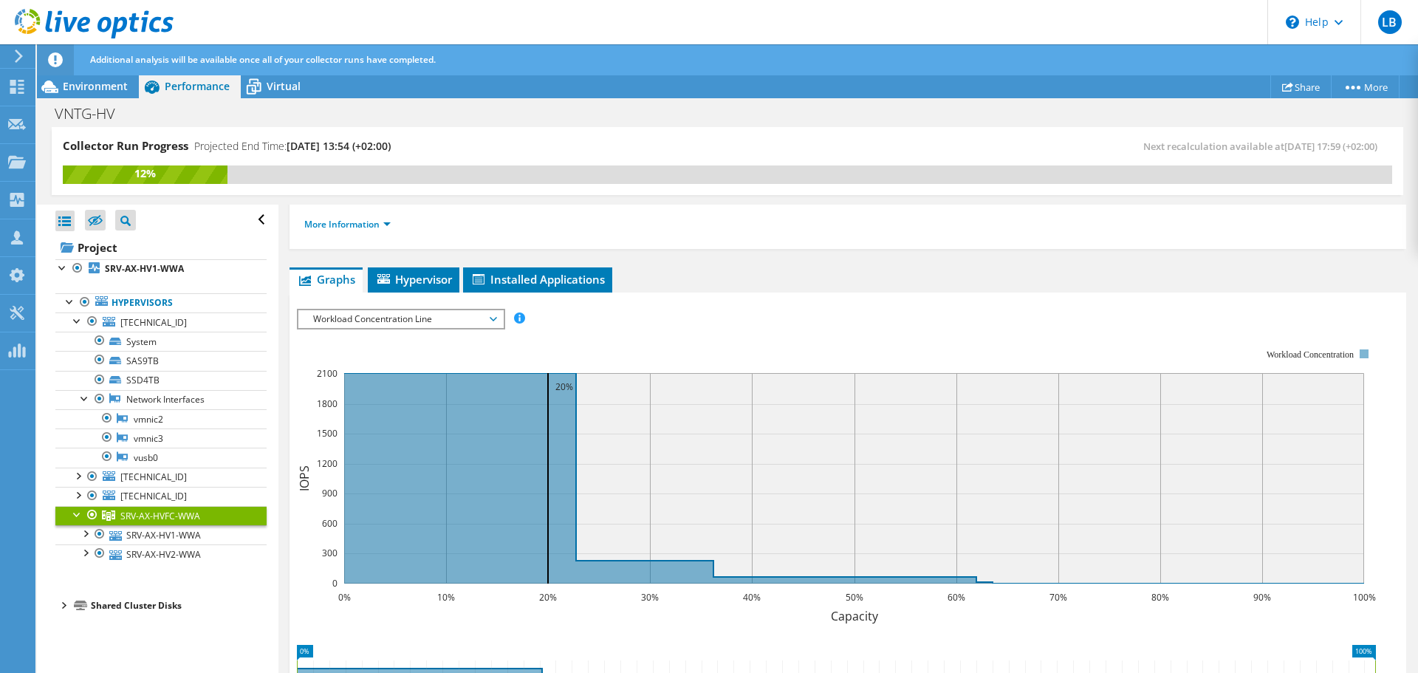
scroll to position [123, 0]
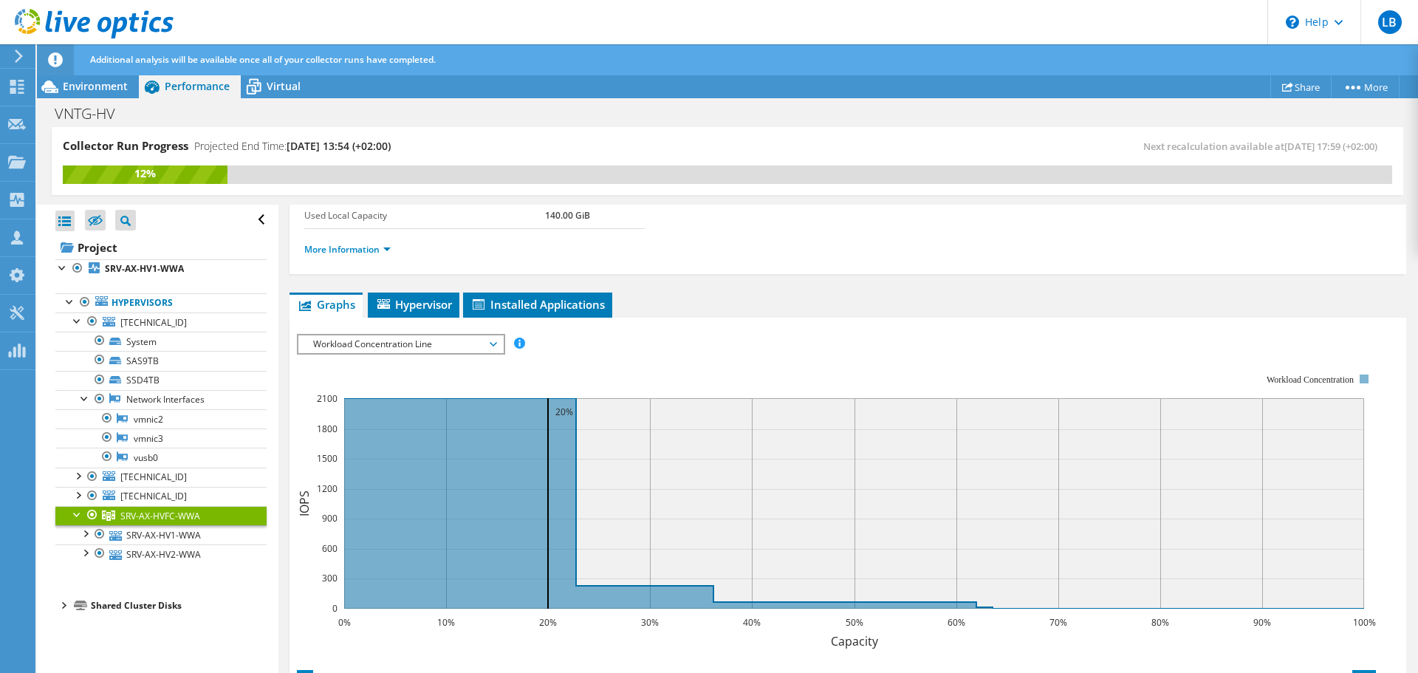
click at [453, 343] on span "Workload Concentration Line" at bounding box center [401, 344] width 190 height 18
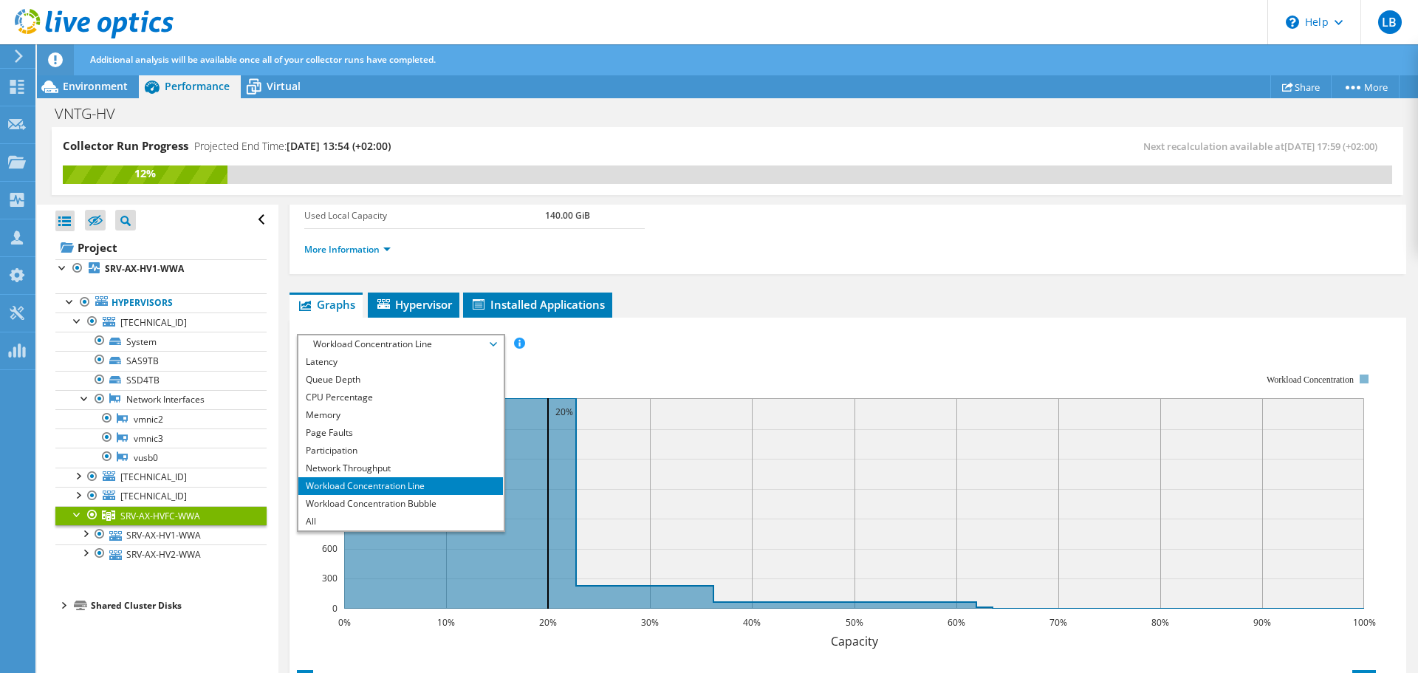
click at [453, 343] on span "Workload Concentration Line" at bounding box center [401, 344] width 190 height 18
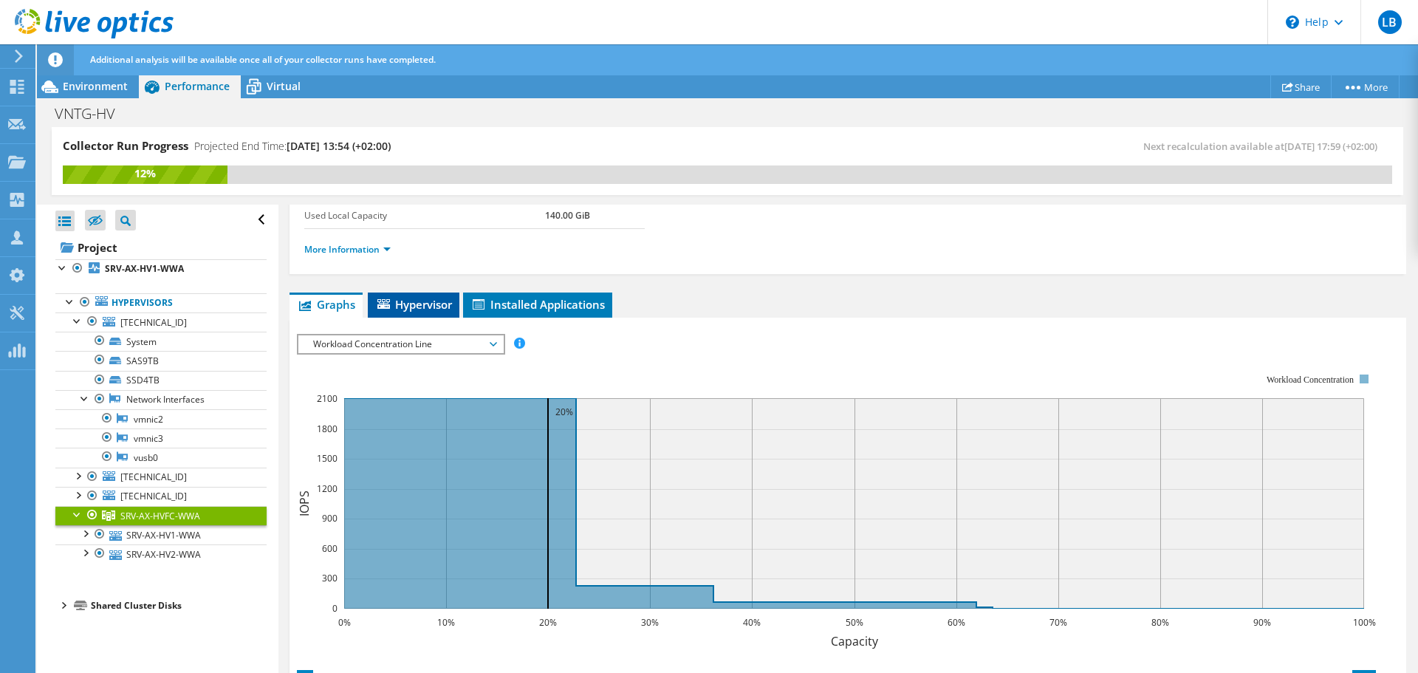
click at [420, 302] on span "Hypervisor" at bounding box center [413, 304] width 77 height 15
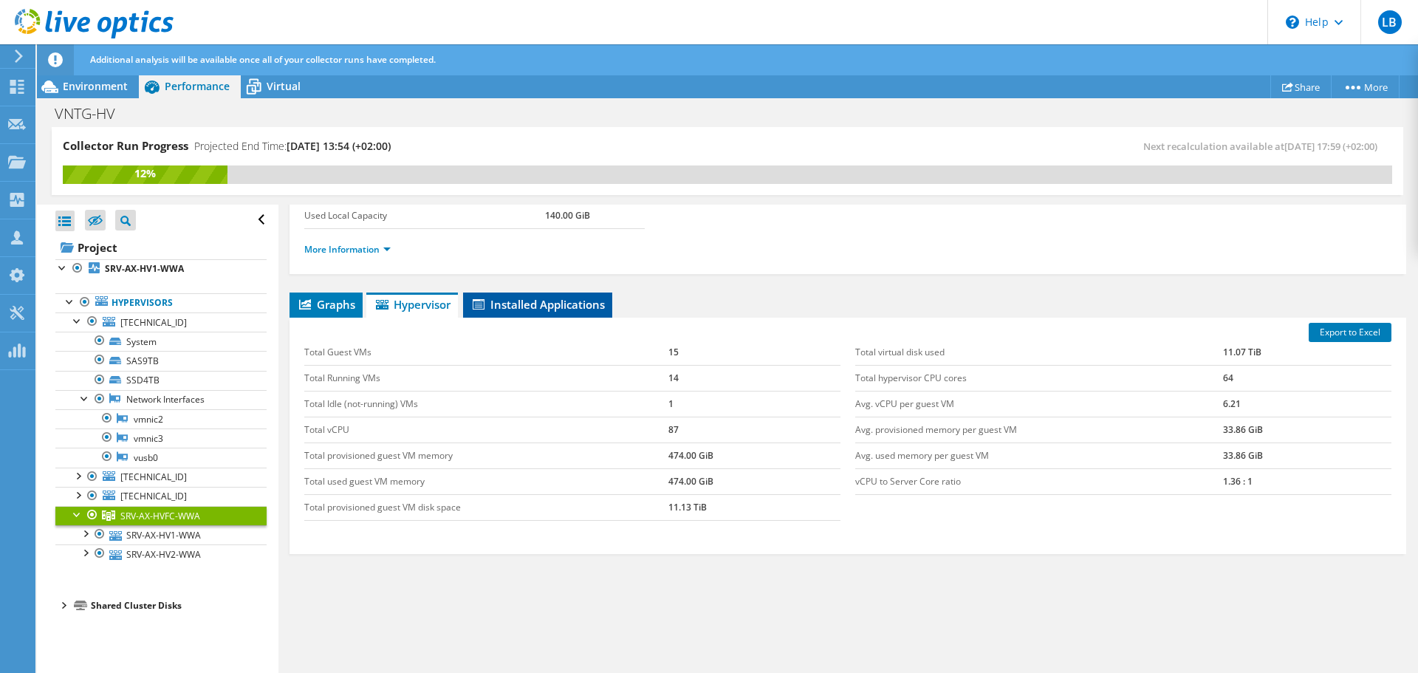
click at [544, 304] on span "Installed Applications" at bounding box center [537, 304] width 134 height 15
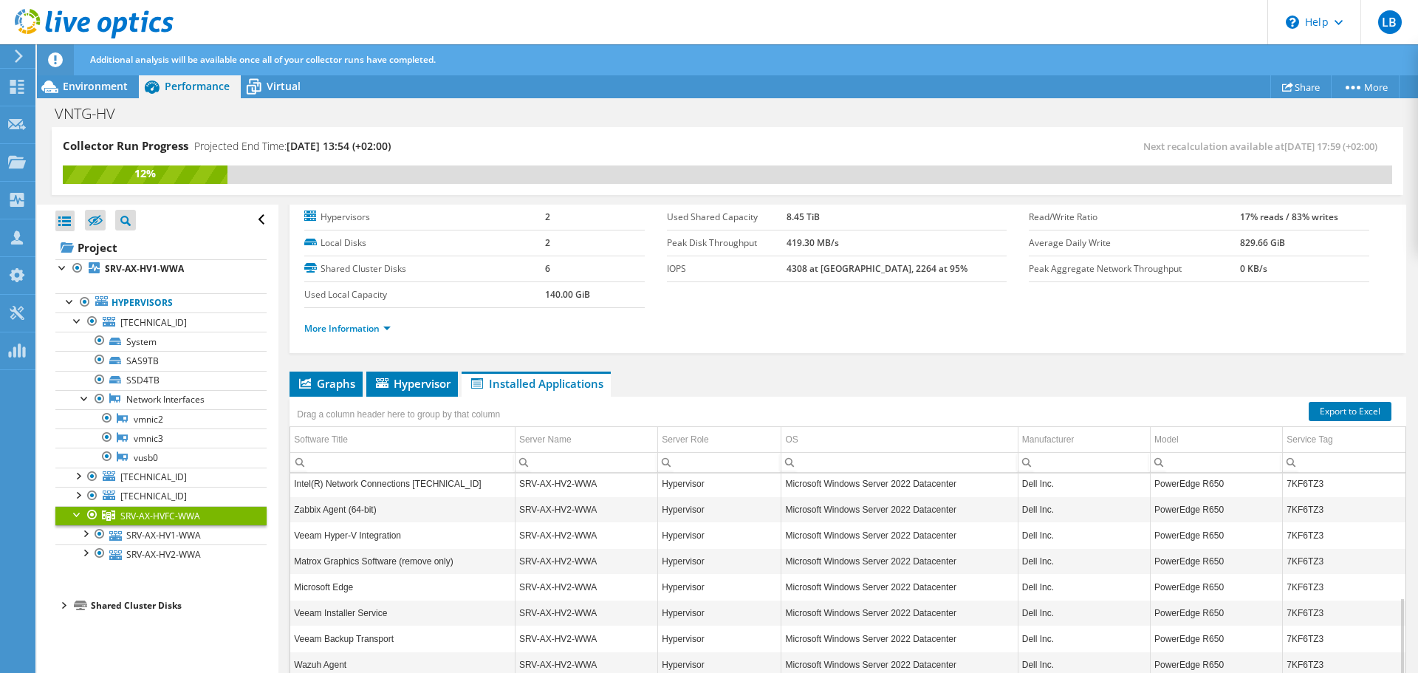
scroll to position [0, 0]
